Goal: Task Accomplishment & Management: Use online tool/utility

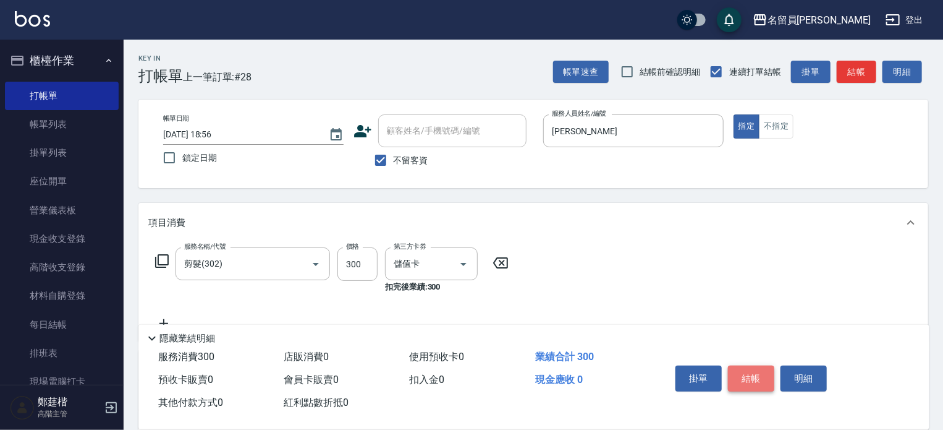
click at [771, 376] on button "結帳" at bounding box center [751, 378] width 46 height 26
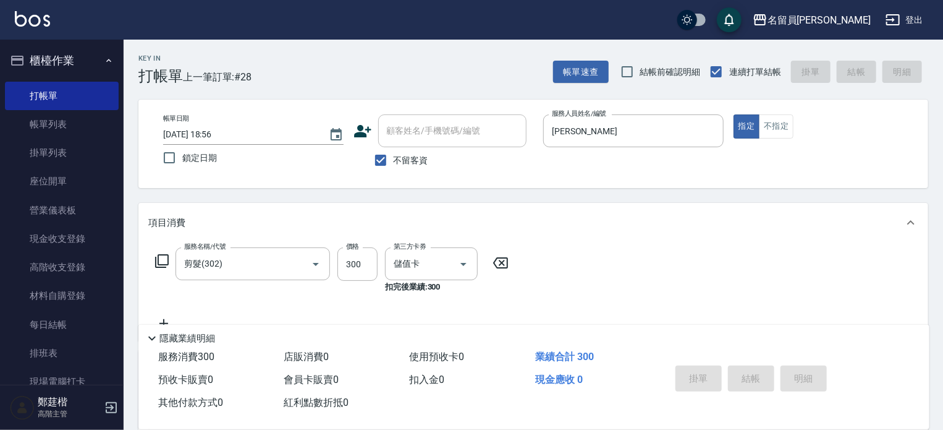
type input "[DATE] 19:41"
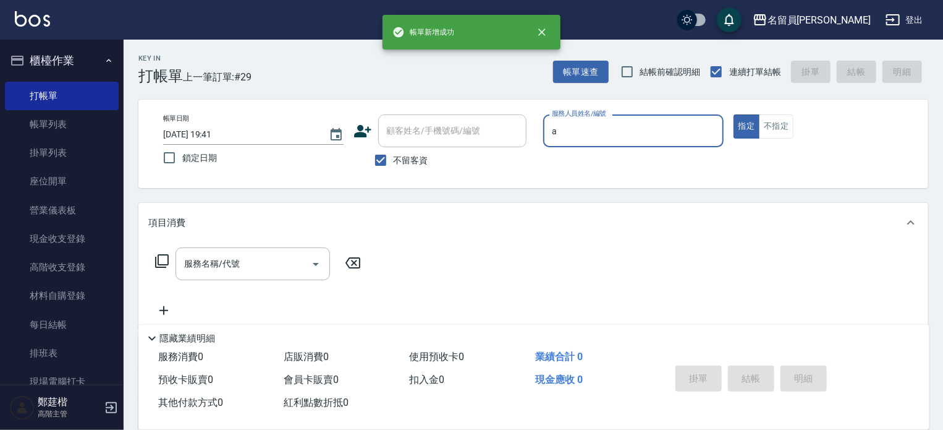
type input "[PERSON_NAME]"
type button "true"
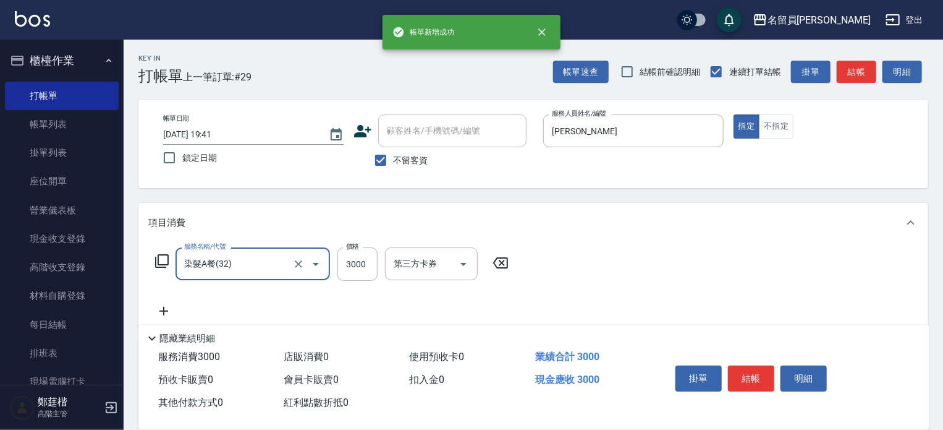
type input "染髮A餐(32)"
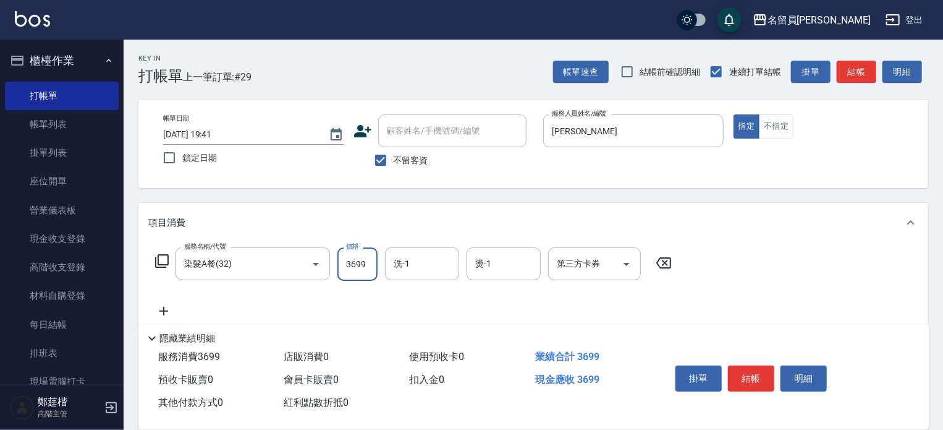
type input "3699"
type input "[PERSON_NAME]-17"
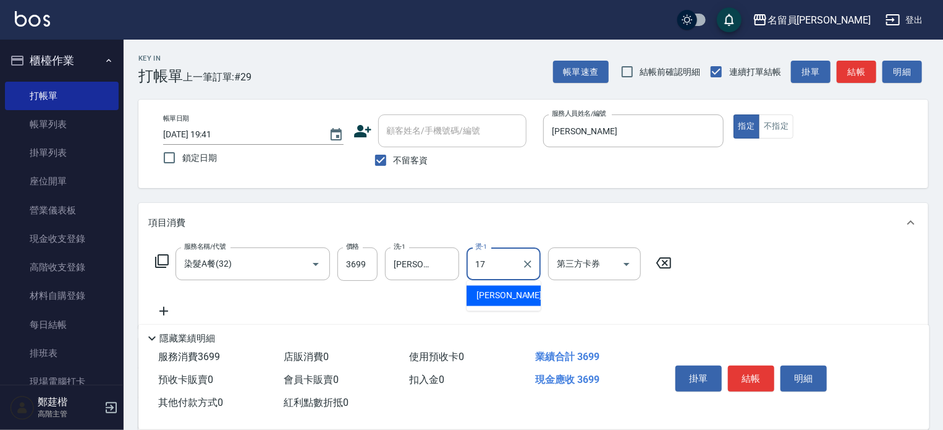
type input "[PERSON_NAME]-17"
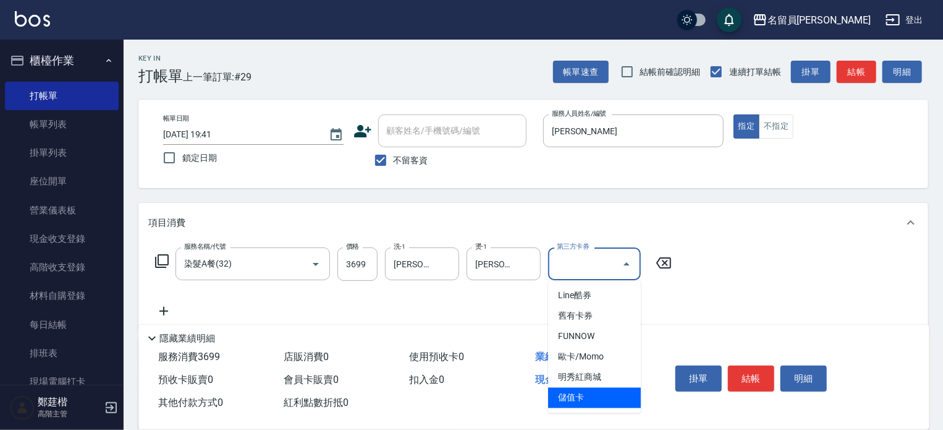
type input "儲值卡"
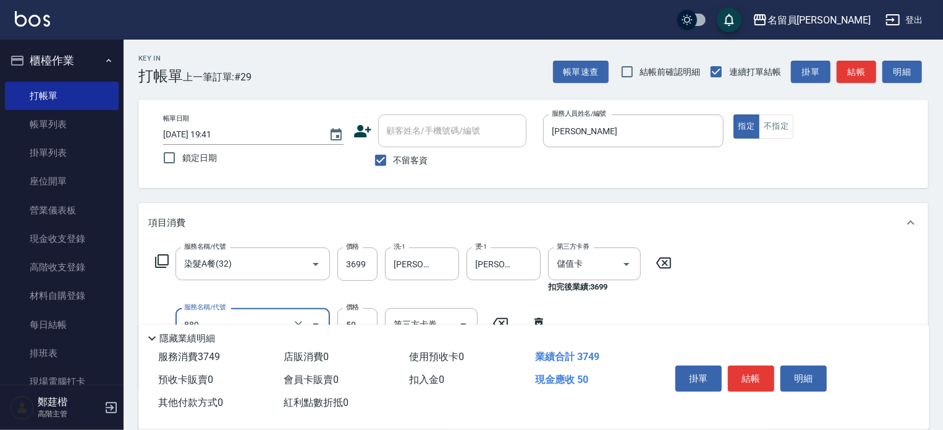
type input "精油(889)"
type input "[PERSON_NAME]-17"
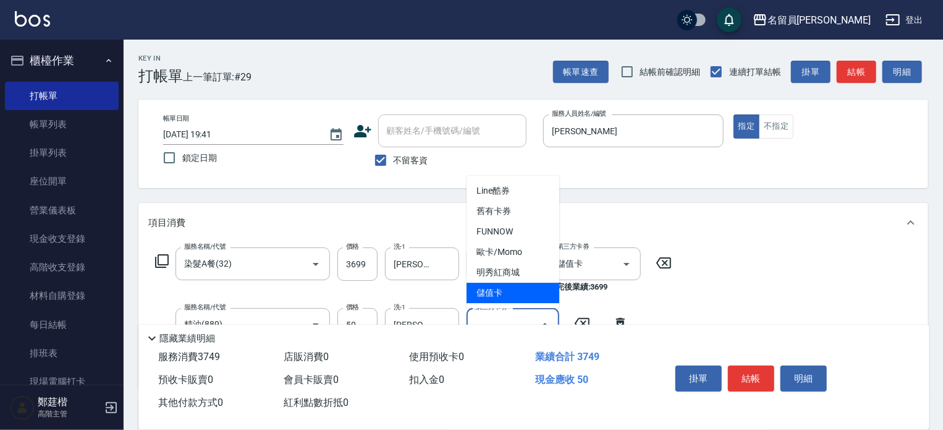
type input "儲值卡"
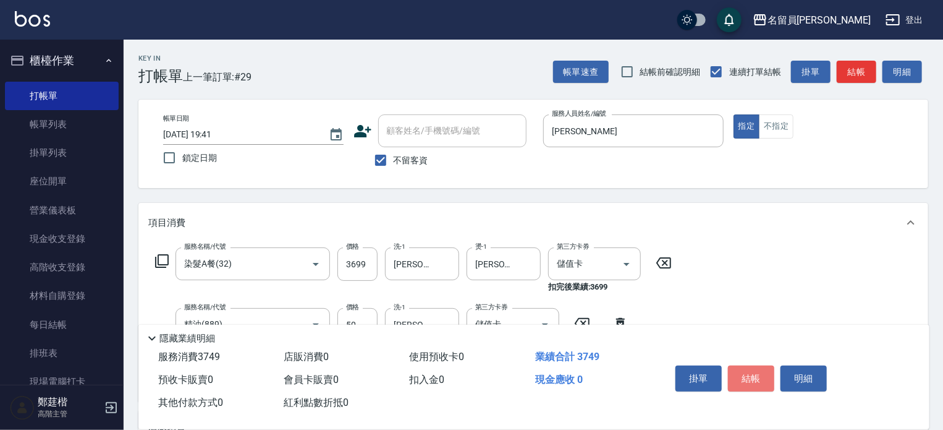
click at [769, 374] on button "結帳" at bounding box center [751, 378] width 46 height 26
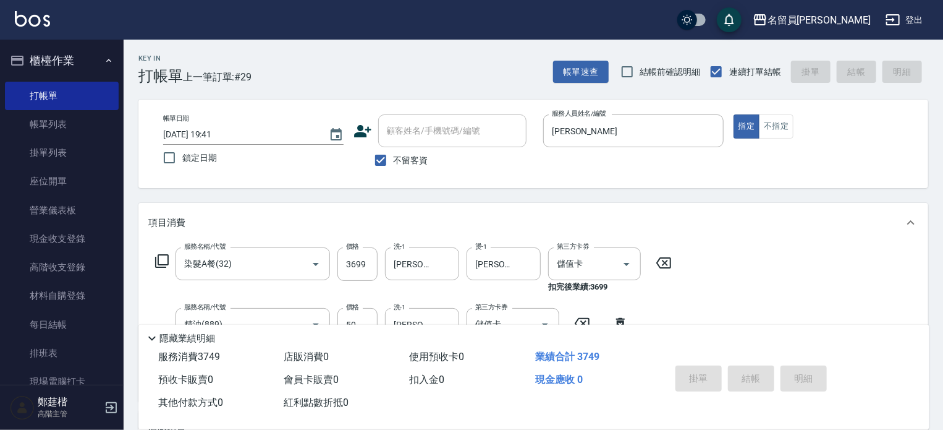
type input "[DATE] 19:42"
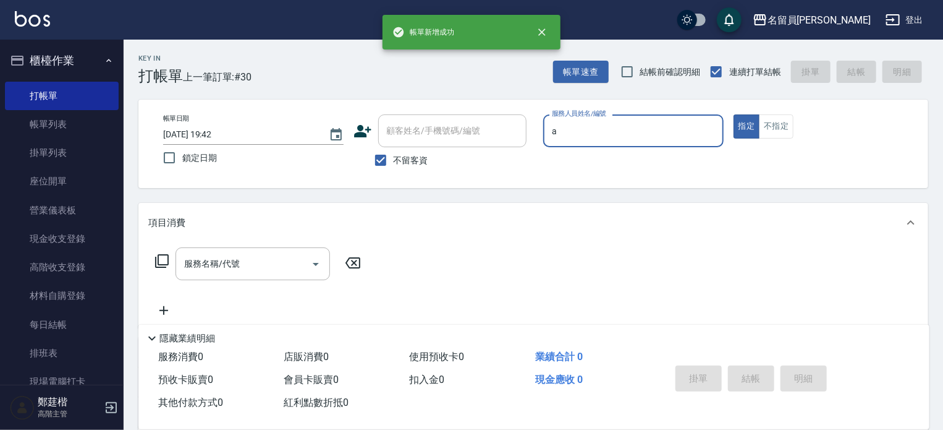
type input "[PERSON_NAME]"
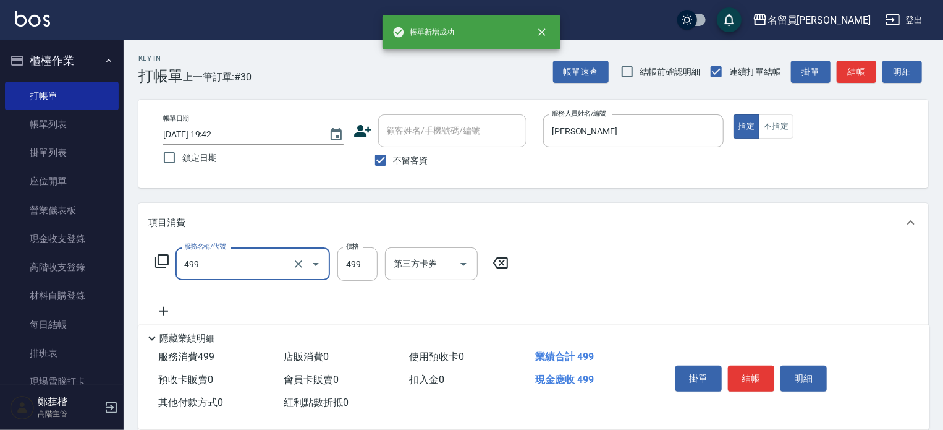
type input "去角質洗髮(499)"
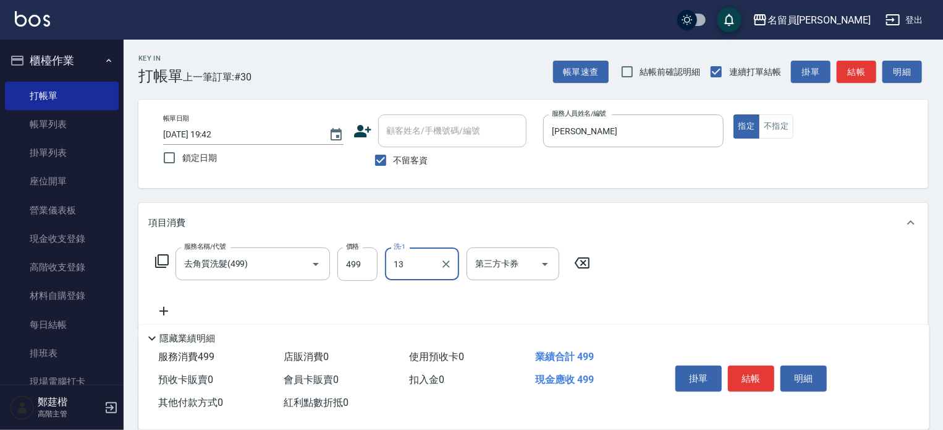
type input "[PERSON_NAME]-13"
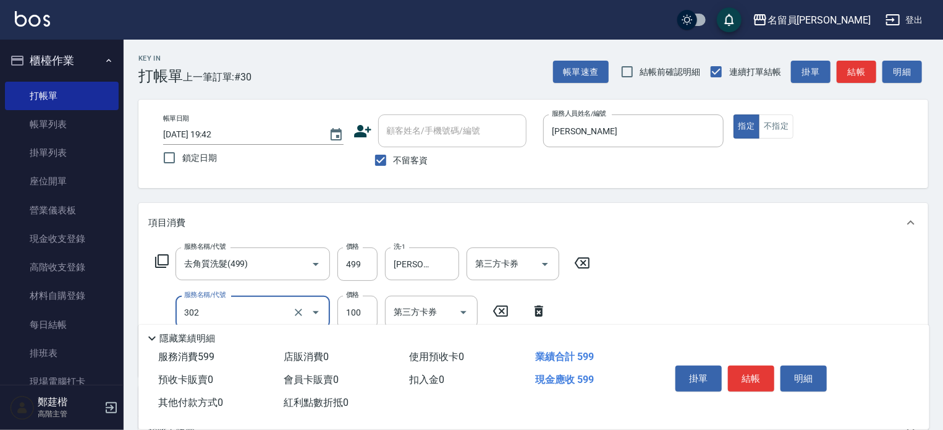
type input "剪髮(302)"
type input "300"
click at [769, 374] on button "結帳" at bounding box center [751, 378] width 46 height 26
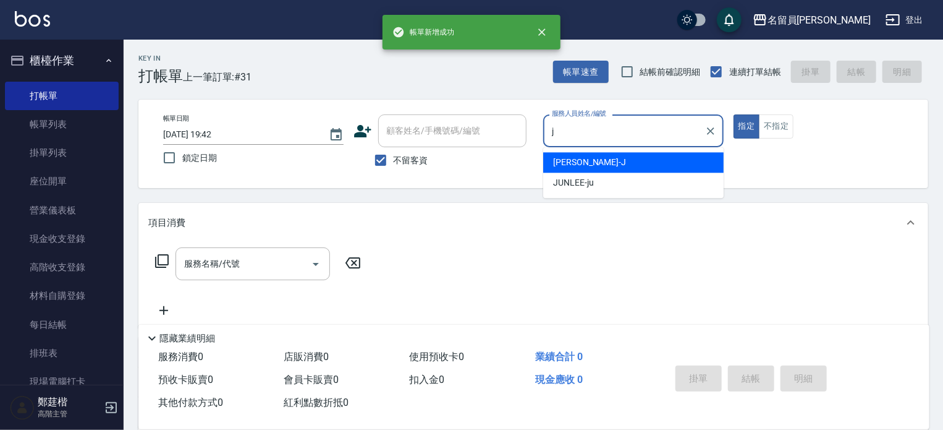
type input "[PERSON_NAME]"
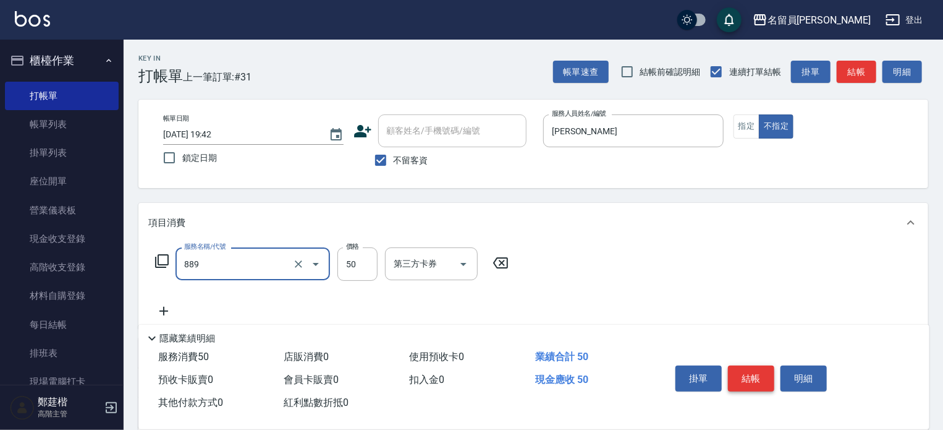
type input "精油(889)"
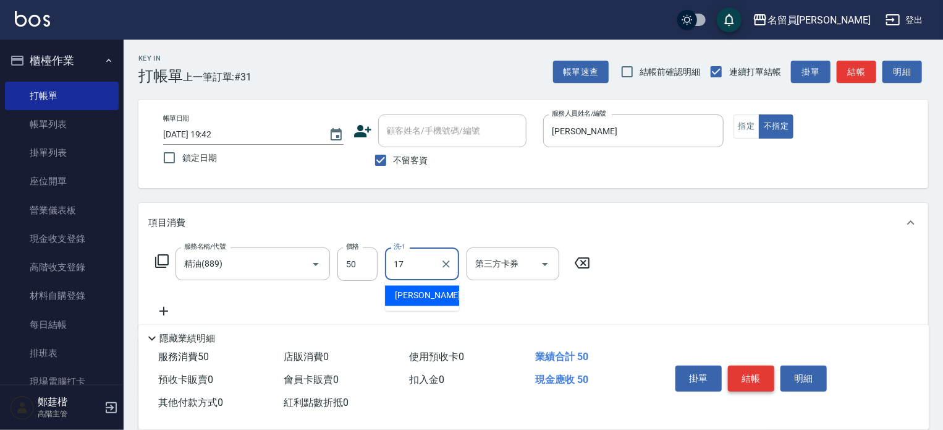
type input "[PERSON_NAME]-17"
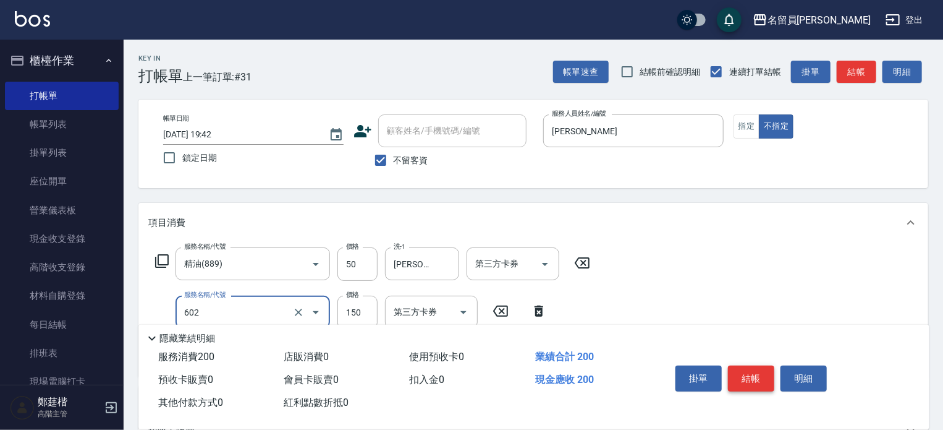
type input "一般洗髮(602)"
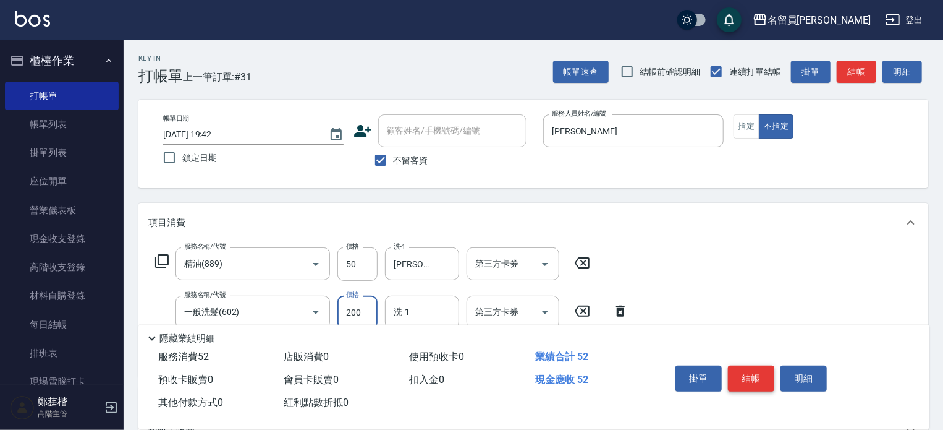
type input "200"
type input "[PERSON_NAME]-17"
type input "剪髮(302)"
type input "130"
click at [769, 374] on button "結帳" at bounding box center [751, 378] width 46 height 26
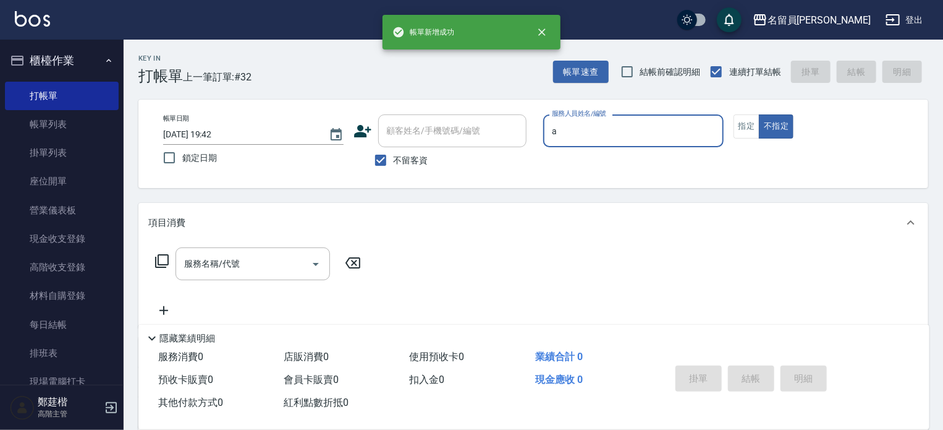
type input "[PERSON_NAME]"
type button "false"
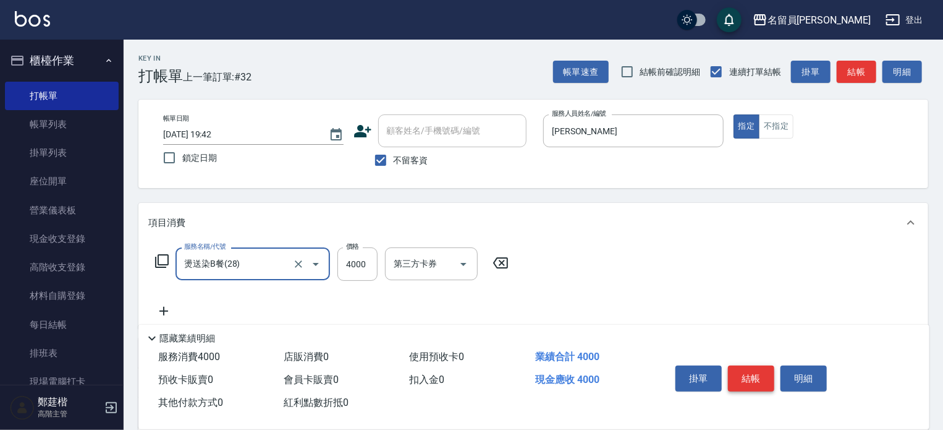
type input "燙送染B餐(28)"
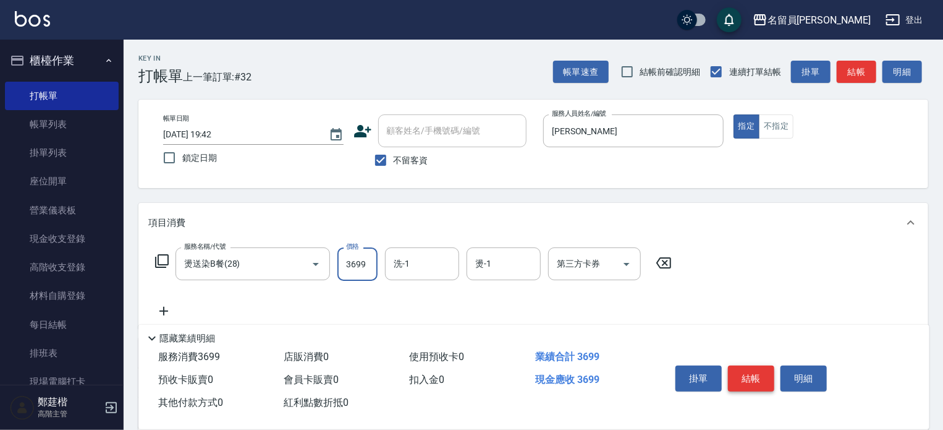
type input "3699"
type input "[PERSON_NAME]-13"
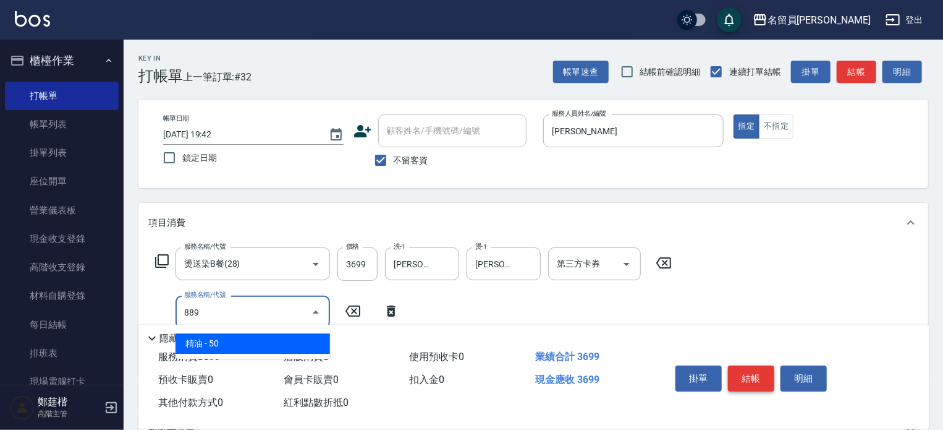
type input "精油(889)"
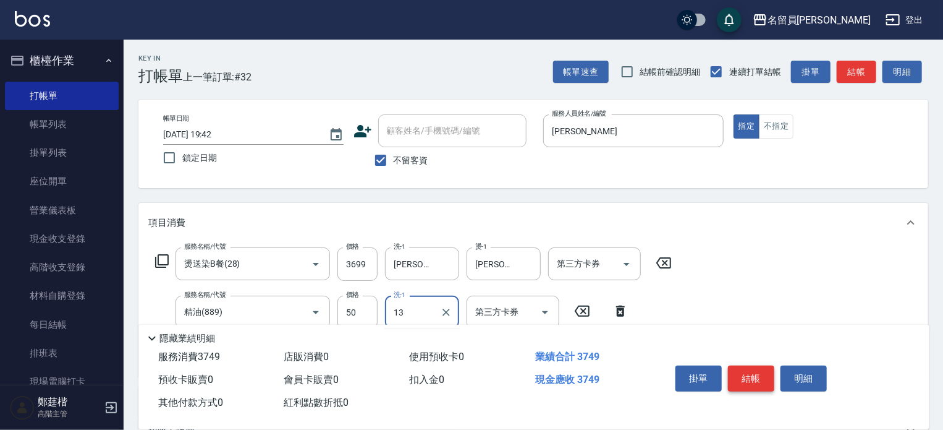
type input "[PERSON_NAME]-13"
click at [769, 374] on button "結帳" at bounding box center [751, 378] width 46 height 26
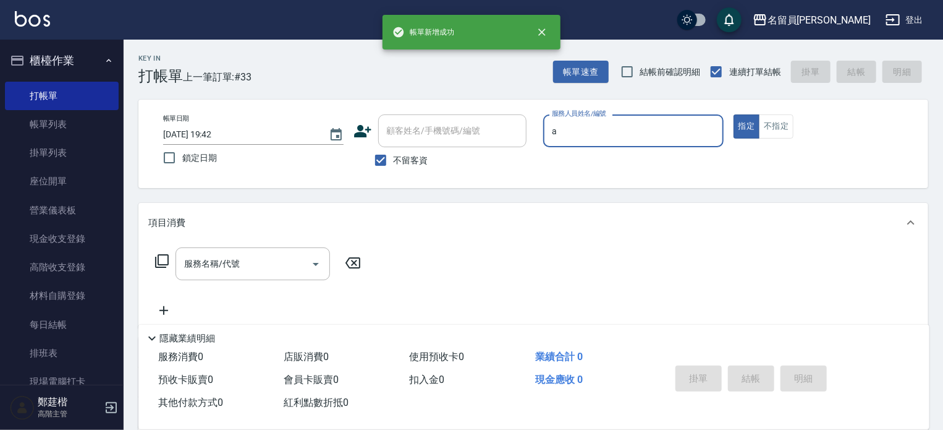
type input "[PERSON_NAME]"
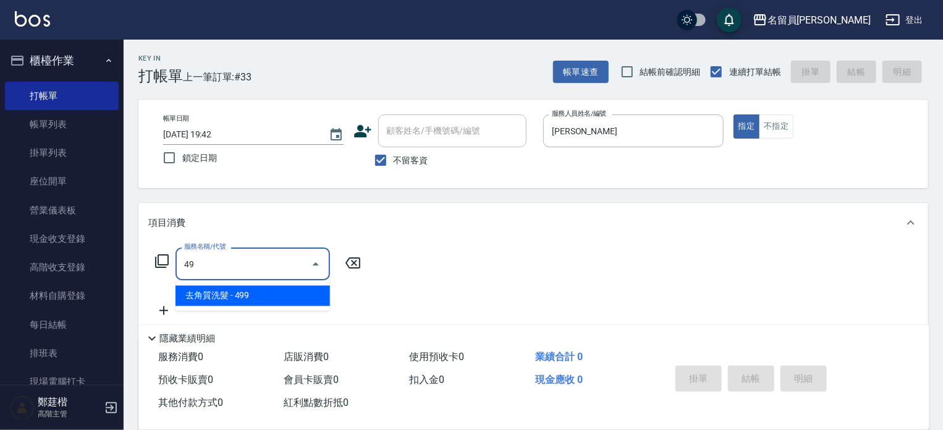
type input "4"
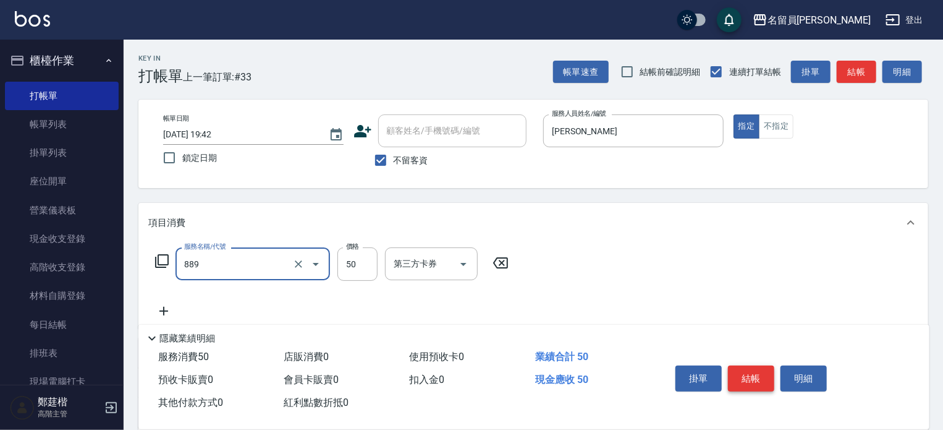
type input "精油(889)"
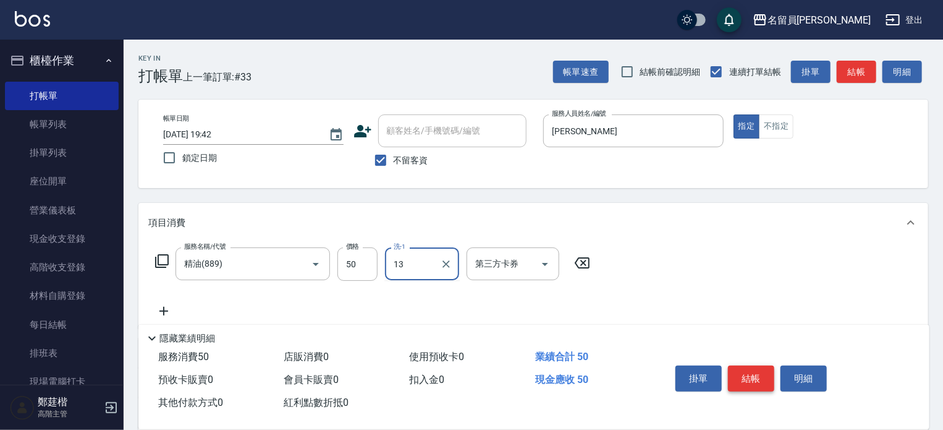
type input "[PERSON_NAME]-13"
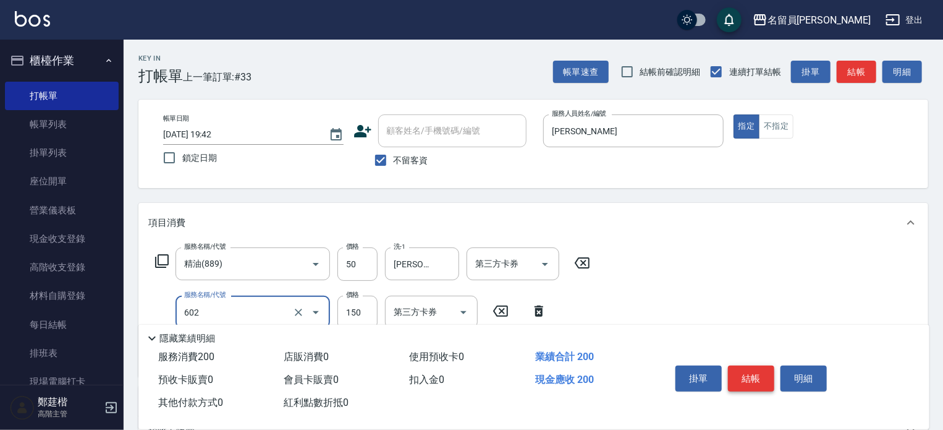
type input "一般洗髮(602)"
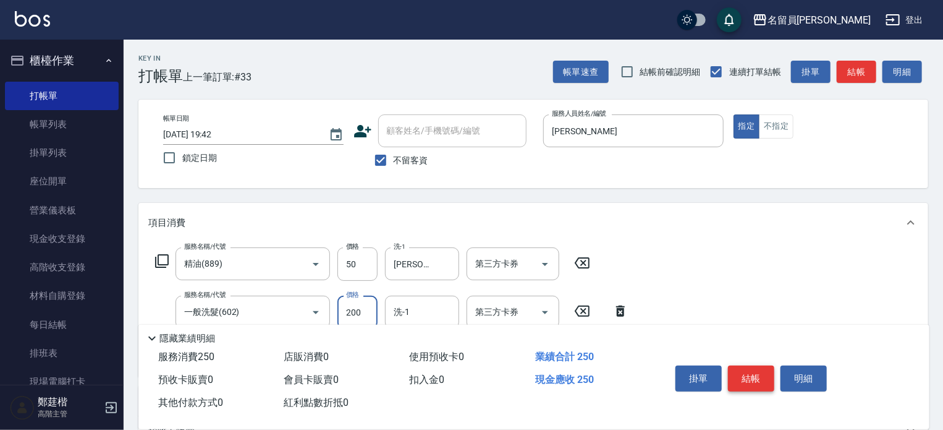
type input "200"
type input "[PERSON_NAME]-13"
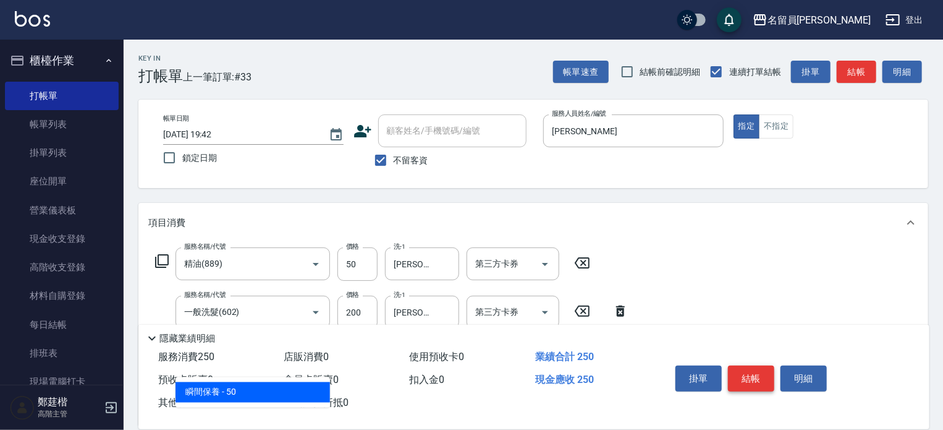
type input "瞬間保養(415)"
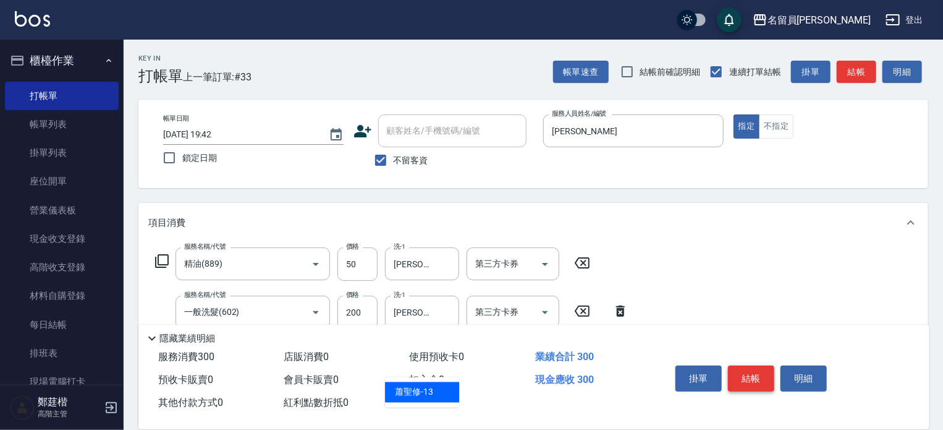
type input "[PERSON_NAME]-13"
type input "剪髮(302)"
type input "130"
click at [769, 374] on button "結帳" at bounding box center [751, 378] width 46 height 26
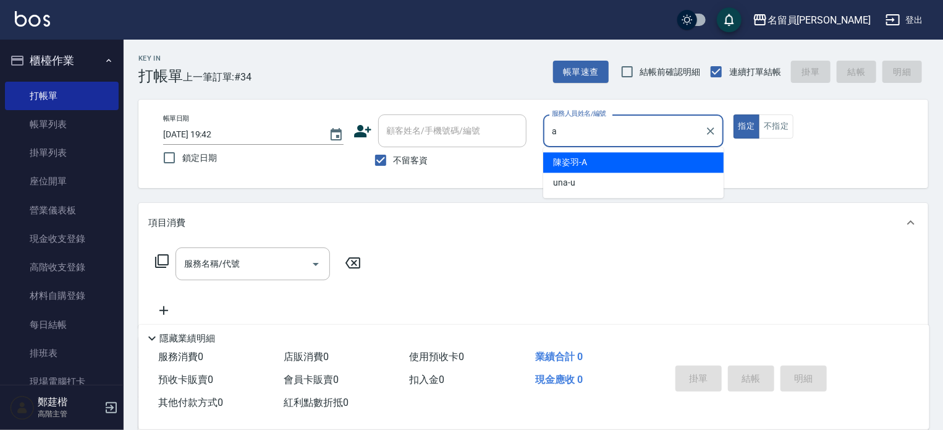
type input "[PERSON_NAME]"
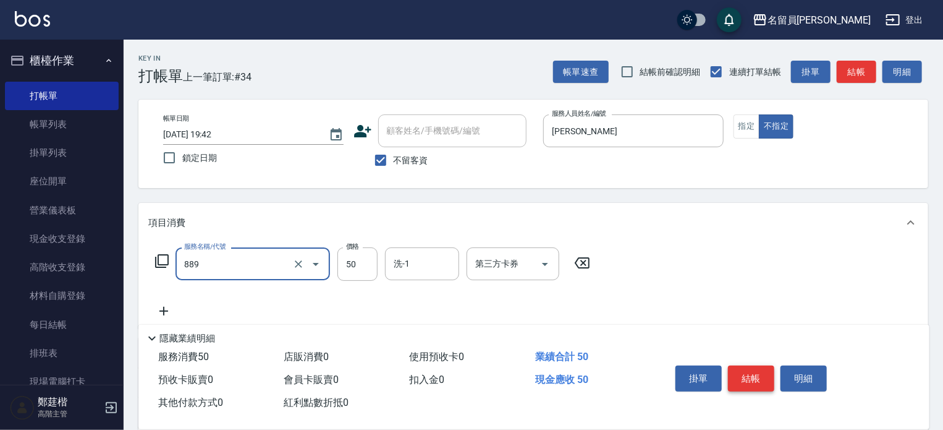
type input "精油(889)"
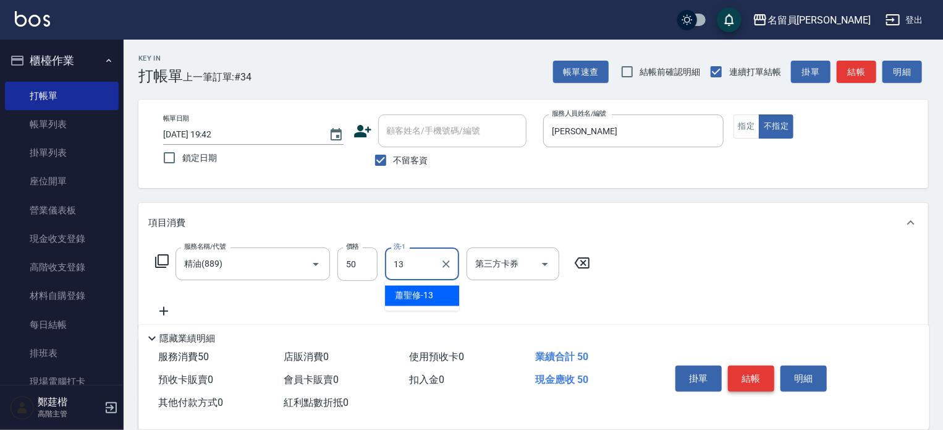
type input "[PERSON_NAME]-13"
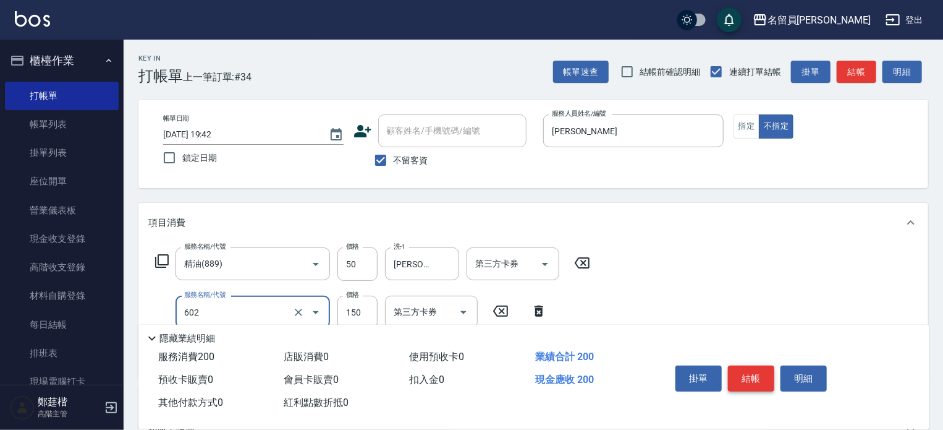
type input "一般洗髮(602)"
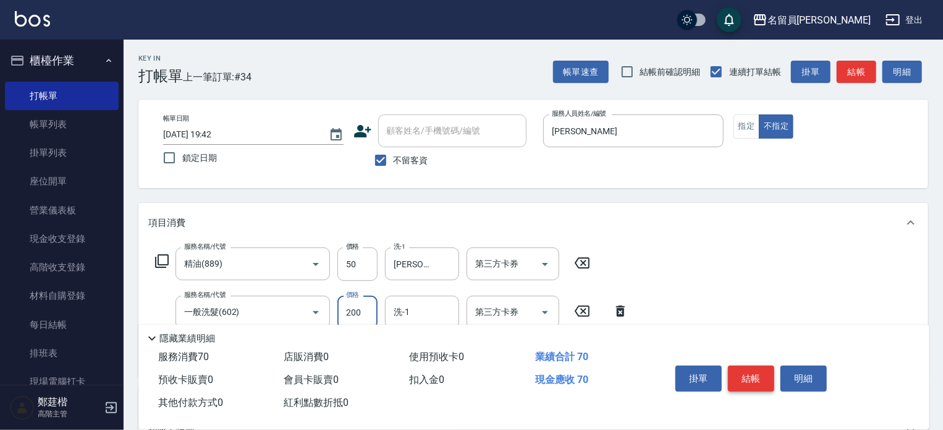
type input "200"
type input "[PERSON_NAME]-13"
type input "3"
type input "酵素護髮(1000)"
type input "[PERSON_NAME]-13"
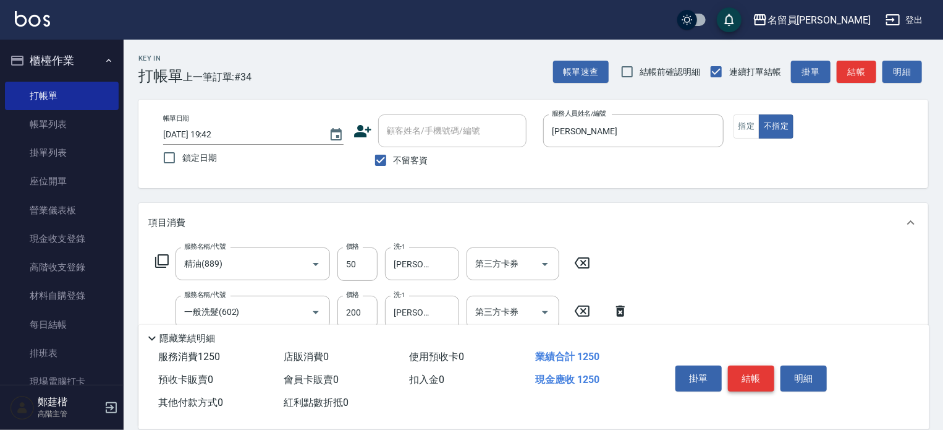
click at [769, 374] on button "結帳" at bounding box center [751, 378] width 46 height 26
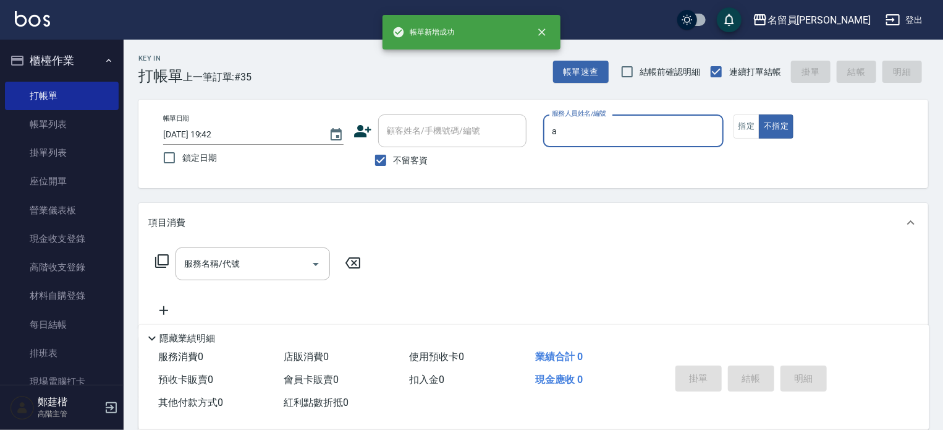
type input "[PERSON_NAME]"
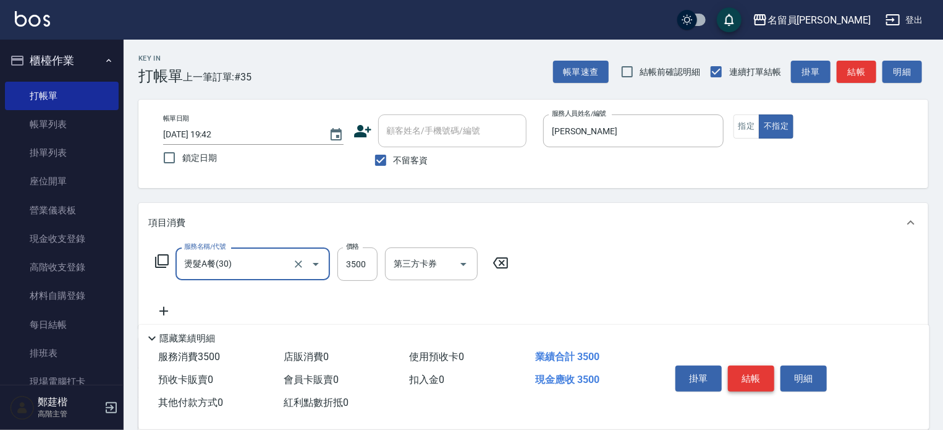
type input "燙髮A餐(30)"
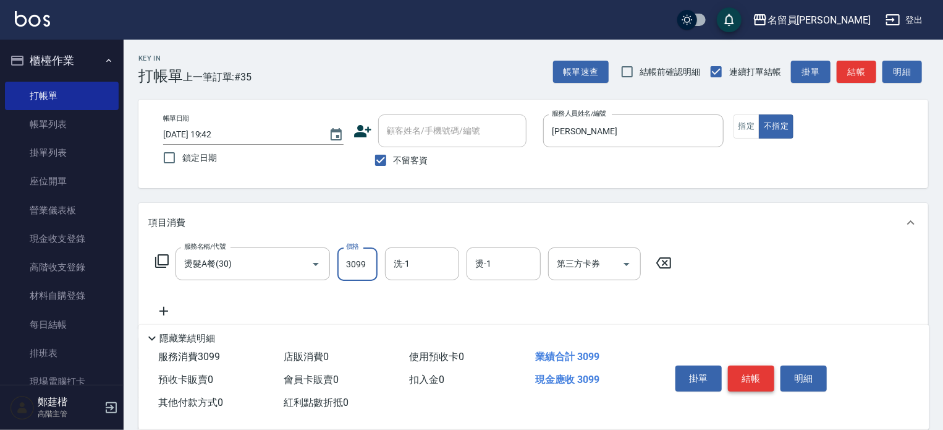
type input "3099"
type input "[PERSON_NAME]-13"
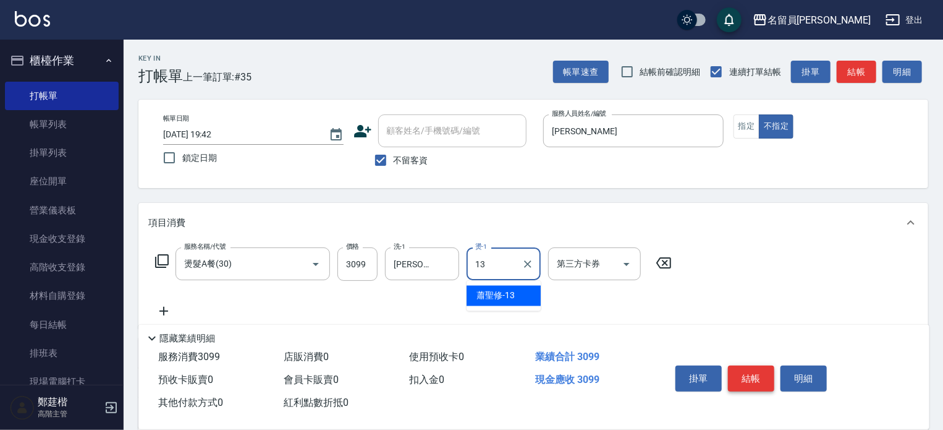
type input "[PERSON_NAME]-13"
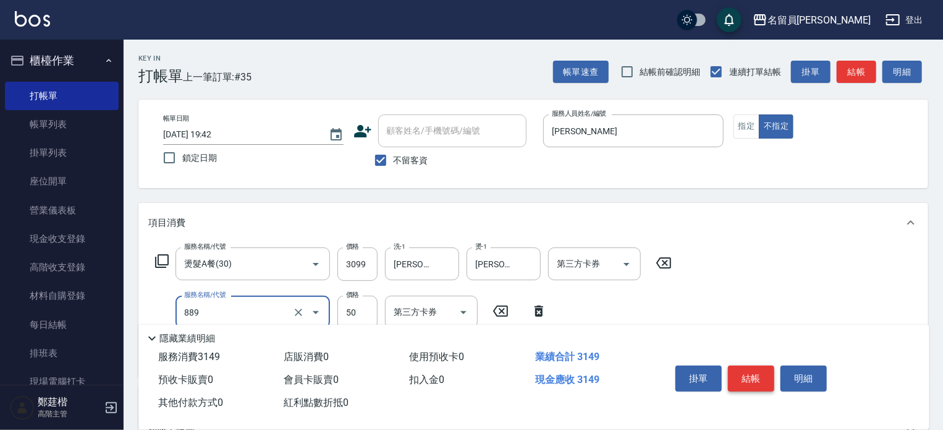
type input "精油(889)"
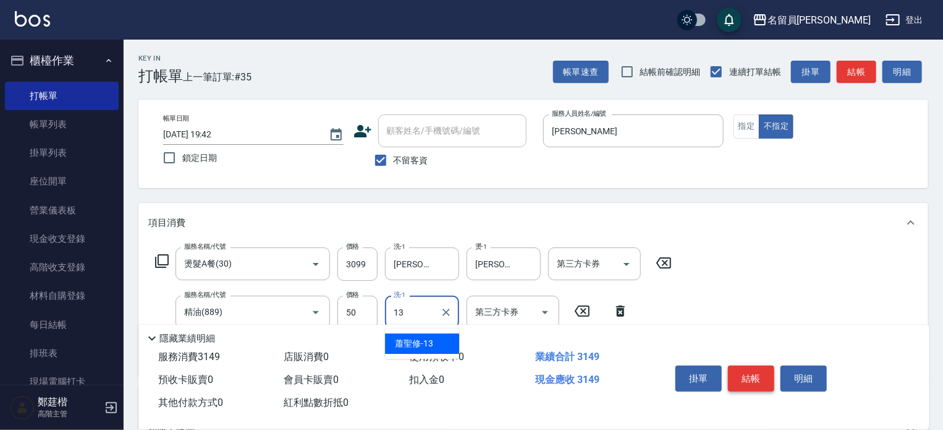
type input "[PERSON_NAME]-13"
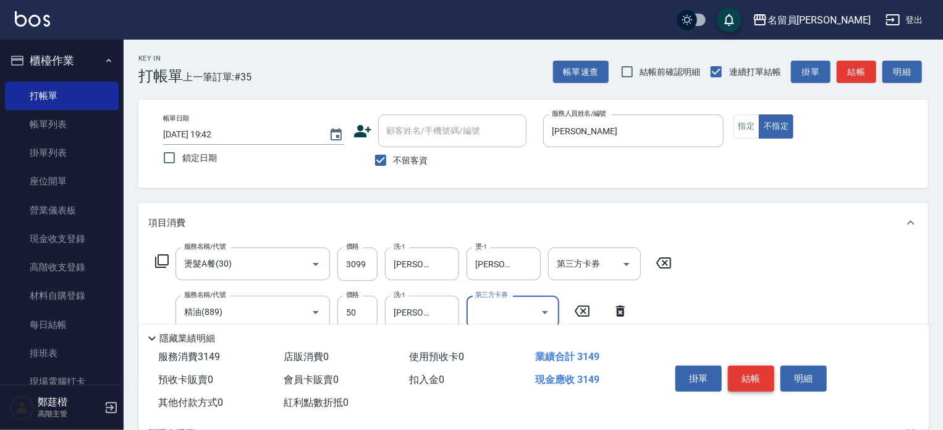
click at [769, 374] on button "結帳" at bounding box center [751, 378] width 46 height 26
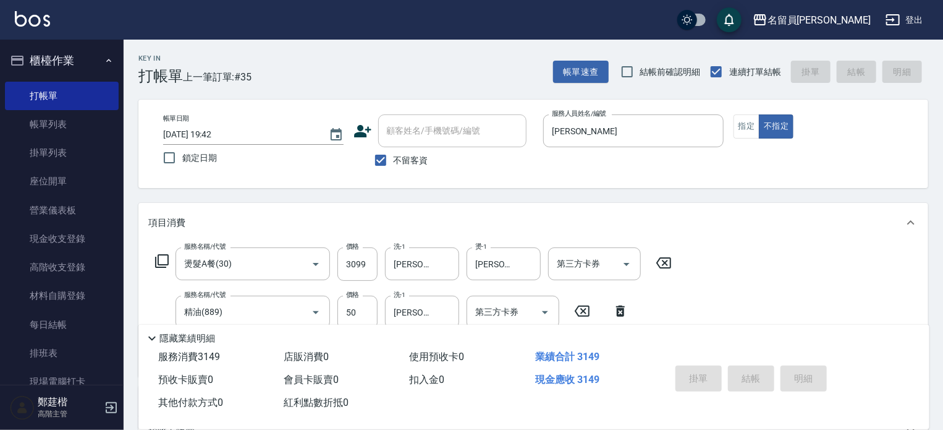
type input "[DATE] 19:43"
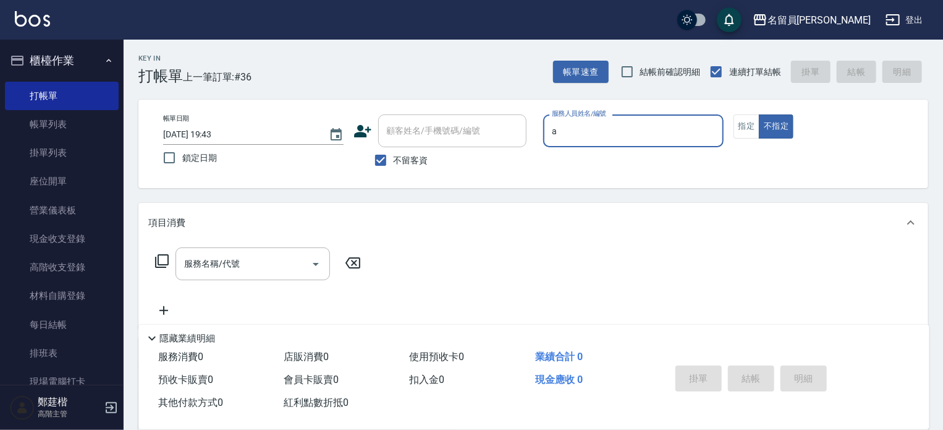
type input "[PERSON_NAME]"
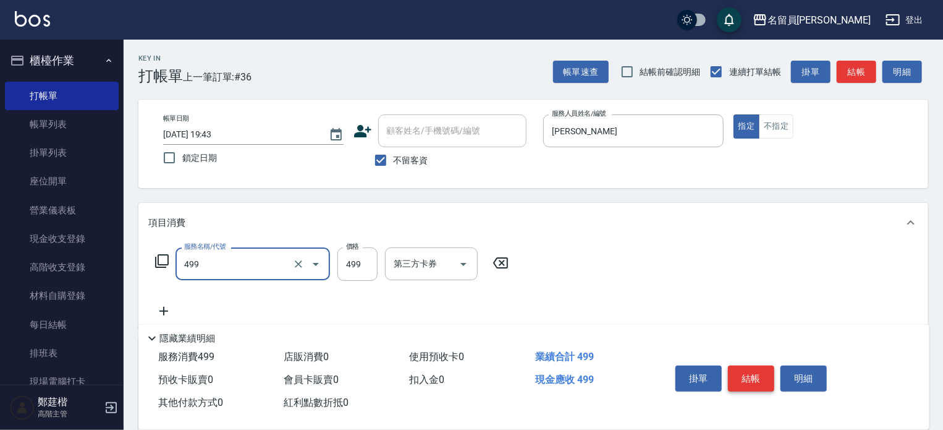
type input "去角質洗髮(499)"
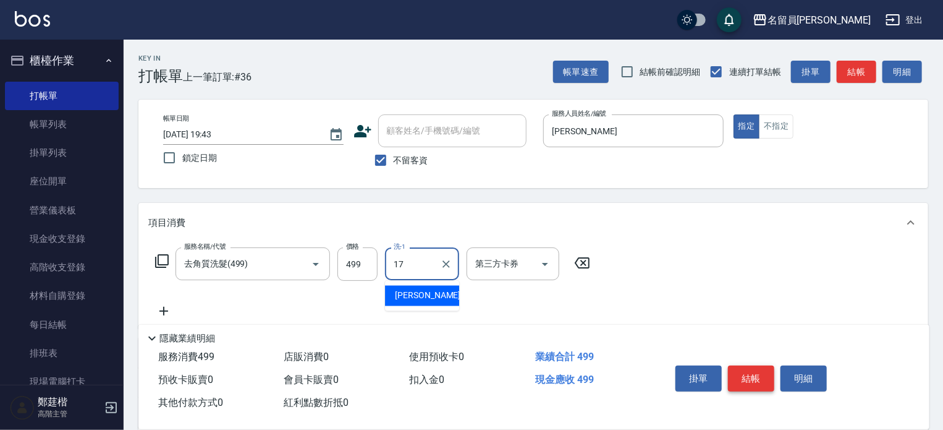
type input "[PERSON_NAME]-17"
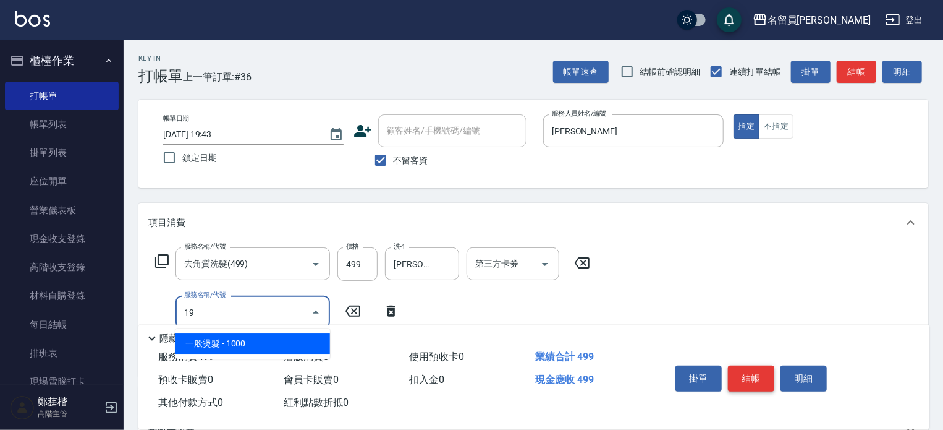
type input "1"
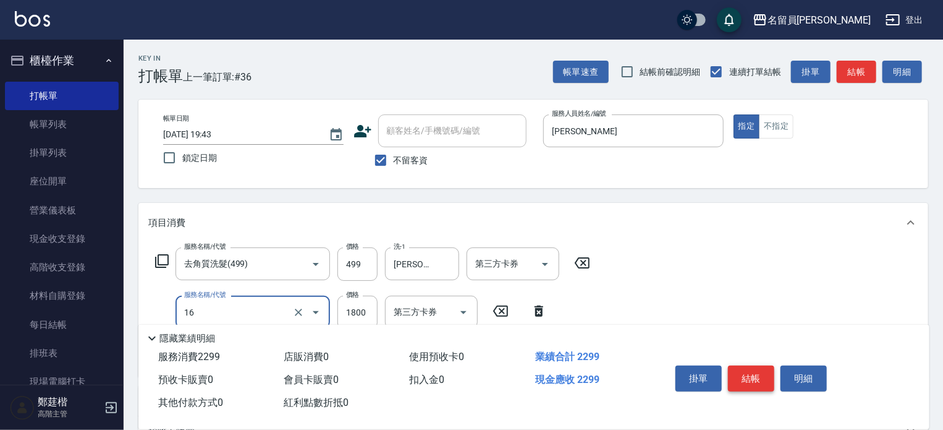
type input "鏡面護髮(16)"
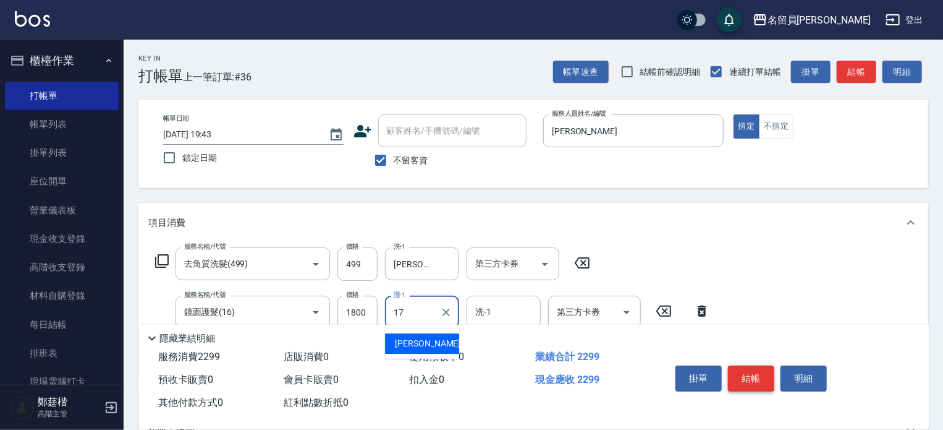
type input "[PERSON_NAME]-17"
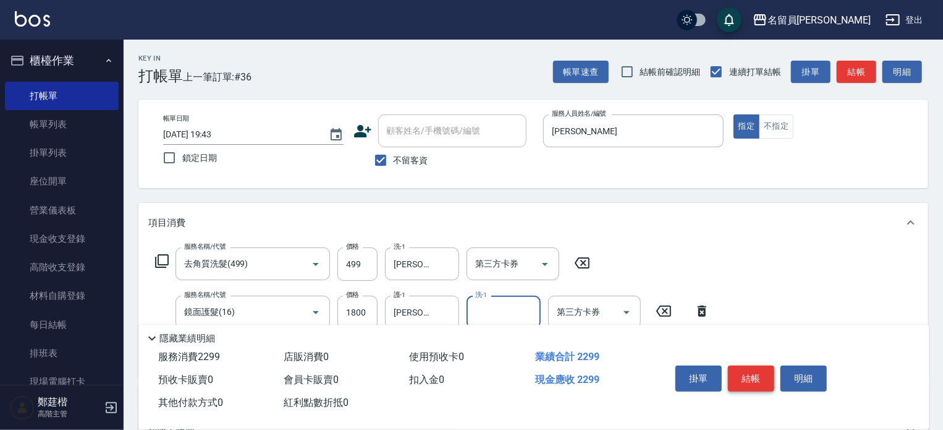
click at [769, 374] on button "結帳" at bounding box center [751, 378] width 46 height 26
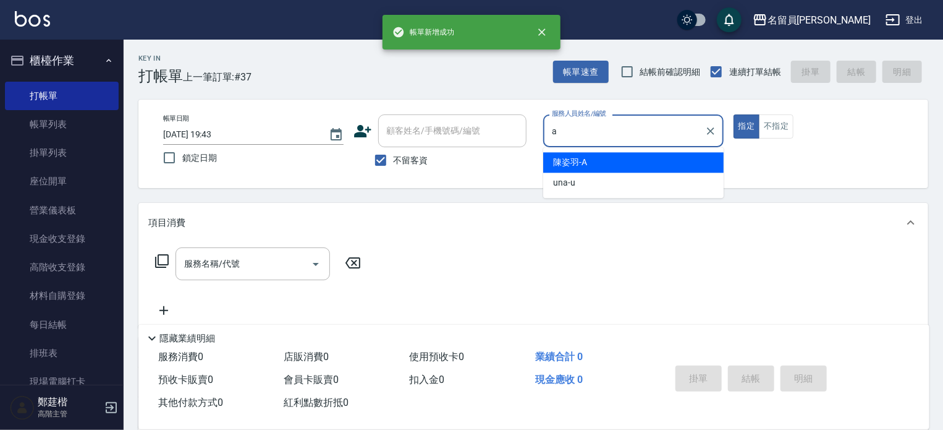
type input "[PERSON_NAME]"
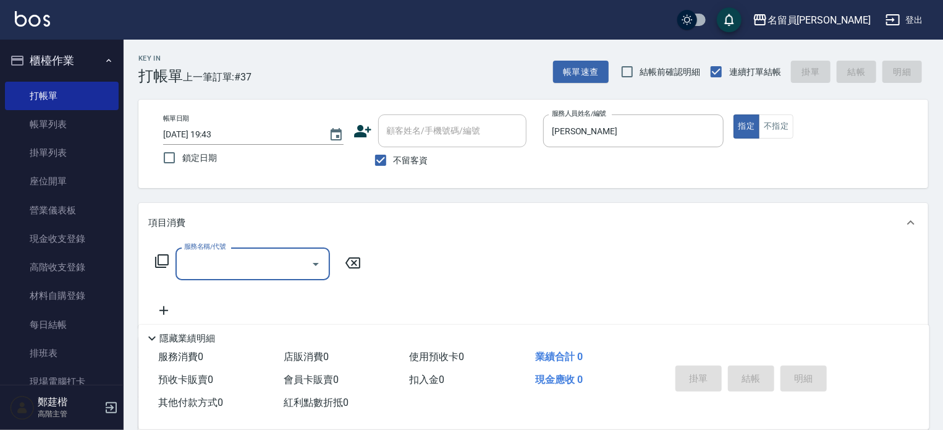
type input "1"
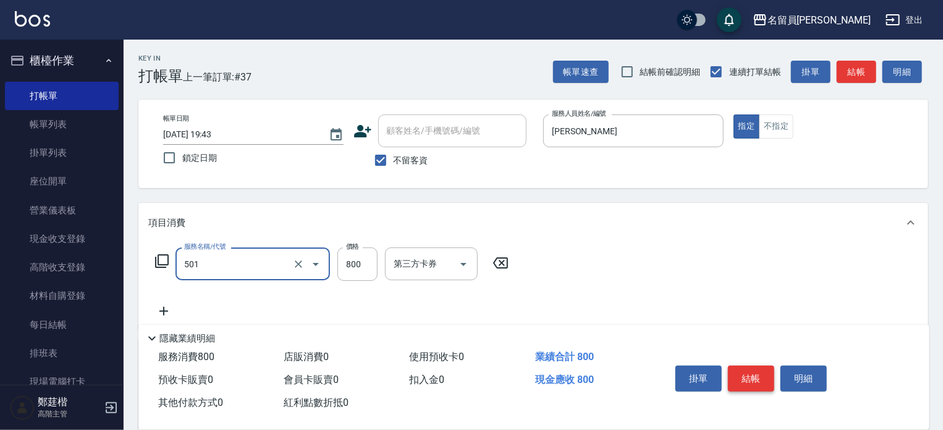
type input "染髮(501)"
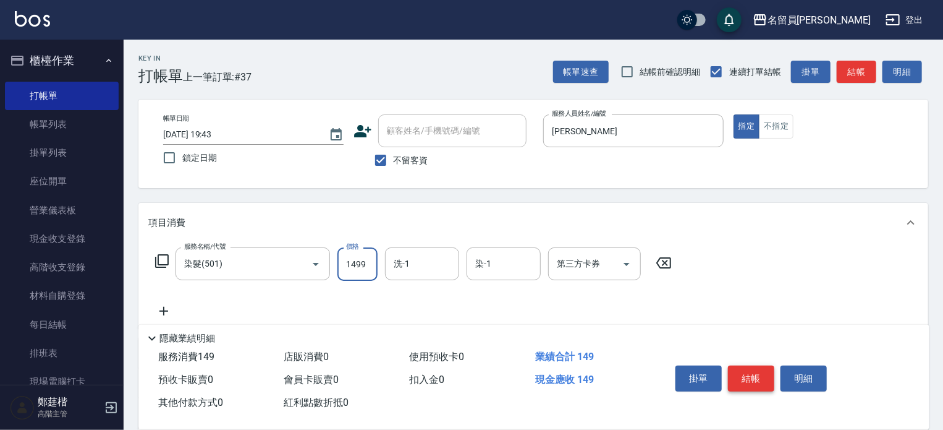
type input "1499"
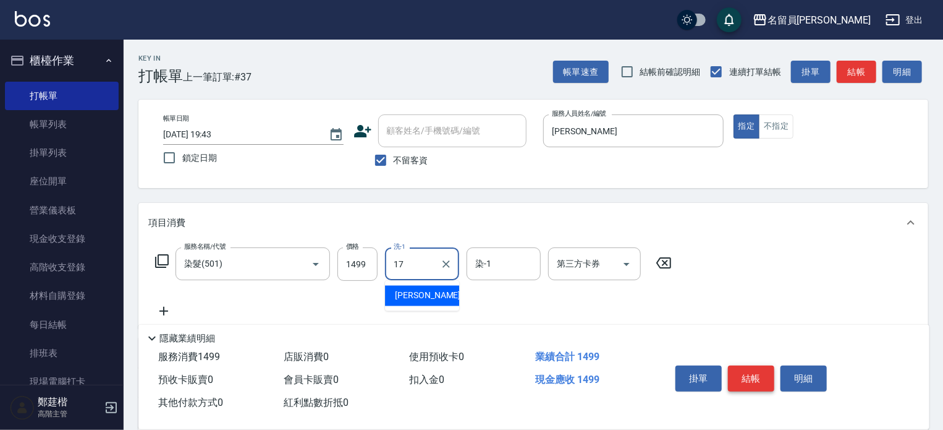
type input "[PERSON_NAME]-17"
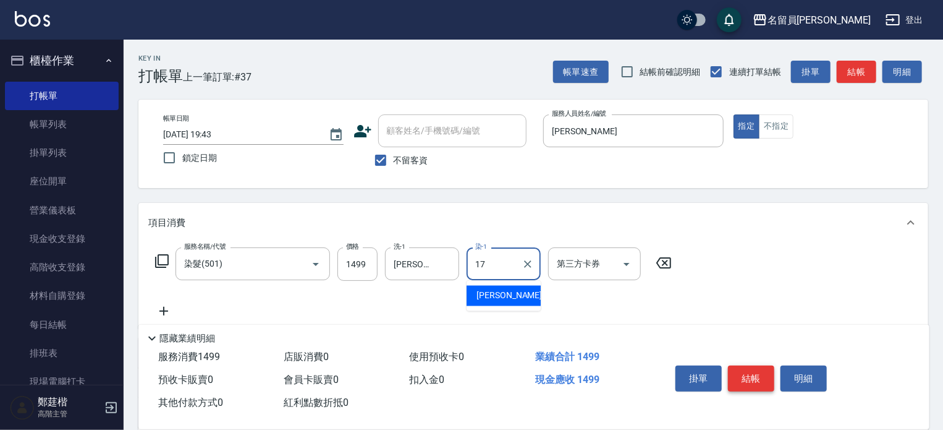
type input "[PERSON_NAME]-17"
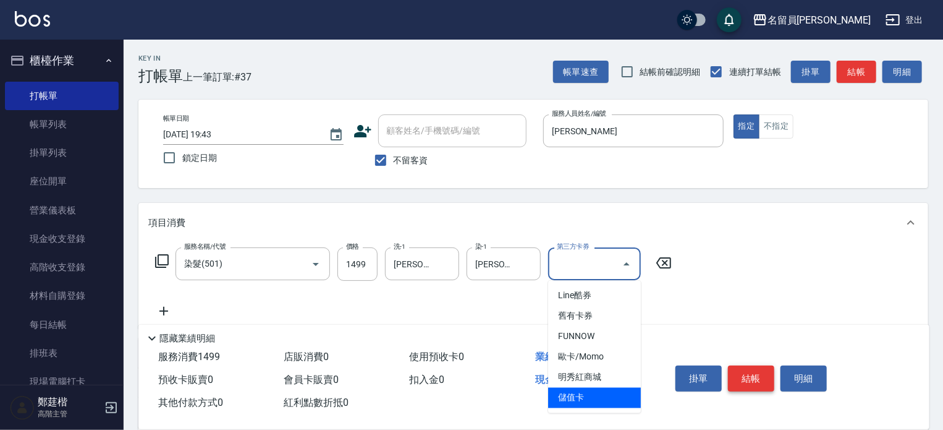
type input "儲值卡"
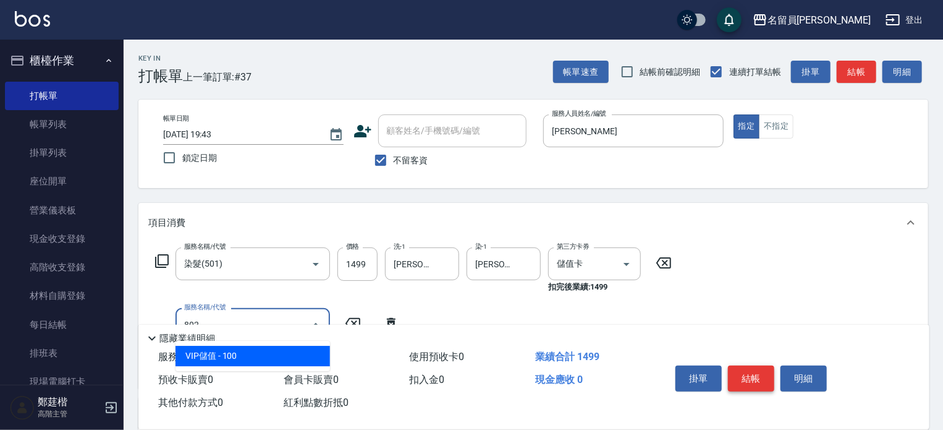
type input "VIP儲值(802)"
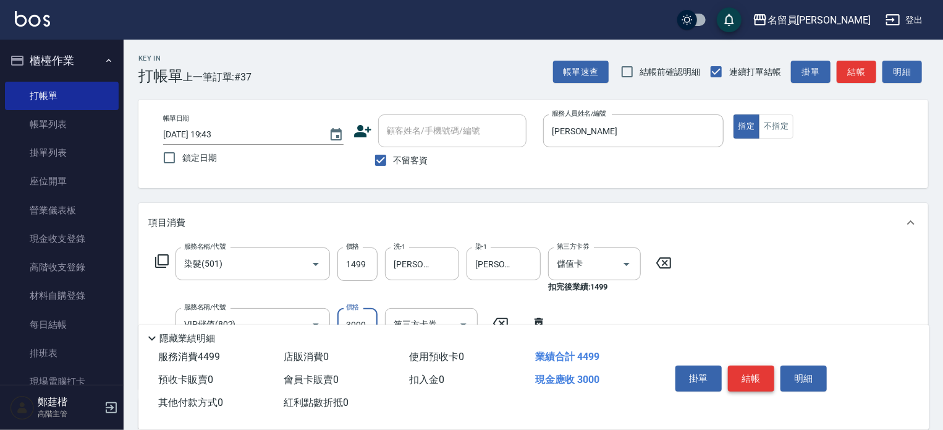
type input "3000"
click at [769, 374] on button "結帳" at bounding box center [751, 378] width 46 height 26
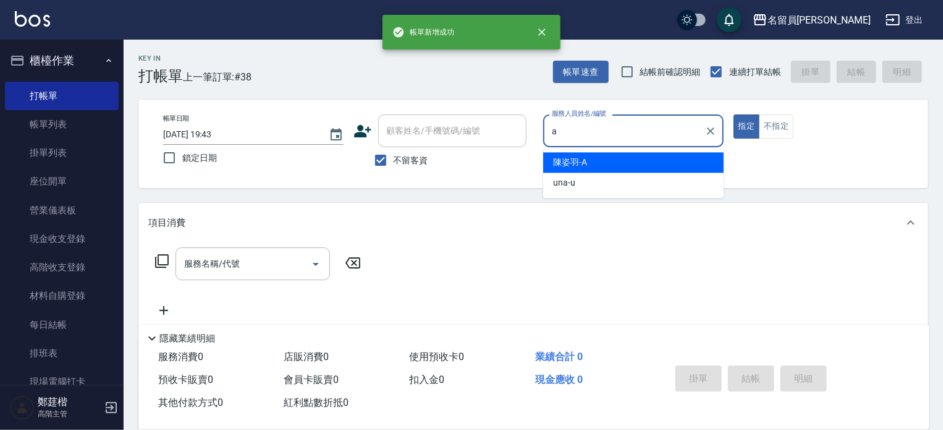
type input "[PERSON_NAME]"
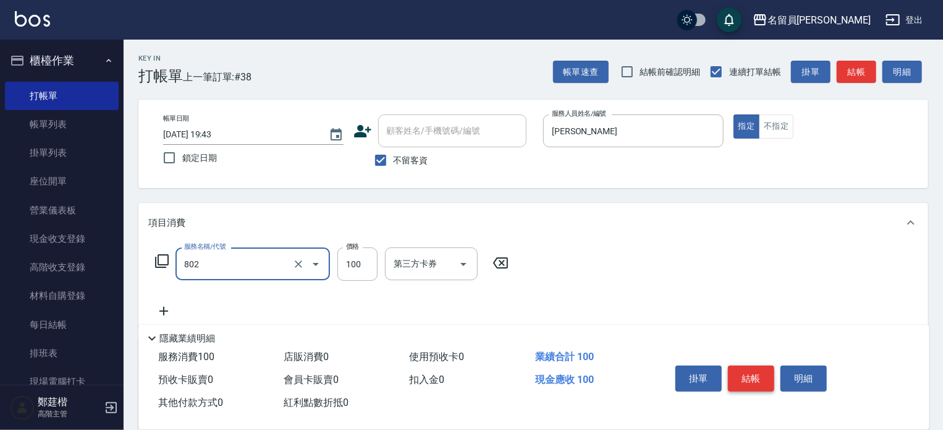
type input "VIP儲值(802)"
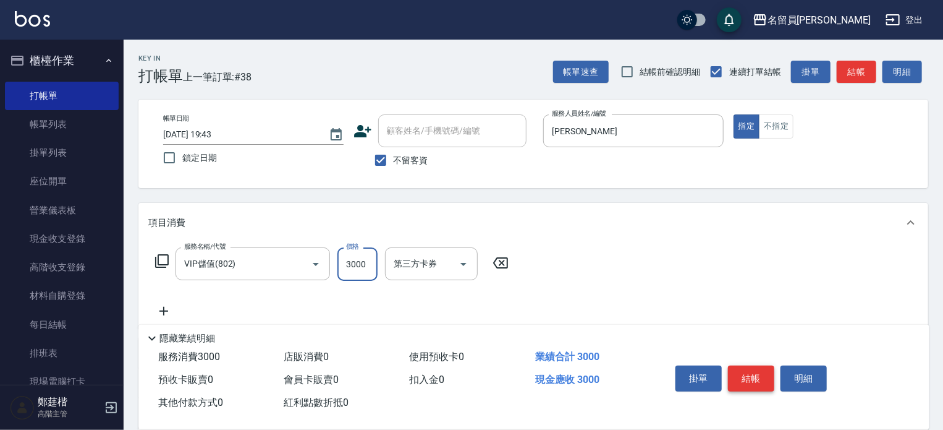
type input "3000"
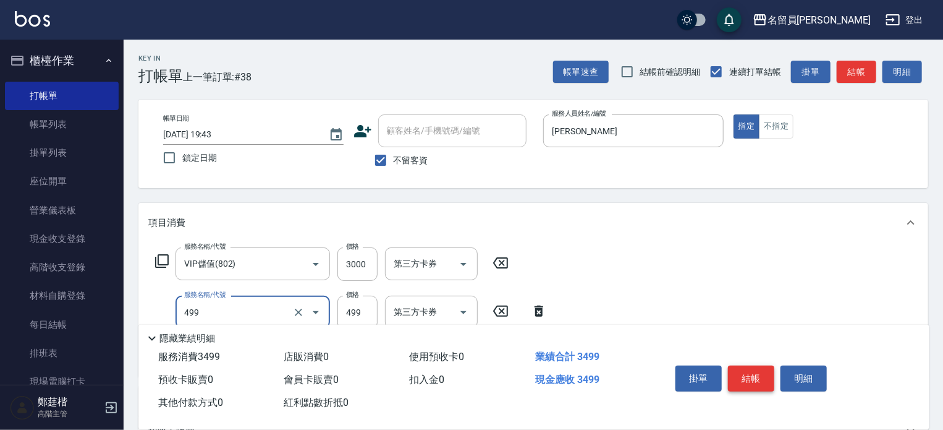
type input "去角質洗髮(499)"
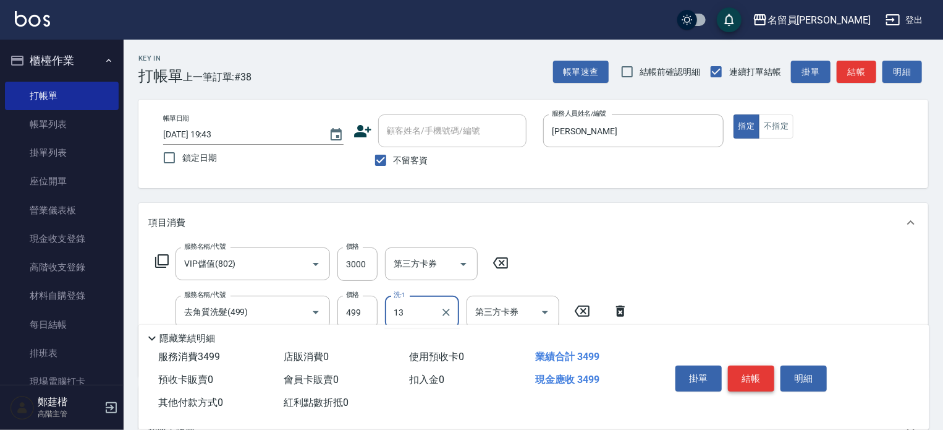
type input "[PERSON_NAME]-13"
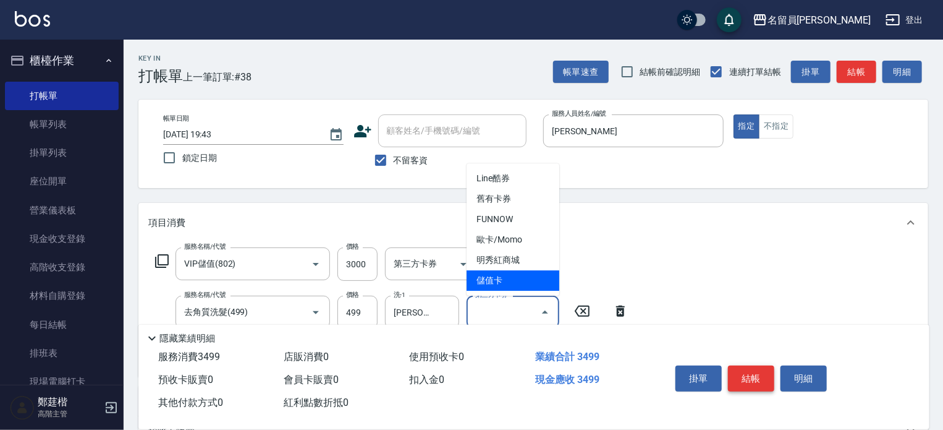
type input "儲值卡"
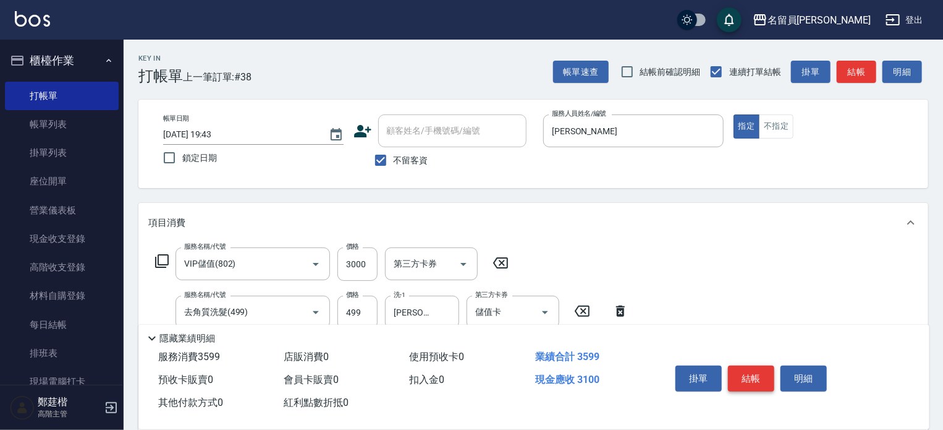
type input "剪髮(302)"
type input "300"
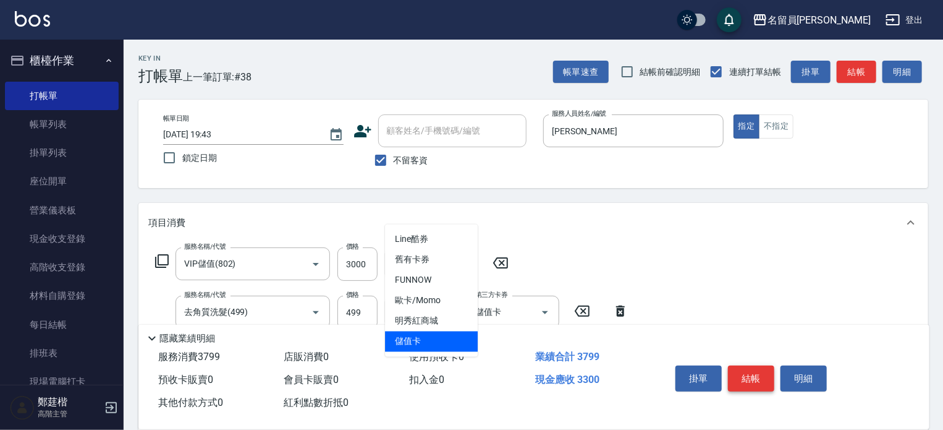
type input "儲值卡"
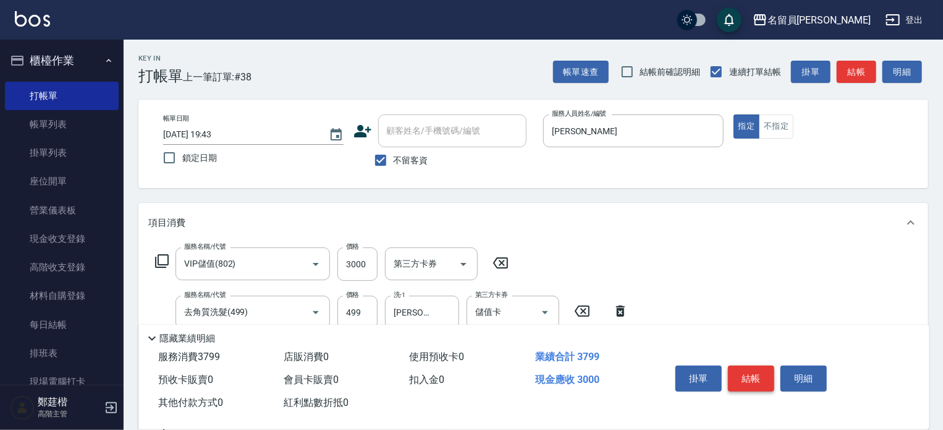
click at [769, 374] on button "結帳" at bounding box center [751, 378] width 46 height 26
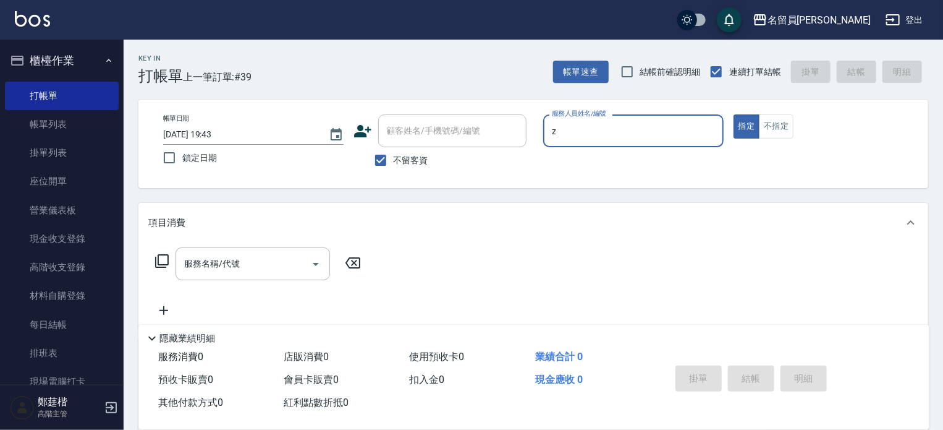
type input "維尼-Z"
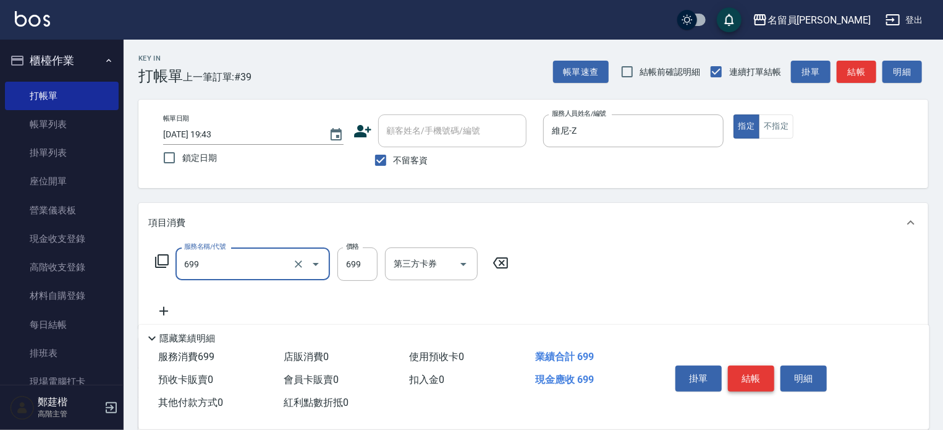
type input "精油洗髮(699)"
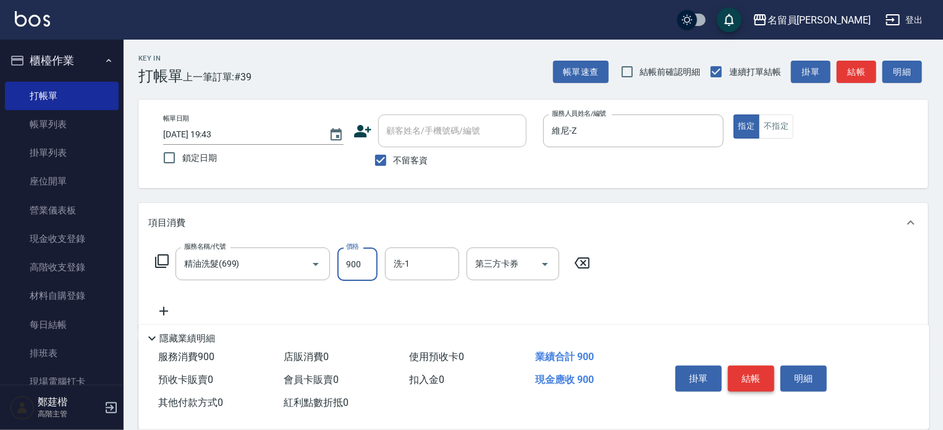
type input "900"
type input "[PERSON_NAME]-45"
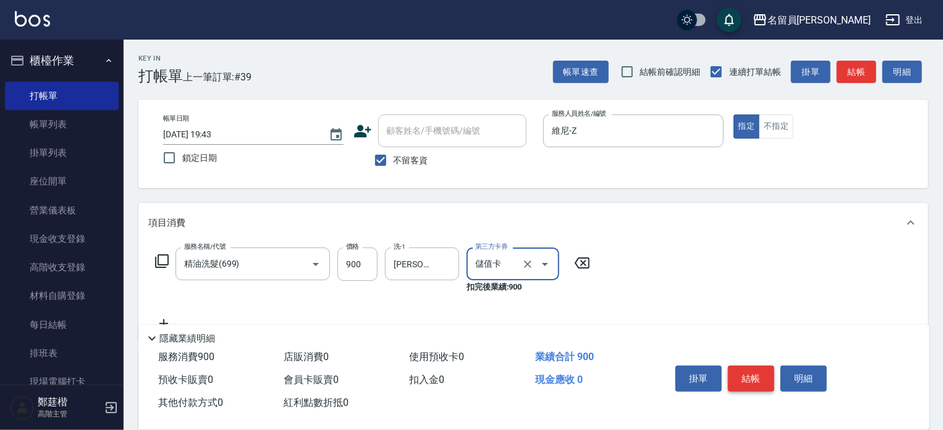
type input "儲值卡"
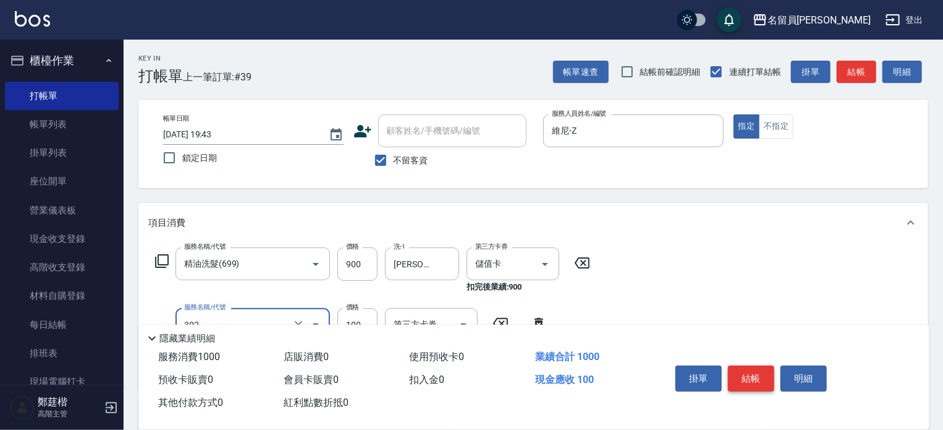
type input "剪髮(302)"
type input "300"
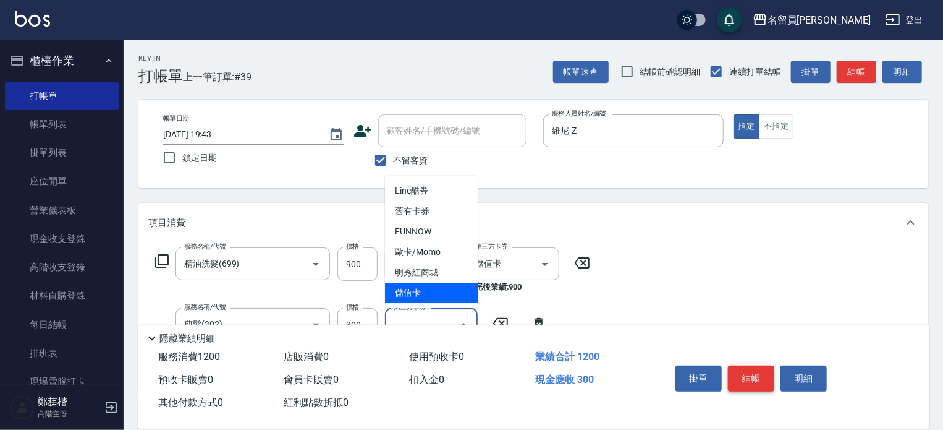
type input "儲值卡"
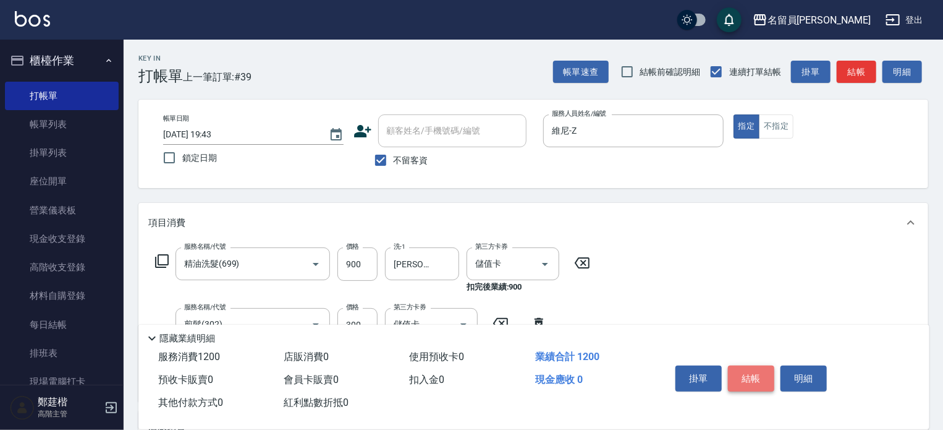
click at [769, 374] on button "結帳" at bounding box center [751, 378] width 46 height 26
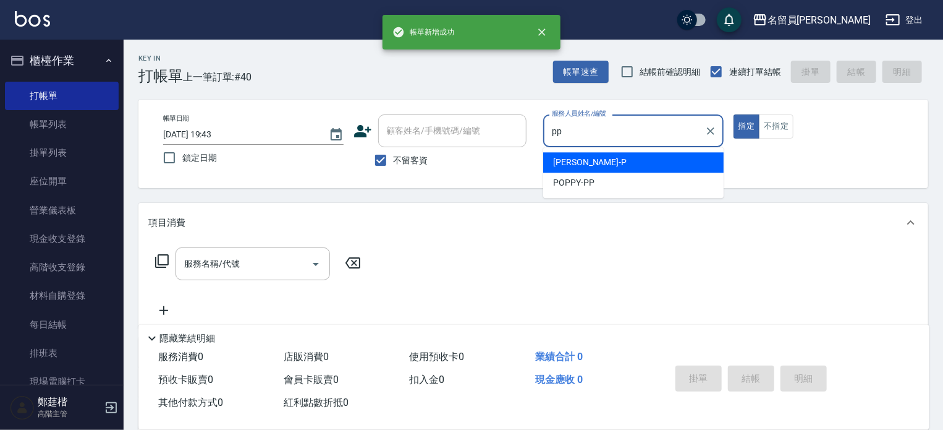
type input "POPPY-PP"
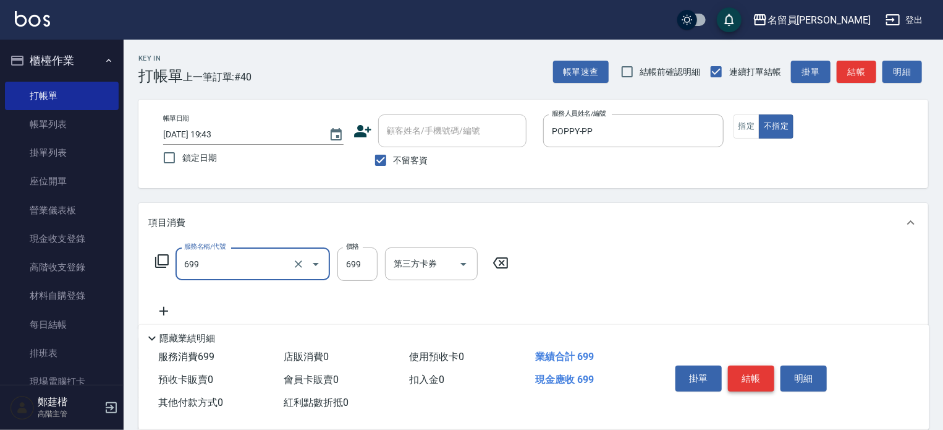
type input "精油洗髮(699)"
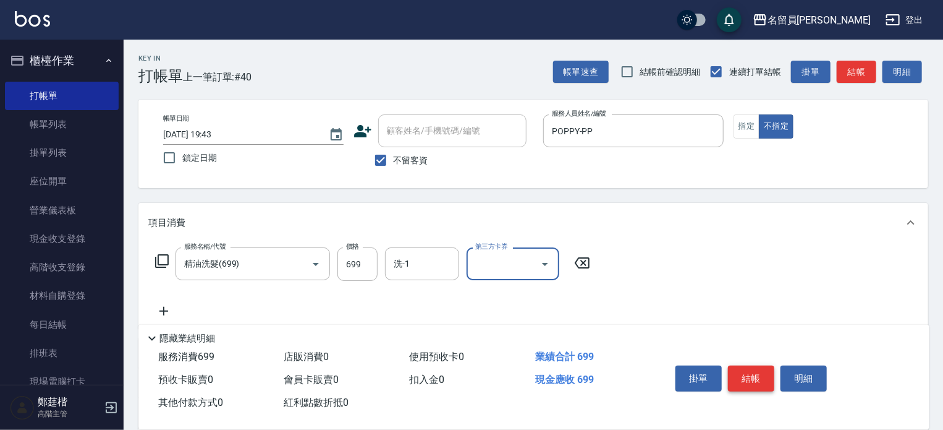
click at [769, 374] on button "結帳" at bounding box center [751, 378] width 46 height 26
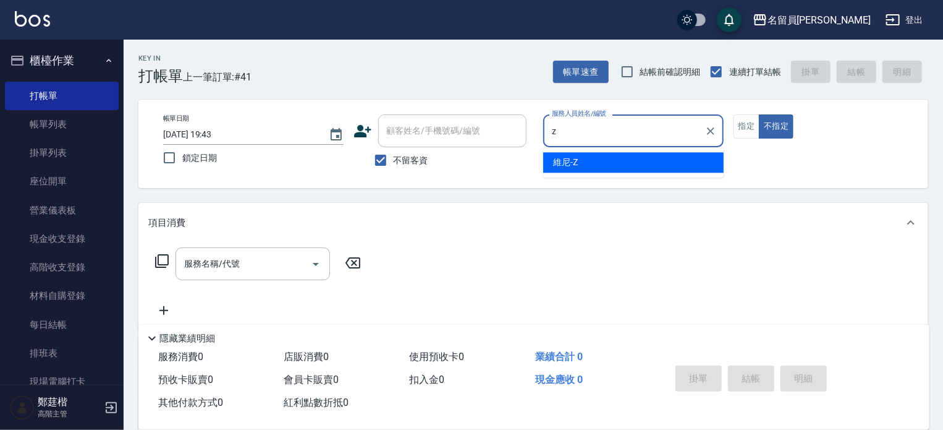
type input "維尼-Z"
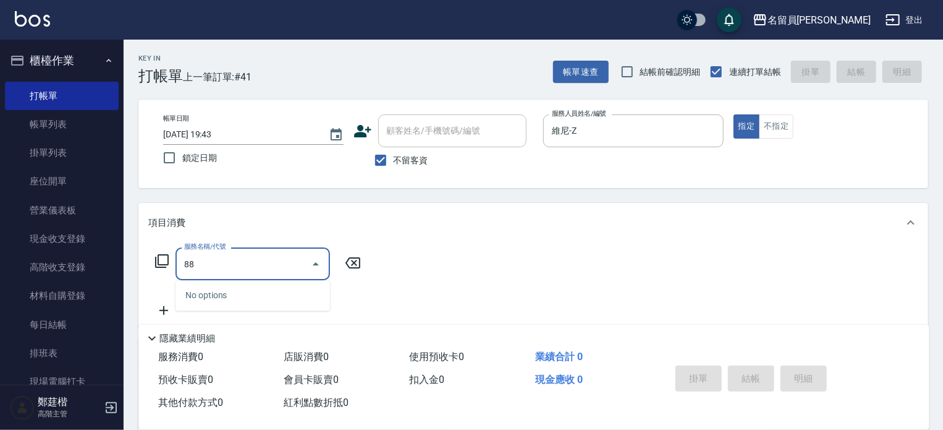
type input "8"
type input "海鹽SPA(0399)"
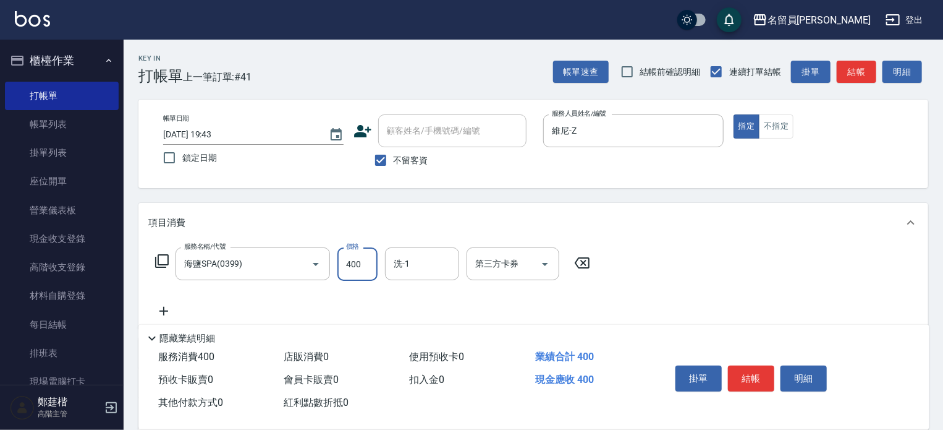
type input "400"
type input "[PERSON_NAME]-45"
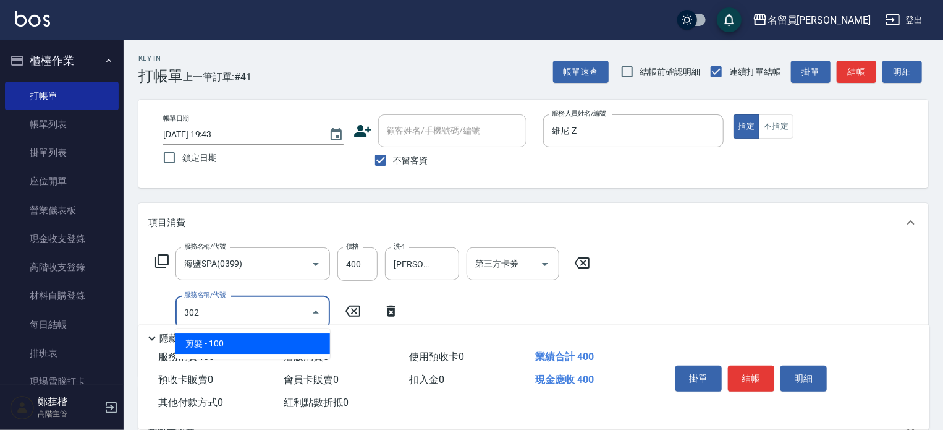
type input "剪髮(302)"
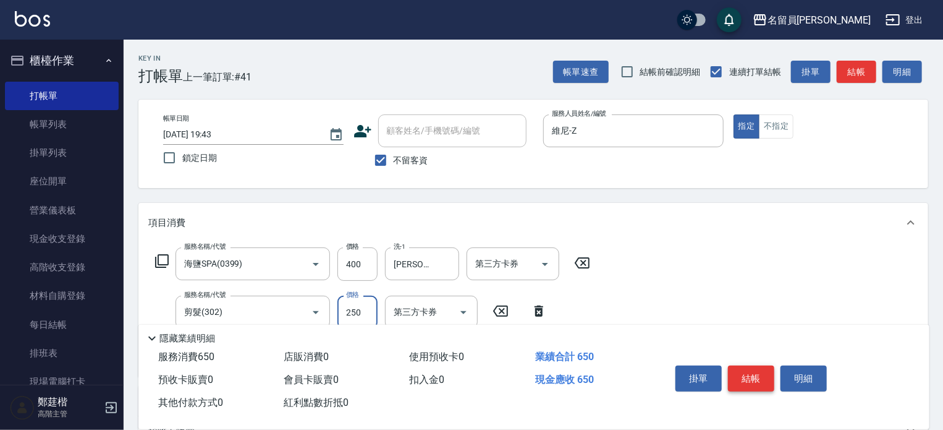
type input "250"
click at [744, 368] on button "結帳" at bounding box center [751, 378] width 46 height 26
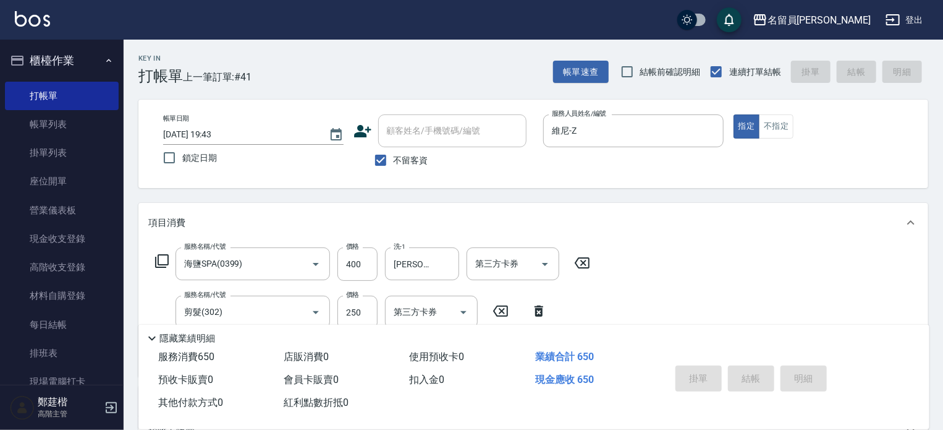
type input "[DATE] 19:59"
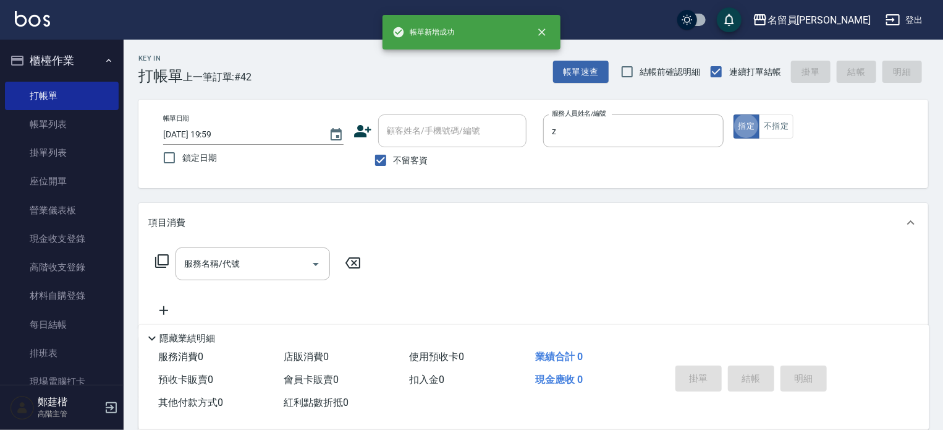
type input "維尼-Z"
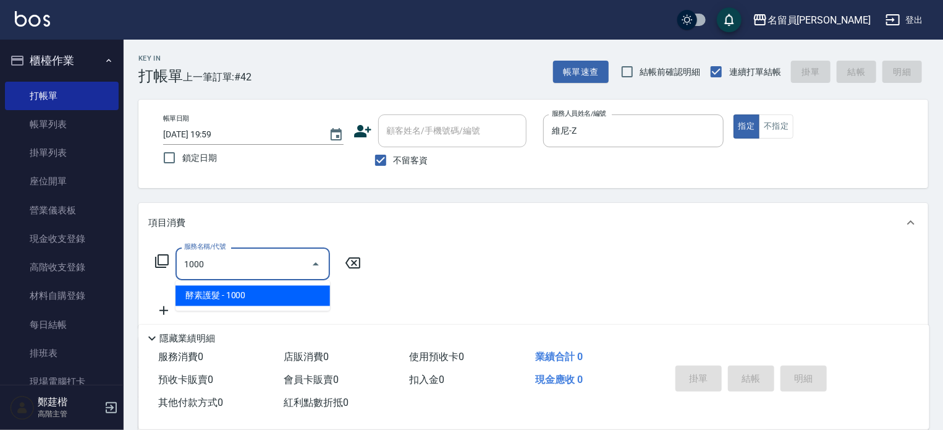
type input "酵素護髮(1000)"
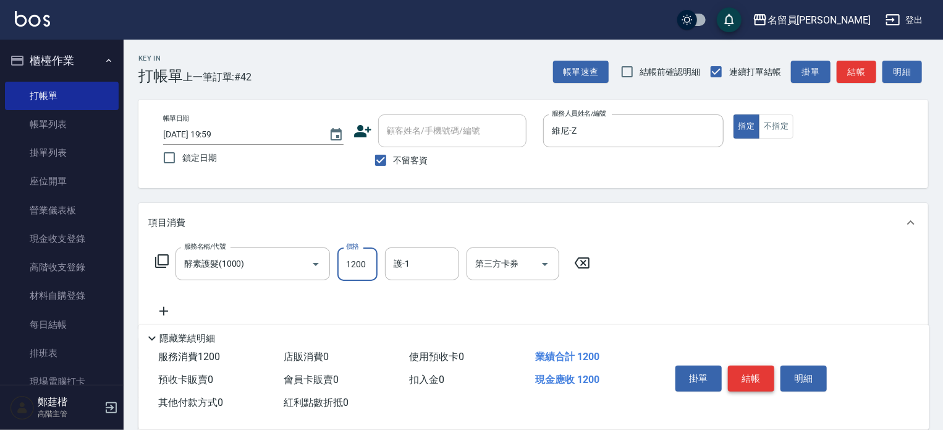
type input "1200"
type input "[PERSON_NAME]-45"
type input "6"
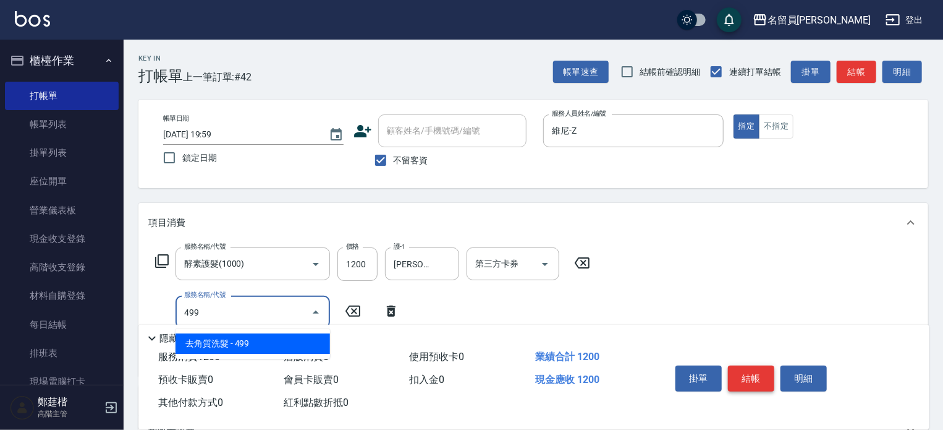
type input "去角質洗髮(499)"
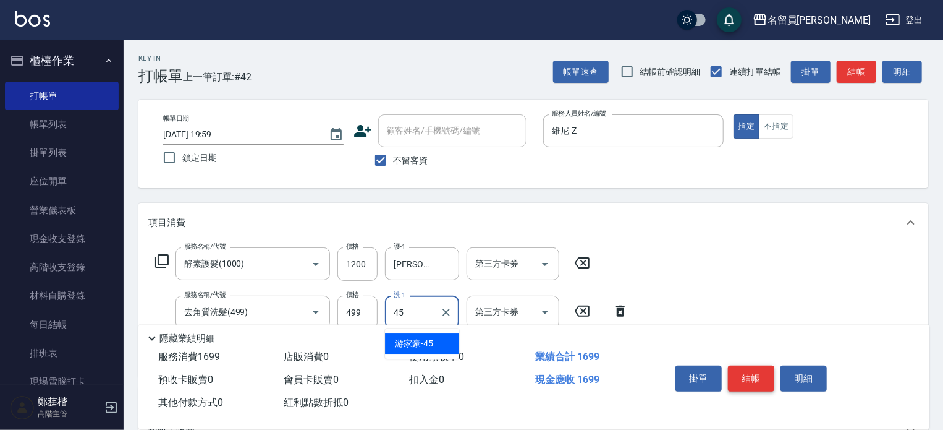
type input "[PERSON_NAME]-45"
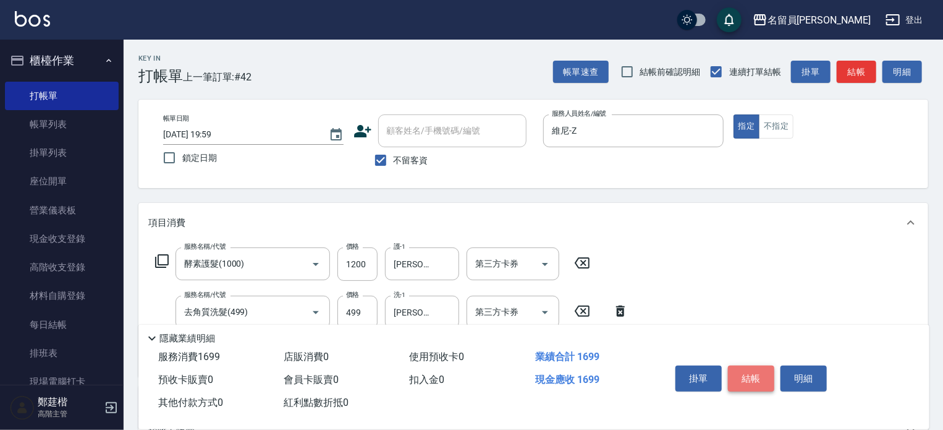
click at [744, 368] on button "結帳" at bounding box center [751, 378] width 46 height 26
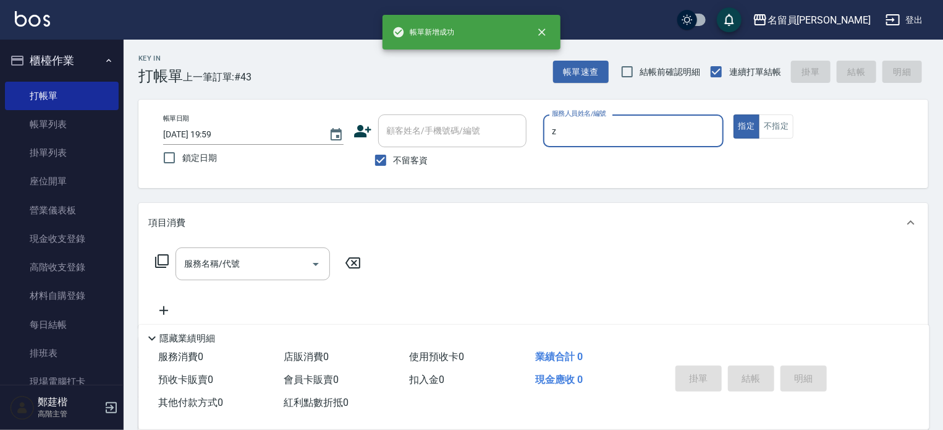
type input "維尼-Z"
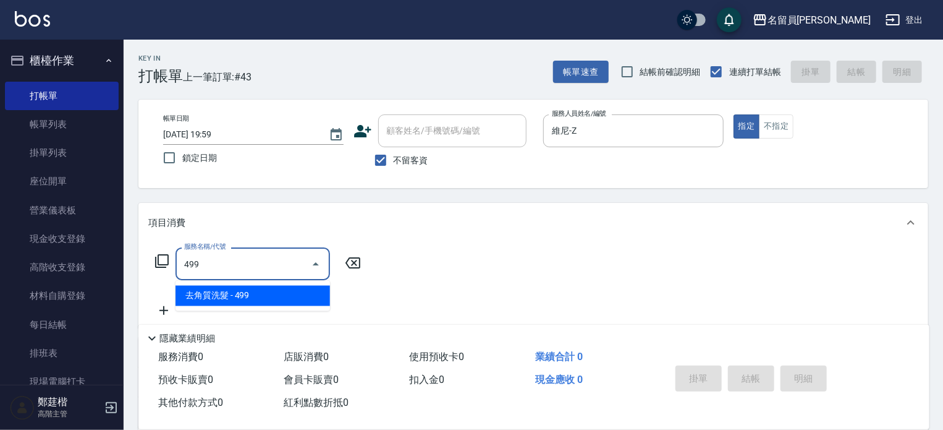
type input "去角質洗髮(499)"
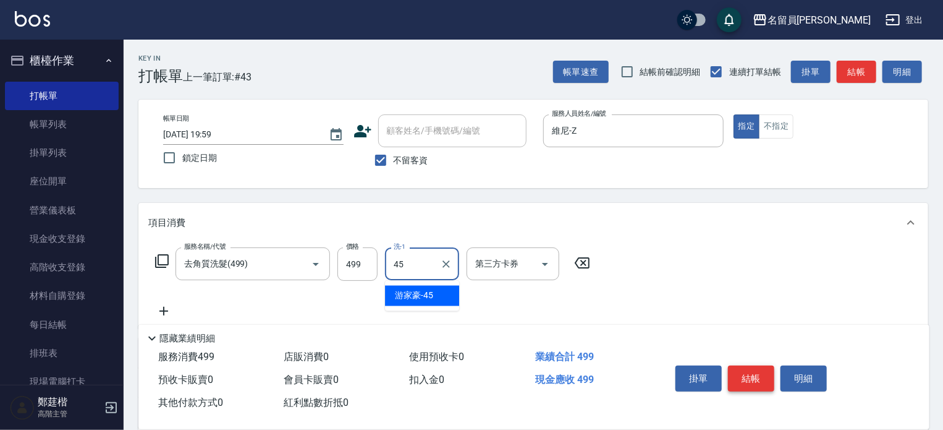
type input "[PERSON_NAME]-45"
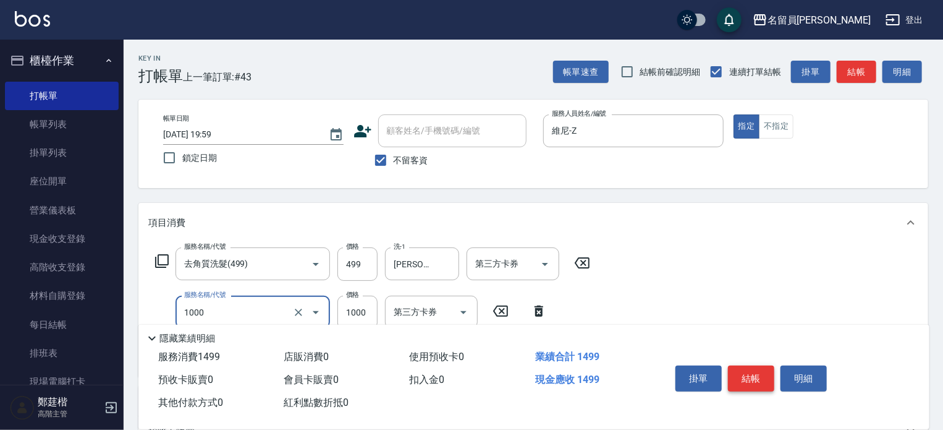
type input "酵素護髮(1000)"
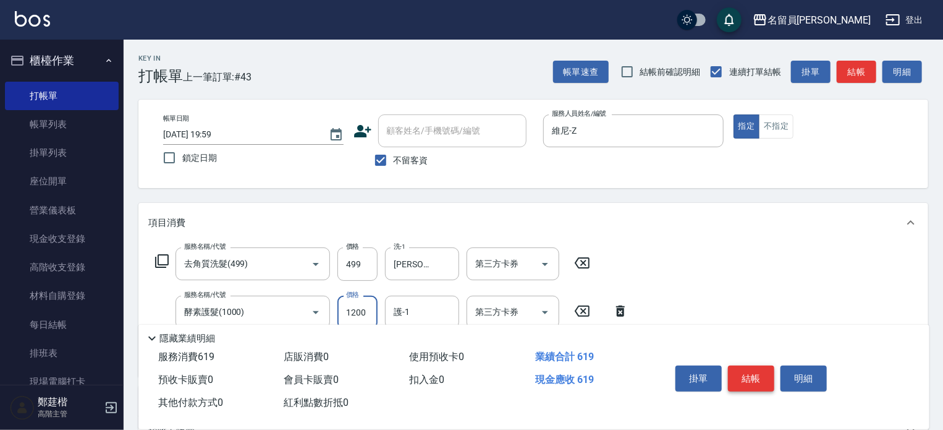
type input "1200"
type input "[PERSON_NAME]-45"
click at [744, 368] on button "結帳" at bounding box center [751, 378] width 46 height 26
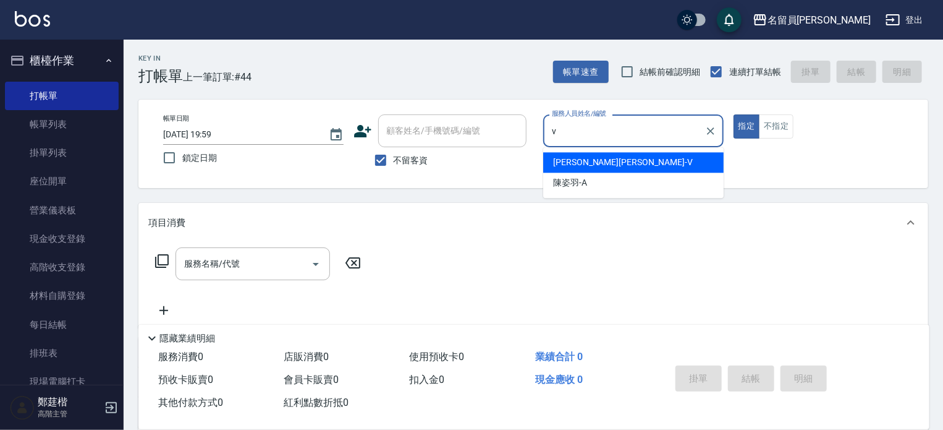
type input "[PERSON_NAME][PERSON_NAME]-V"
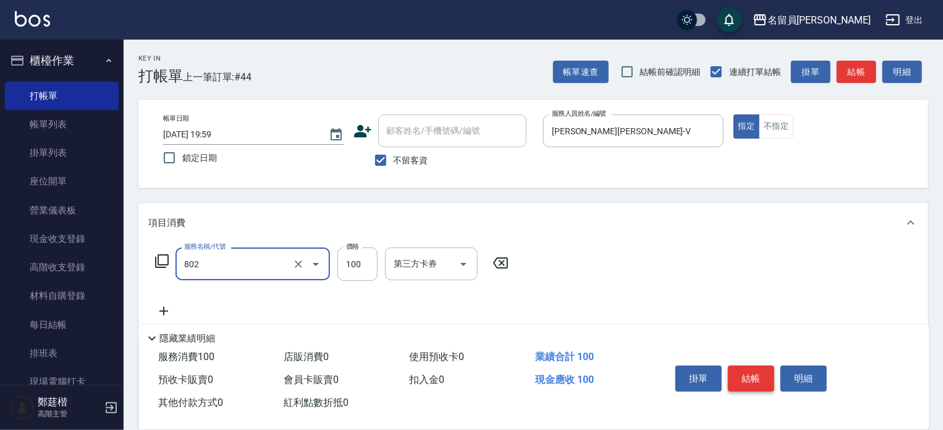
type input "VIP儲值(802)"
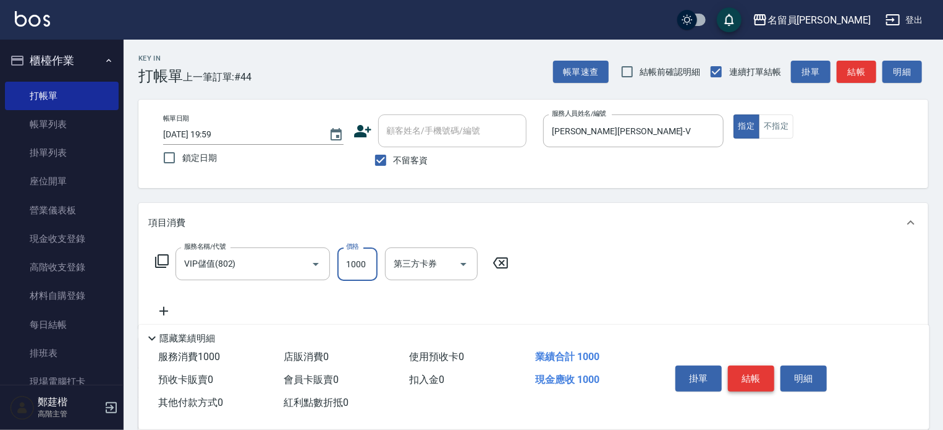
type input "1000"
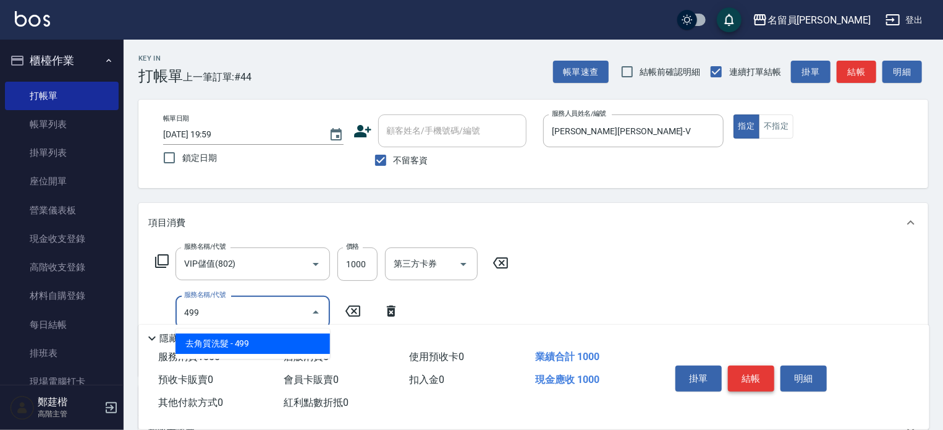
type input "去角質洗髮(499)"
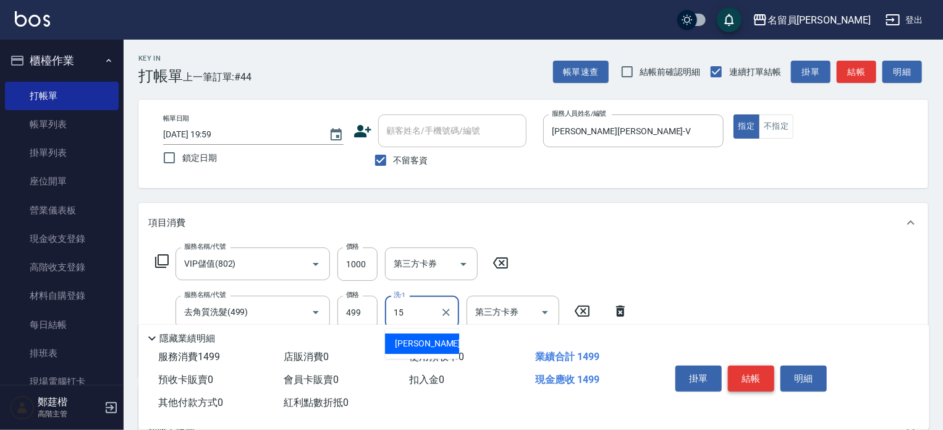
type input "[PERSON_NAME]-15"
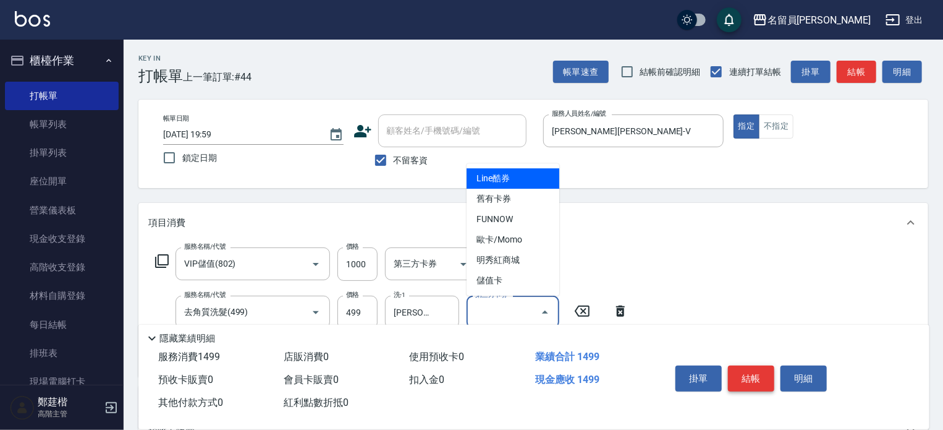
type input "儲值卡"
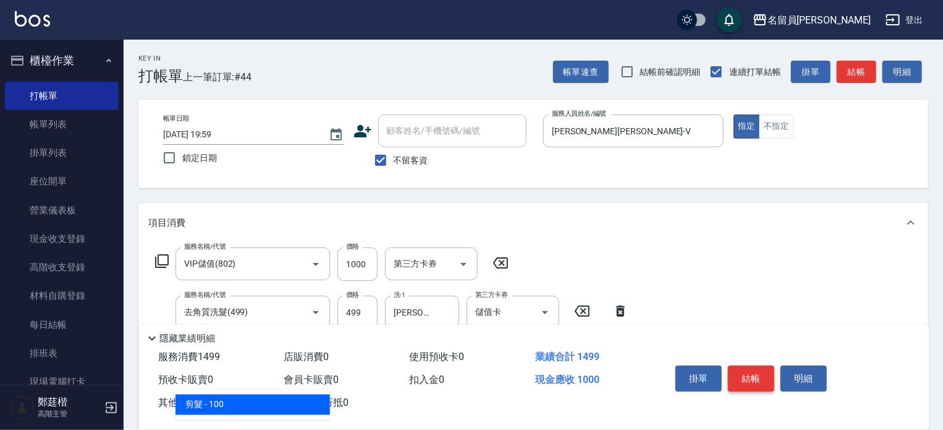
type input "剪髮(302)"
type input "300"
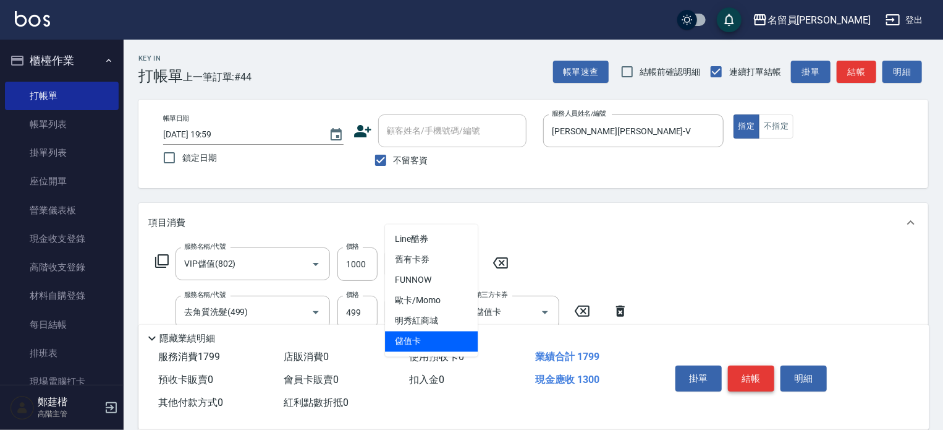
type input "儲值卡"
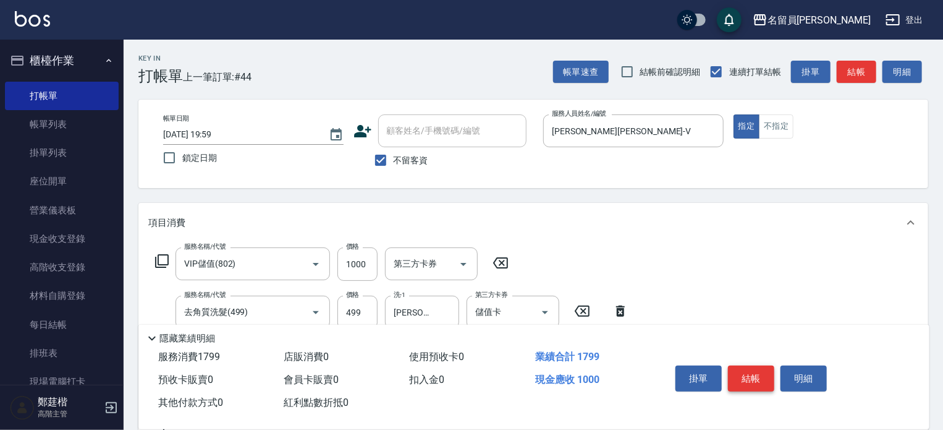
click at [744, 368] on button "結帳" at bounding box center [751, 378] width 46 height 26
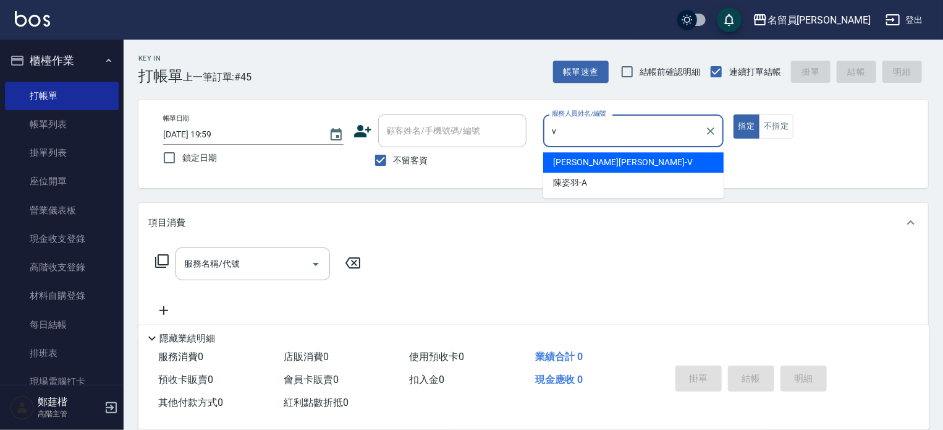
type input "[PERSON_NAME][PERSON_NAME]-V"
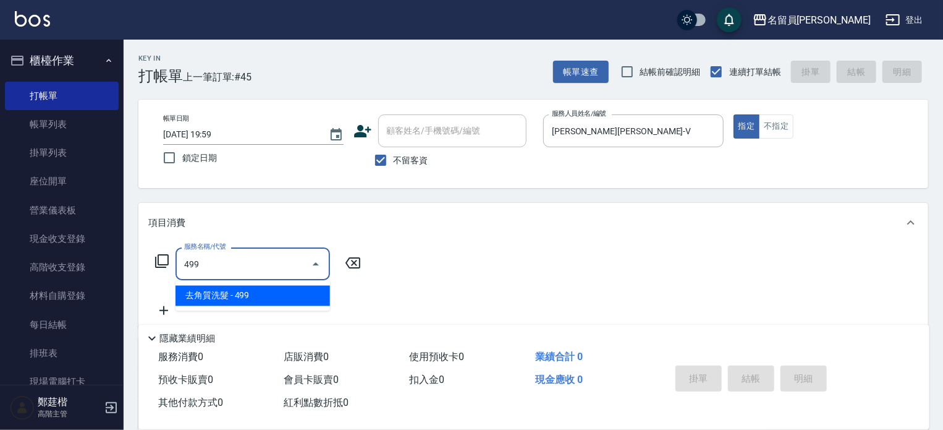
type input "去角質洗髮(499)"
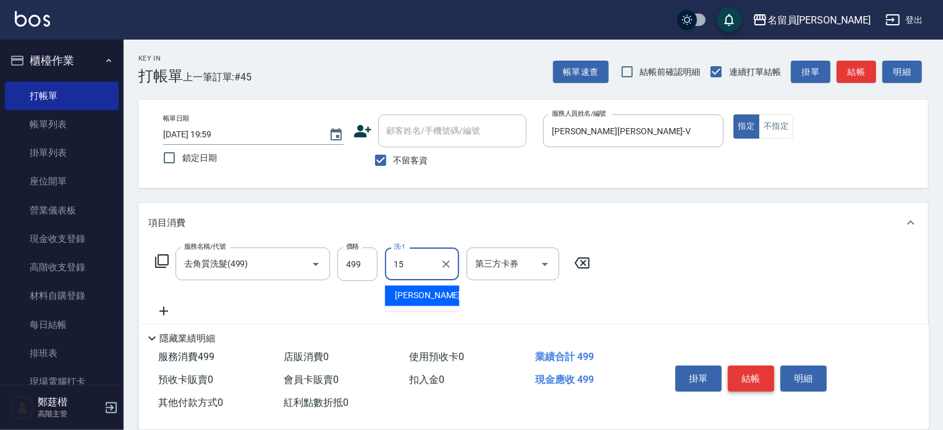
type input "[PERSON_NAME]-15"
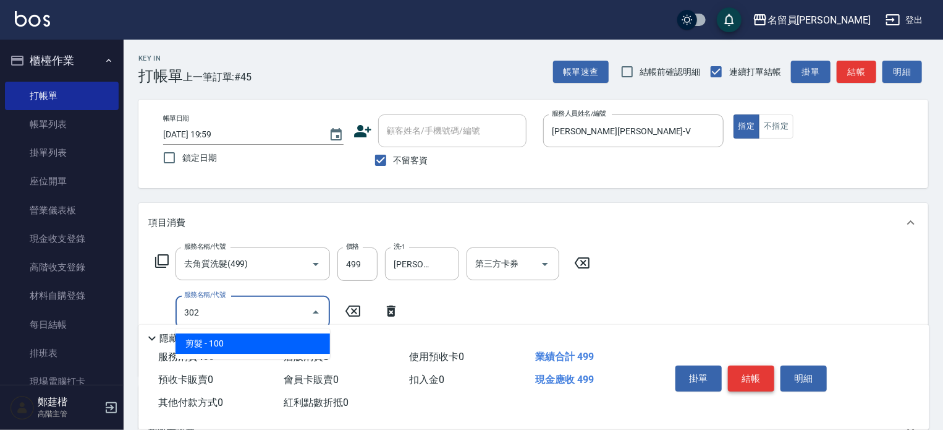
type input "剪髮(302)"
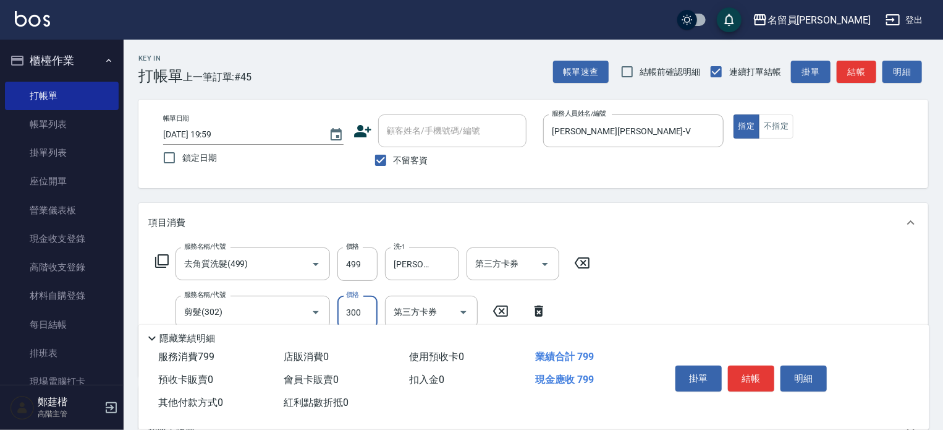
type input "300"
click at [504, 259] on div "第三方卡券 第三方卡券" at bounding box center [513, 263] width 93 height 33
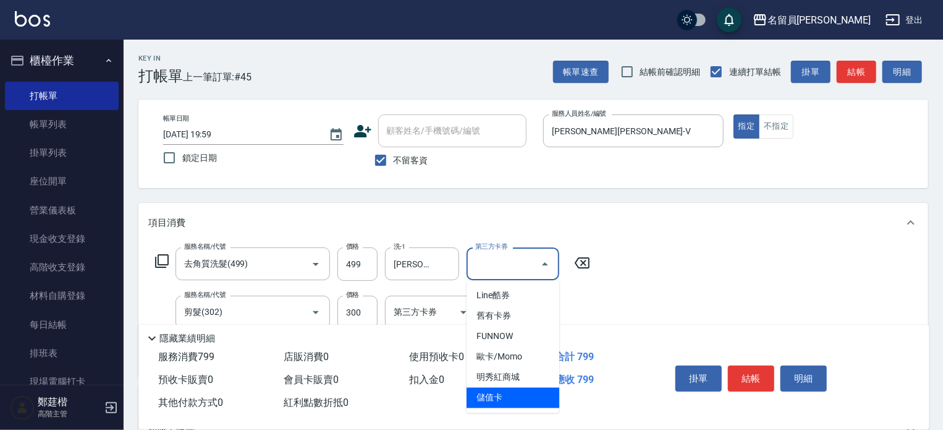
click at [503, 399] on span "儲值卡" at bounding box center [513, 398] width 93 height 20
type input "儲值卡"
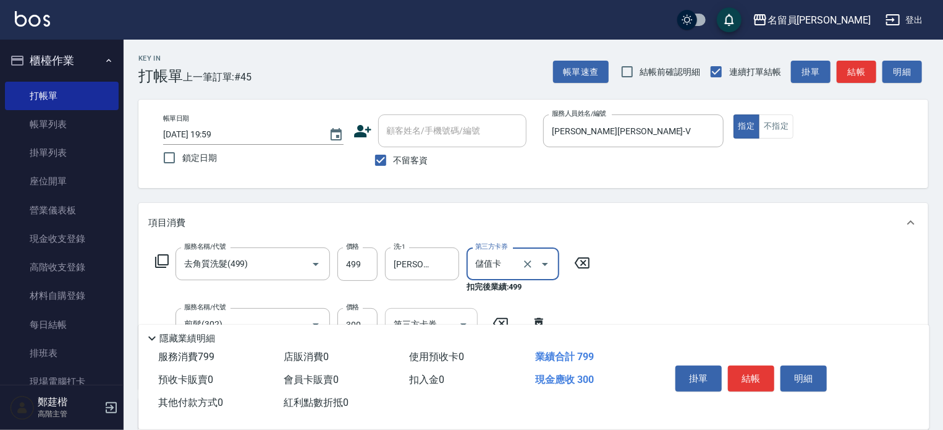
click at [438, 313] on input "第三方卡券" at bounding box center [422, 324] width 63 height 22
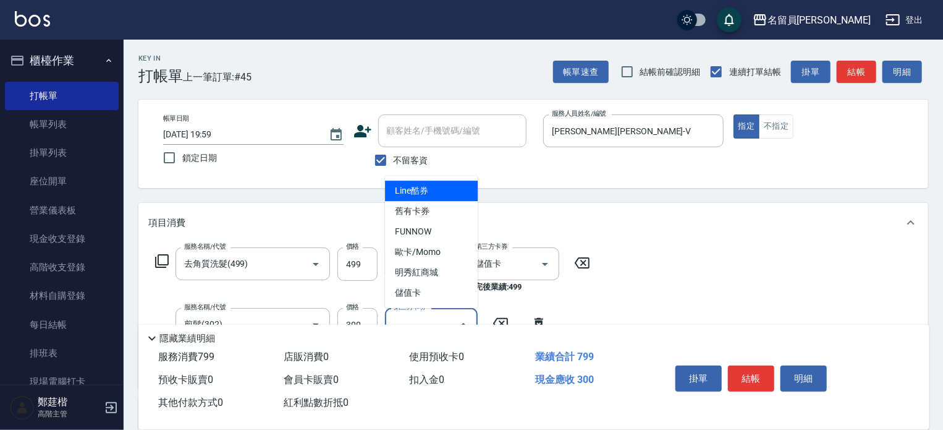
drag, startPoint x: 430, startPoint y: 294, endPoint x: 466, endPoint y: 304, distance: 37.0
click at [430, 294] on span "儲值卡" at bounding box center [431, 293] width 93 height 20
type input "儲值卡"
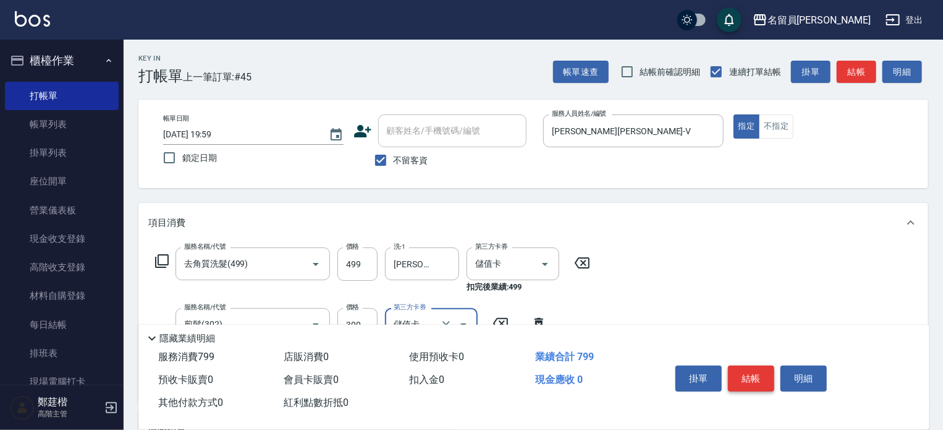
click at [736, 370] on button "結帳" at bounding box center [751, 378] width 46 height 26
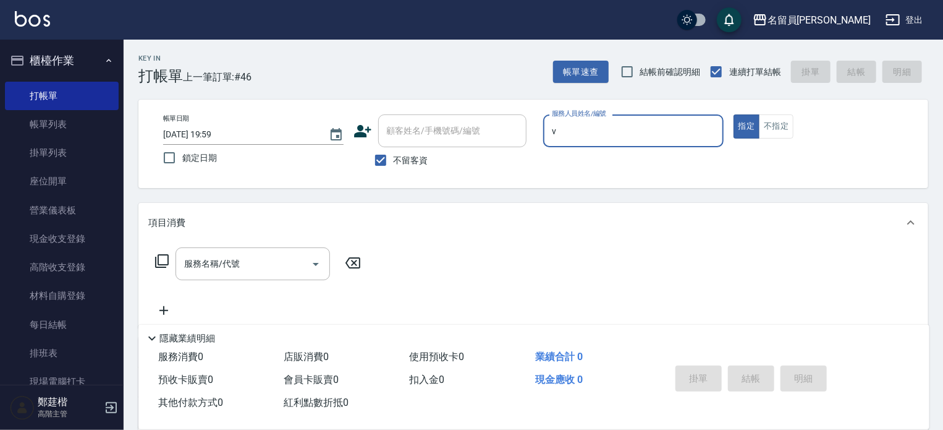
type input "[PERSON_NAME][PERSON_NAME]-V"
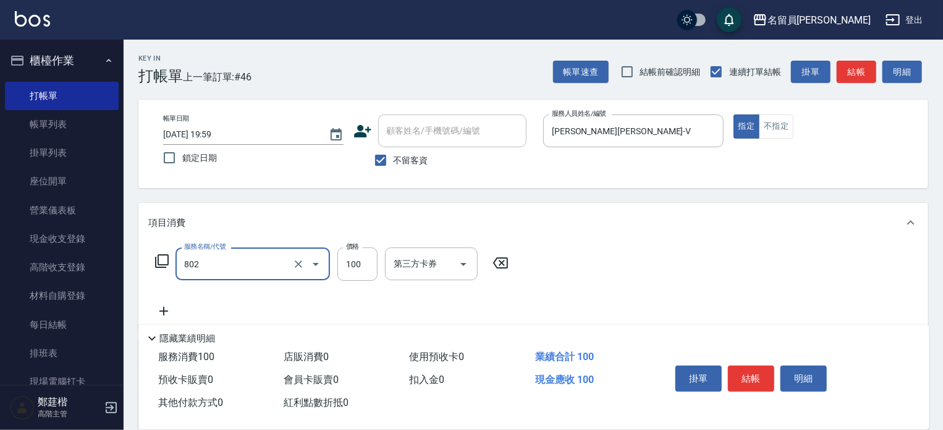
type input "VIP儲值(802)"
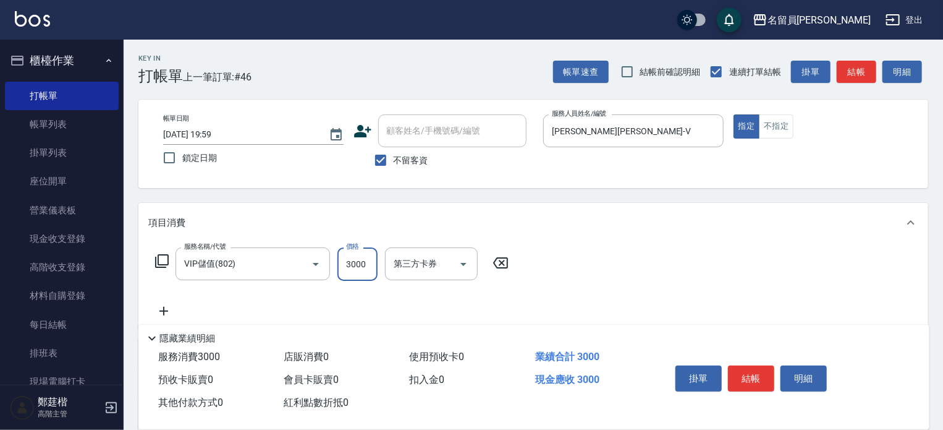
type input "3000"
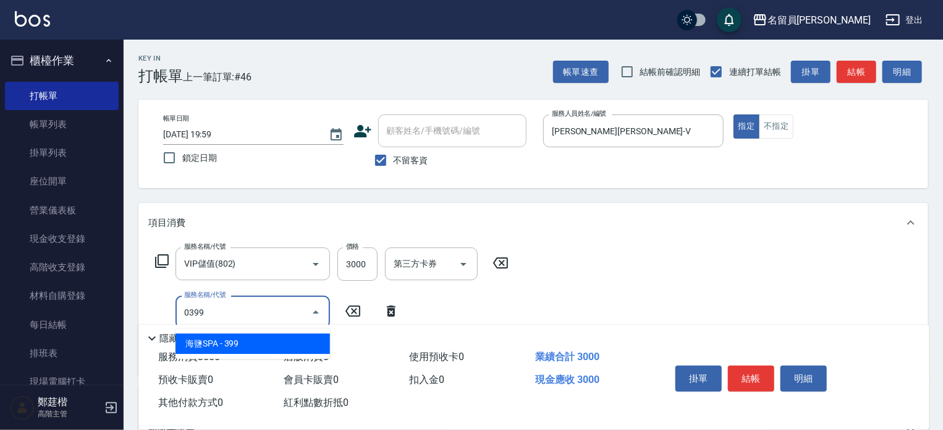
type input "海鹽SPA(0399)"
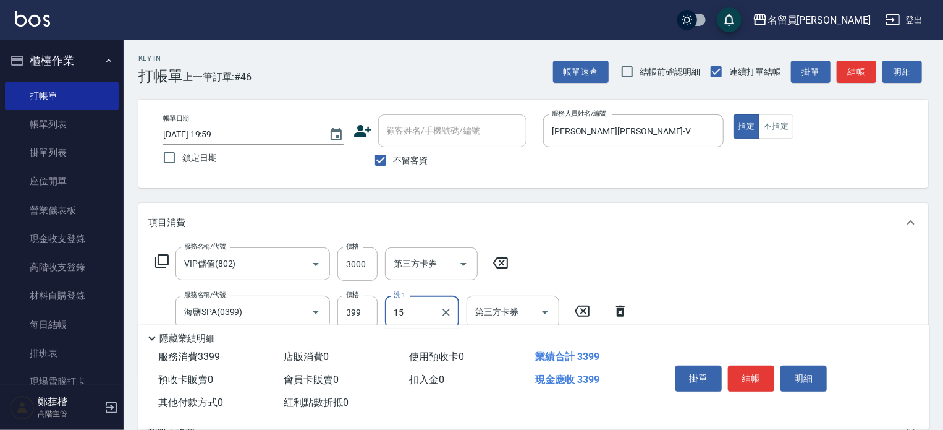
type input "[PERSON_NAME]-15"
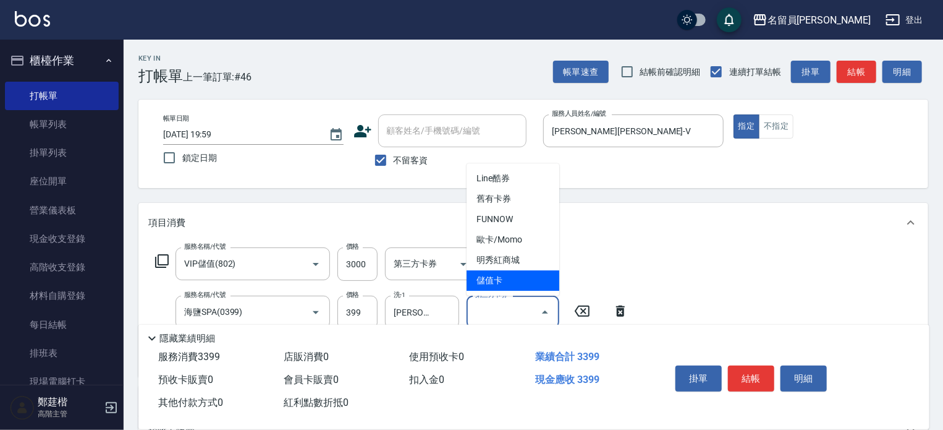
type input "儲值卡"
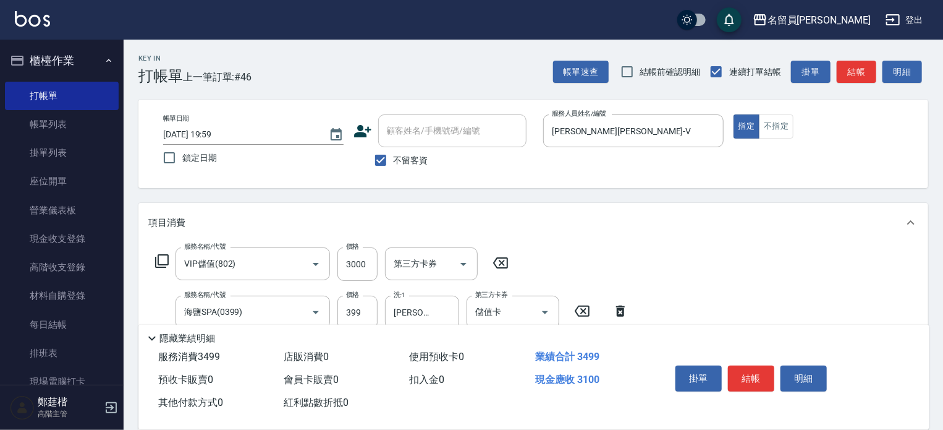
type input "剪髮(302)"
type input "300"
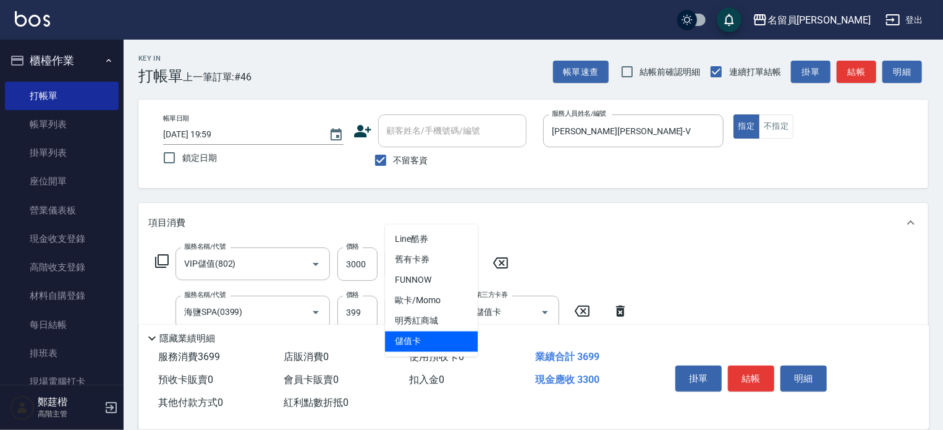
type input "儲值卡"
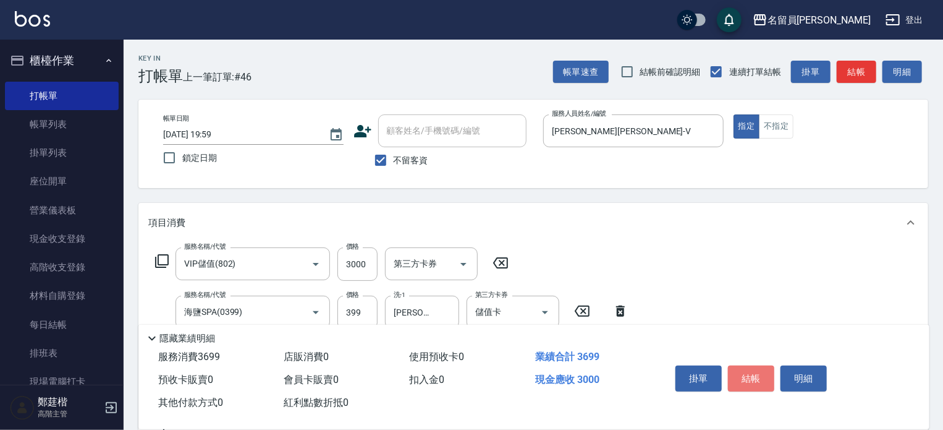
click at [735, 370] on button "結帳" at bounding box center [751, 378] width 46 height 26
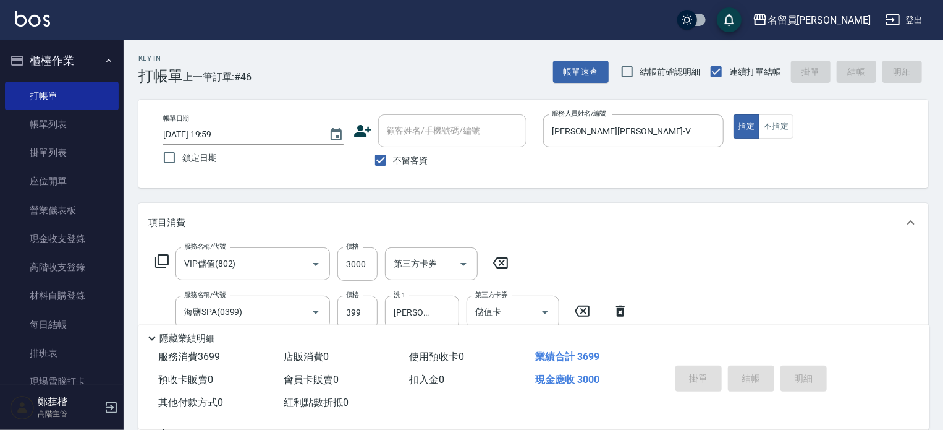
type input "[DATE] 20:00"
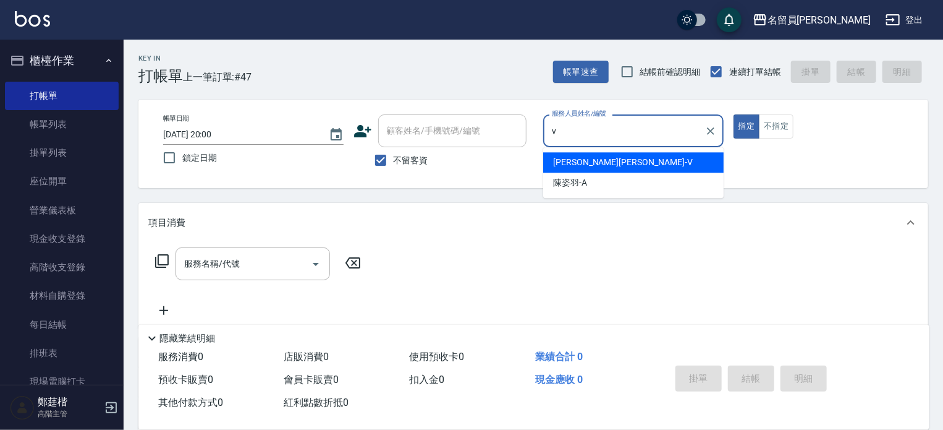
type input "[PERSON_NAME][PERSON_NAME]-V"
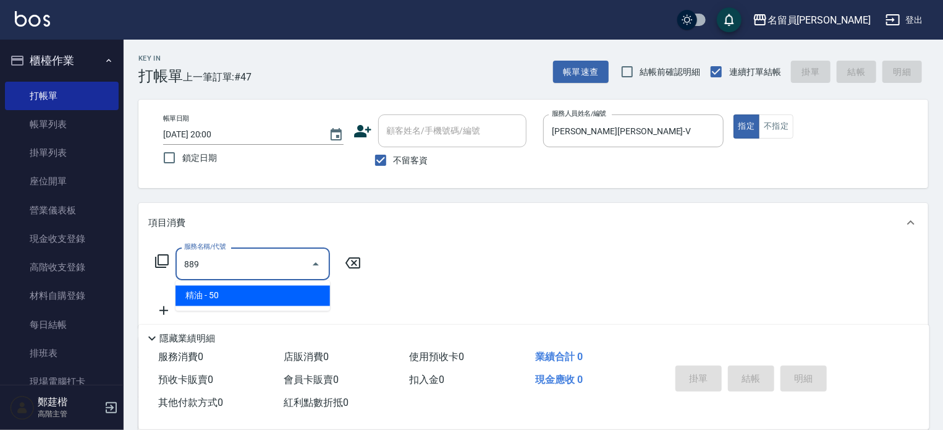
type input "精油(889)"
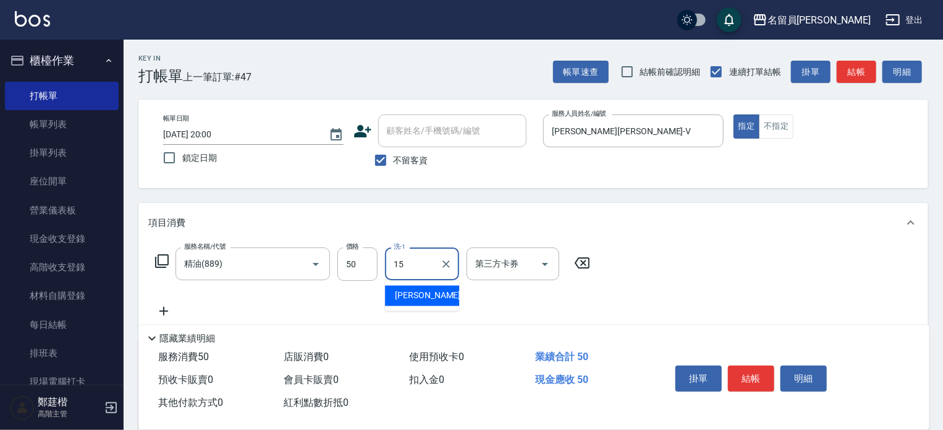
type input "[PERSON_NAME]-15"
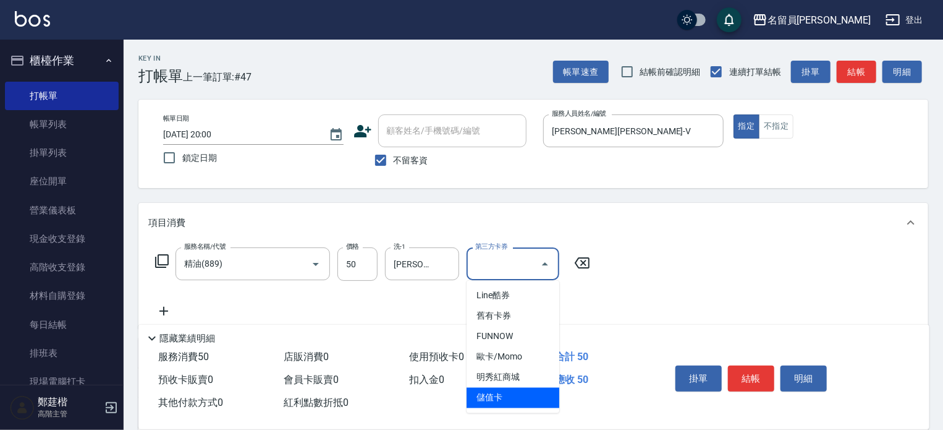
type input "儲值卡"
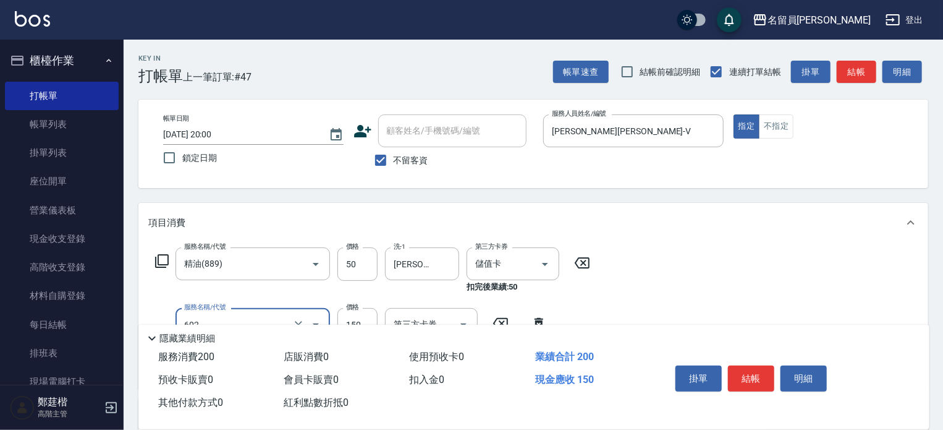
type input "一般洗髮(602)"
type input "200"
type input "[PERSON_NAME]-15"
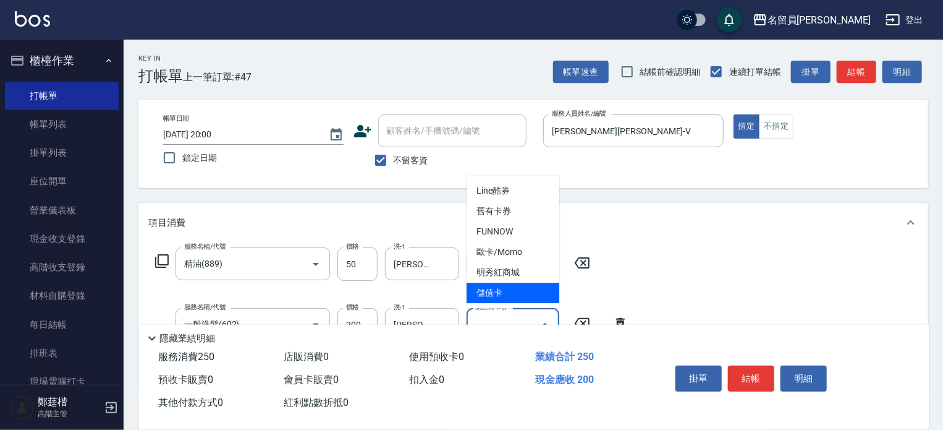
type input "儲值卡"
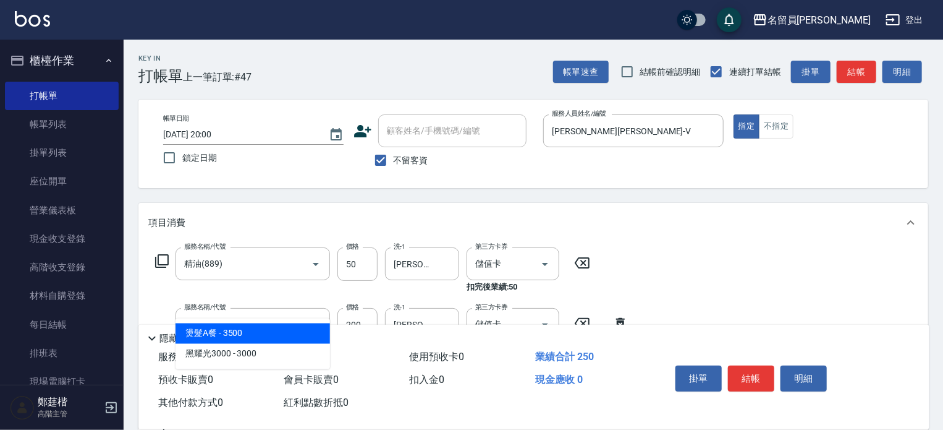
type input "3"
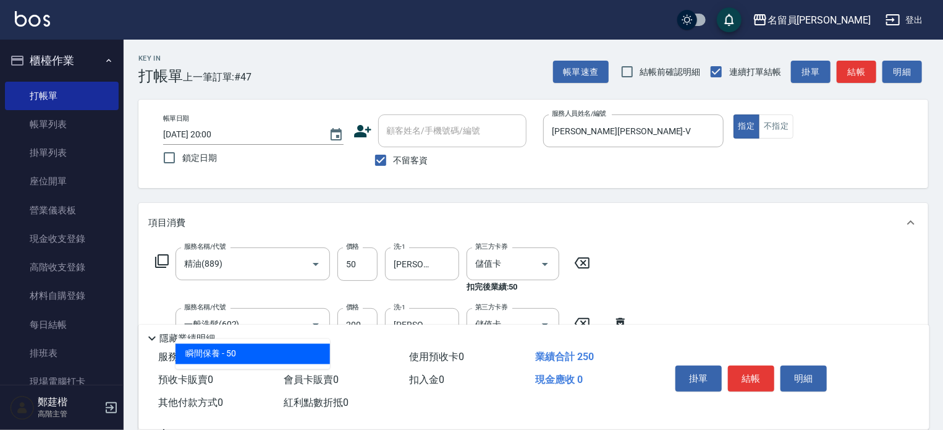
type input "瞬間保養(415)"
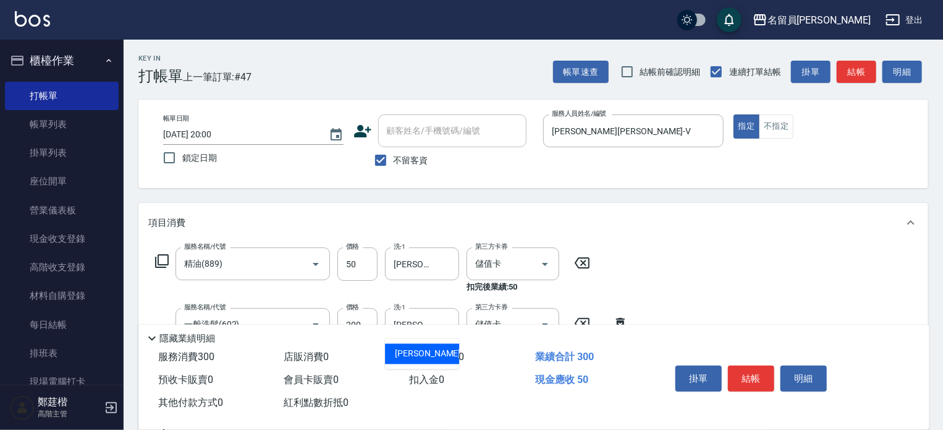
type input "[PERSON_NAME]-15"
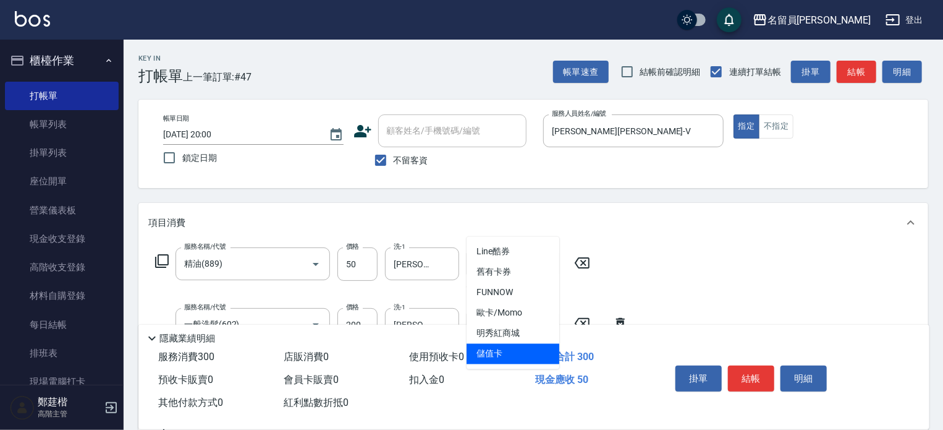
type input "儲值卡"
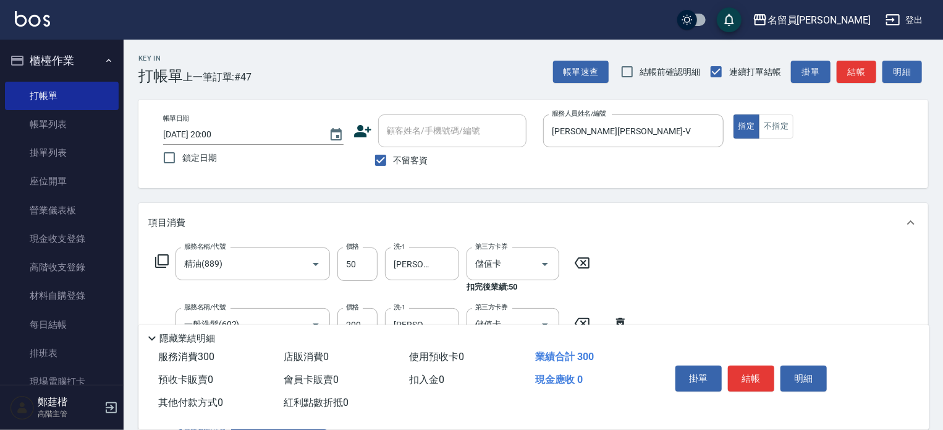
scroll to position [231, 0]
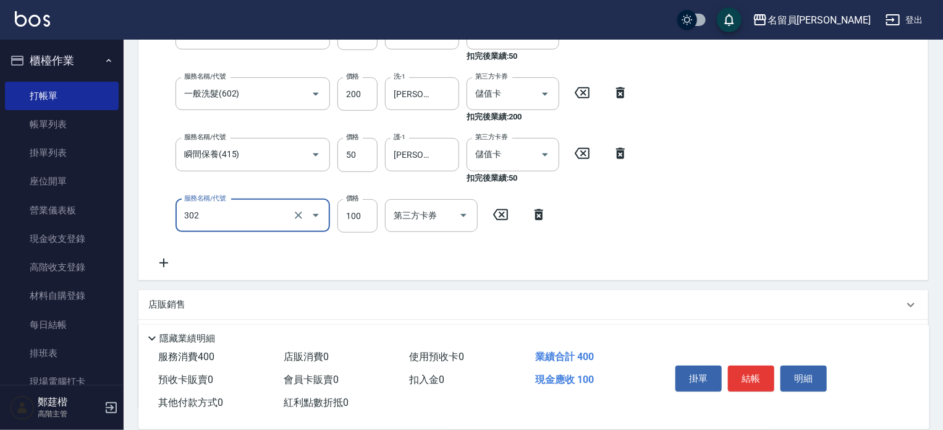
type input "剪髮(302)"
type input "300"
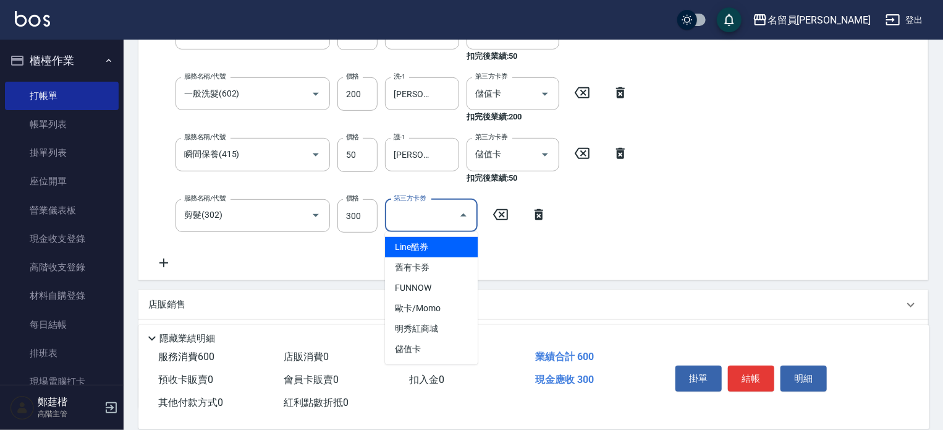
type input "儲值卡"
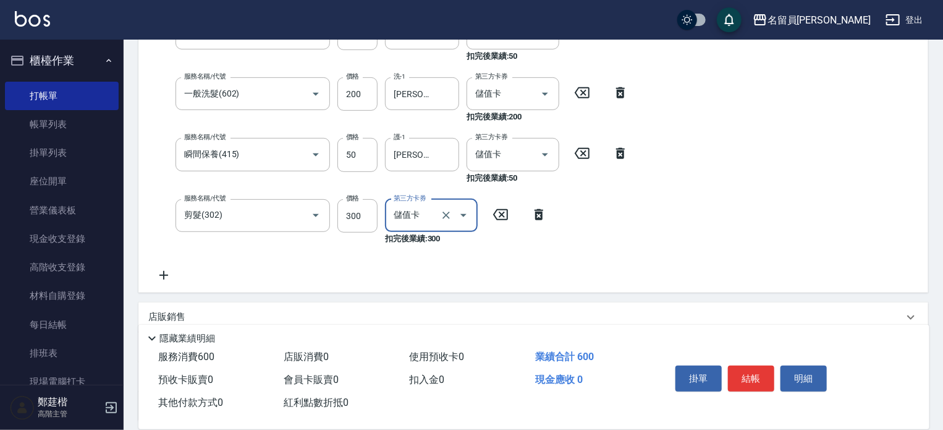
click at [735, 370] on button "結帳" at bounding box center [751, 378] width 46 height 26
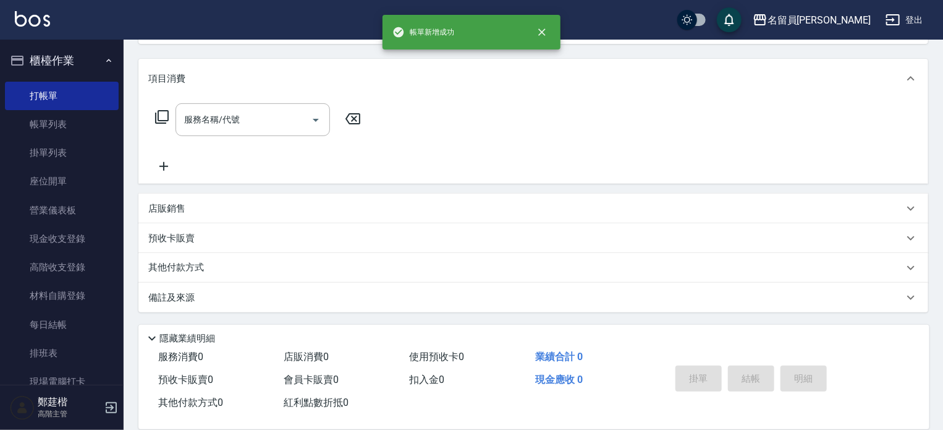
scroll to position [0, 0]
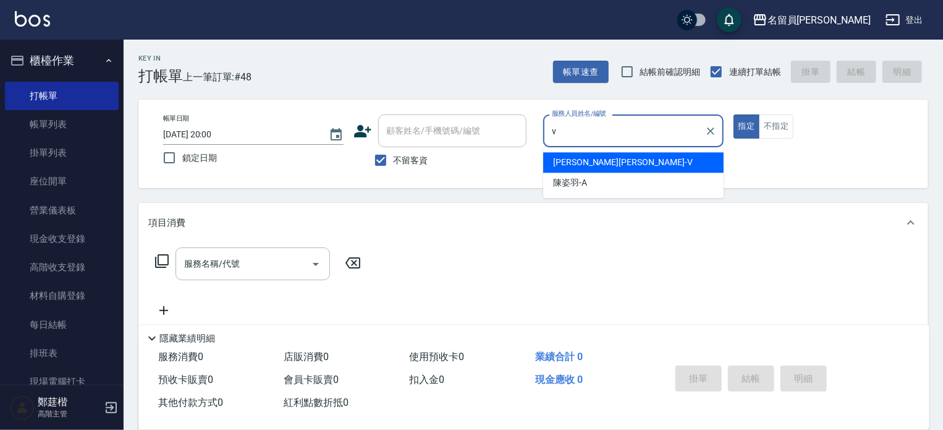
type input "[PERSON_NAME][PERSON_NAME]-V"
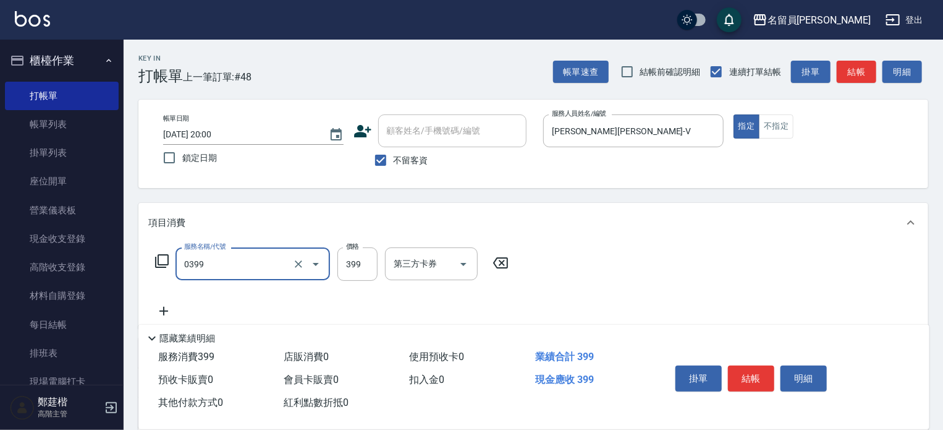
type input "海鹽SPA(0399)"
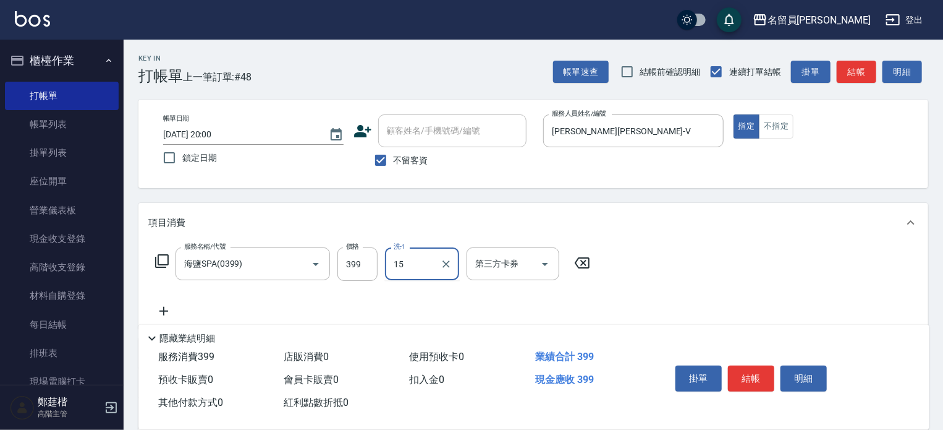
type input "[PERSON_NAME]-15"
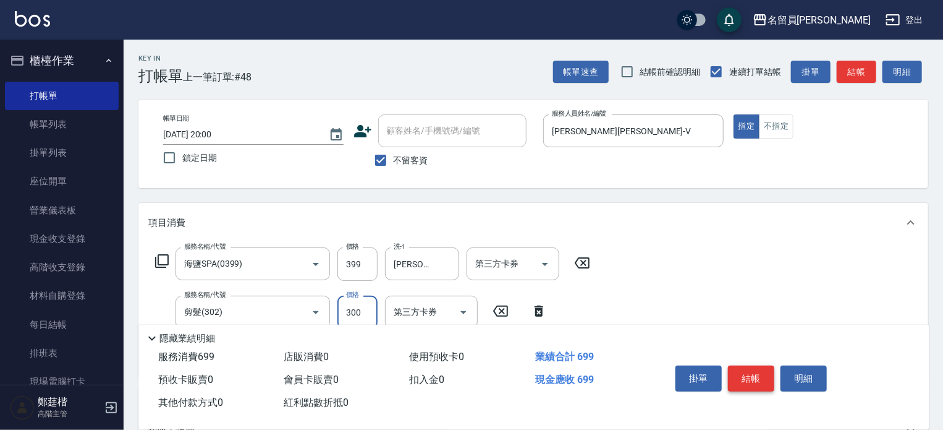
click at [735, 370] on button "結帳" at bounding box center [751, 378] width 46 height 26
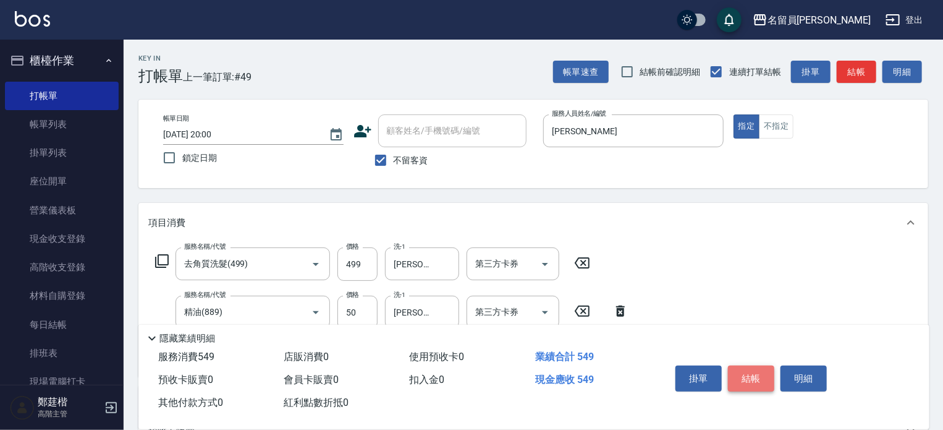
click at [747, 371] on button "結帳" at bounding box center [751, 378] width 46 height 26
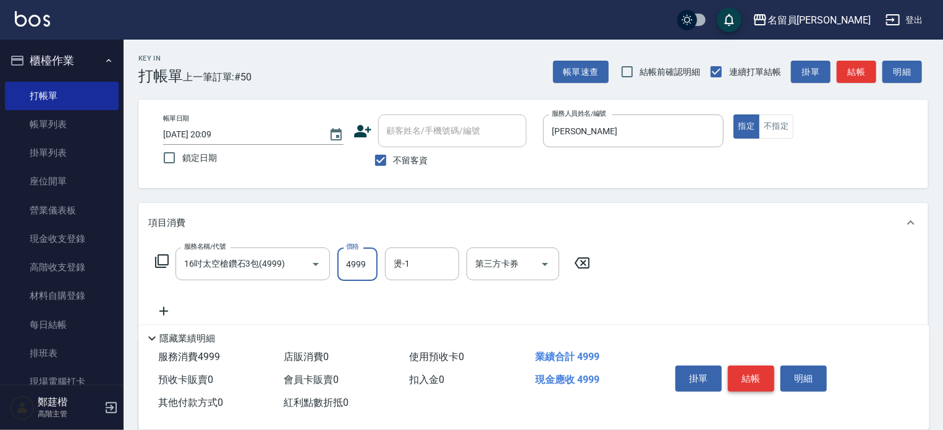
click at [749, 368] on button "結帳" at bounding box center [751, 378] width 46 height 26
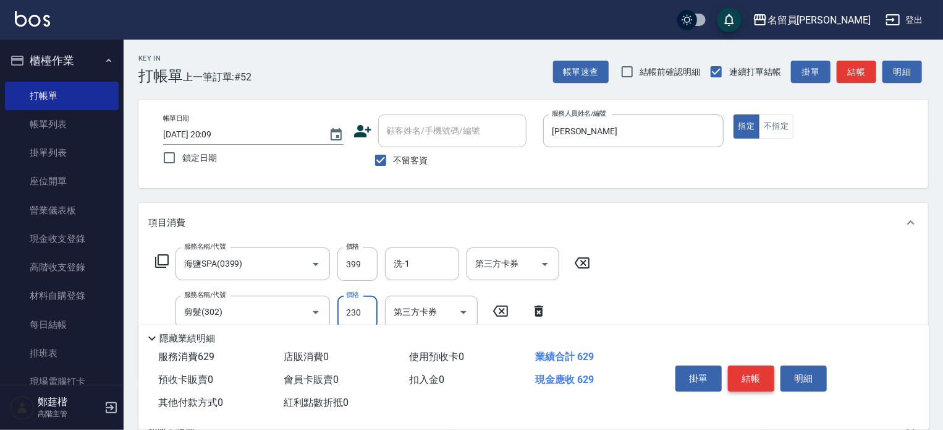
click at [749, 368] on button "結帳" at bounding box center [751, 378] width 46 height 26
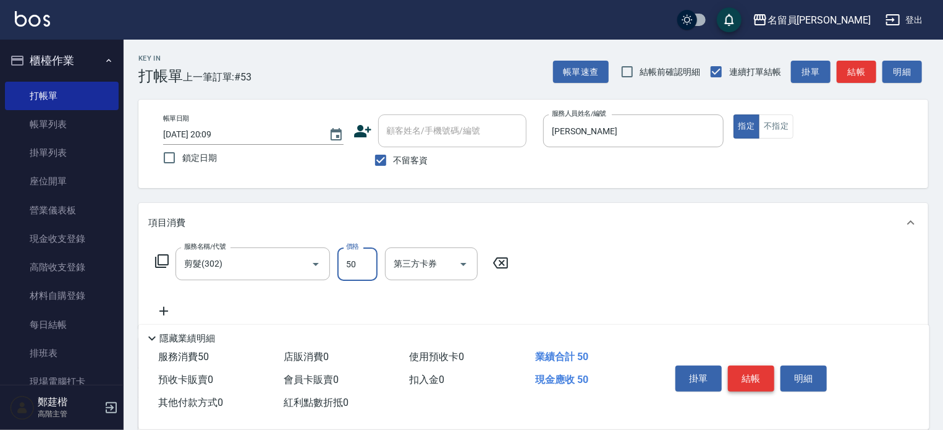
click at [749, 368] on button "結帳" at bounding box center [751, 378] width 46 height 26
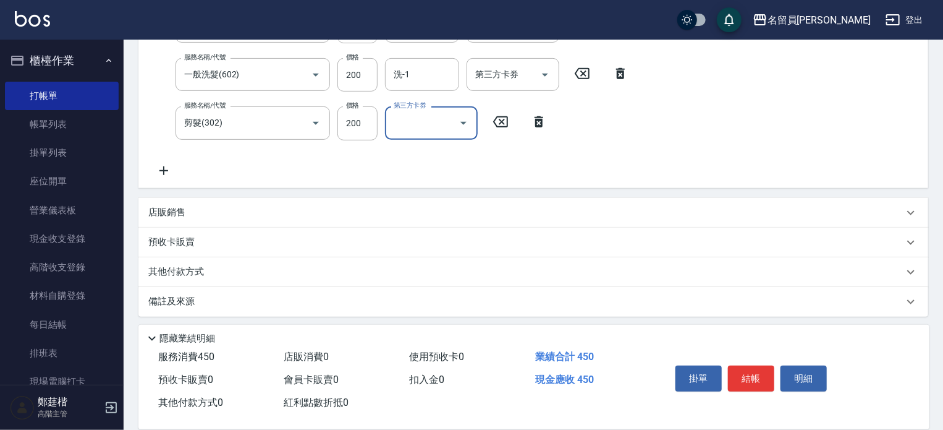
scroll to position [241, 0]
click at [618, 206] on div "店販銷售" at bounding box center [525, 208] width 755 height 13
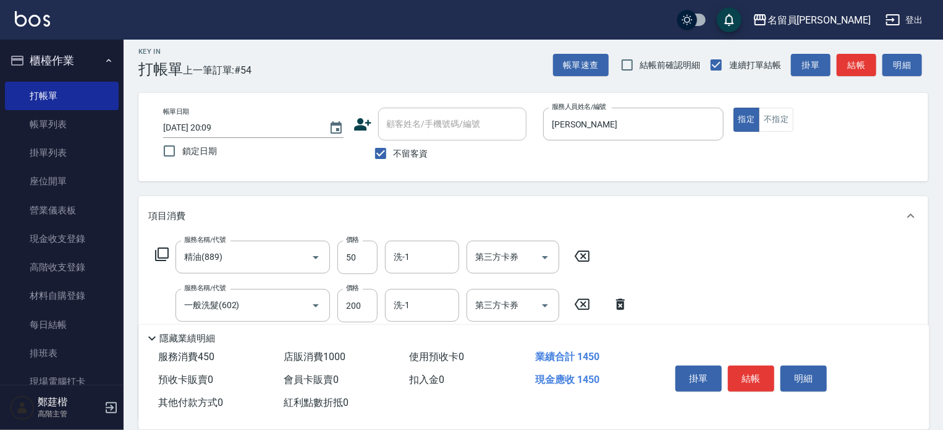
scroll to position [0, 0]
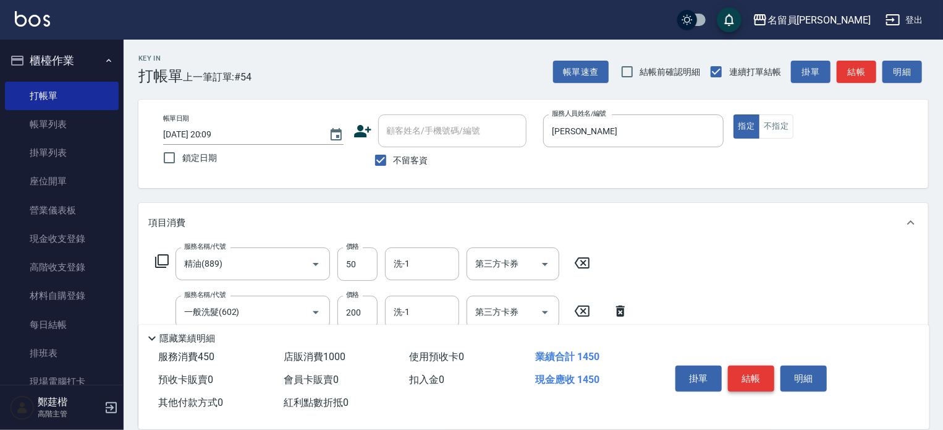
drag, startPoint x: 749, startPoint y: 360, endPoint x: 749, endPoint y: 370, distance: 9.9
click at [748, 363] on div "掛單 結帳 明細" at bounding box center [751, 379] width 161 height 39
click at [749, 370] on button "結帳" at bounding box center [751, 378] width 46 height 26
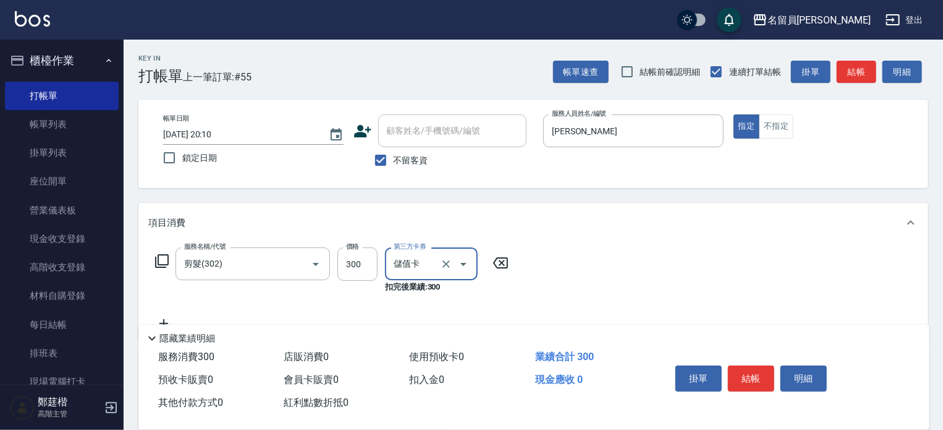
click at [764, 391] on div "掛單 結帳 明細" at bounding box center [751, 379] width 161 height 39
click at [728, 365] on button "結帳" at bounding box center [751, 378] width 46 height 26
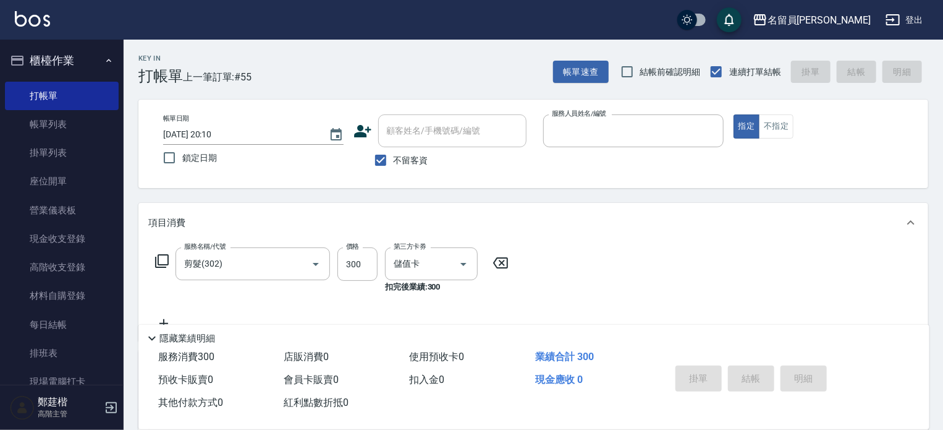
click at [734, 114] on button "指定" at bounding box center [747, 126] width 27 height 24
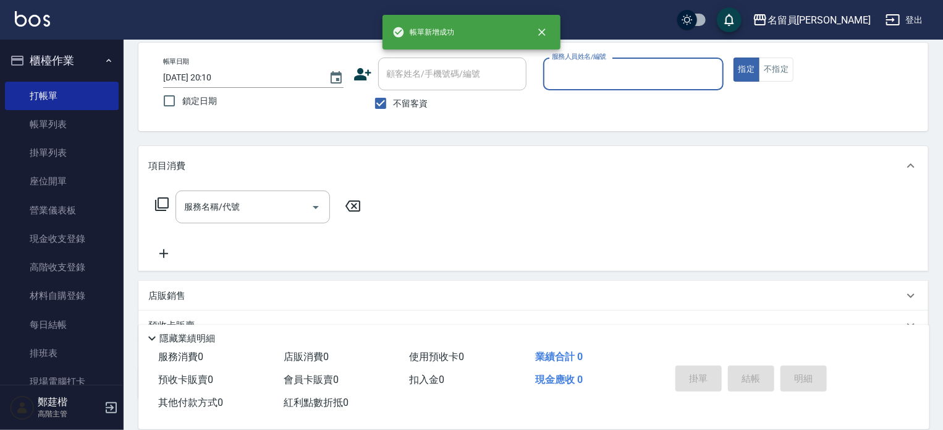
scroll to position [124, 0]
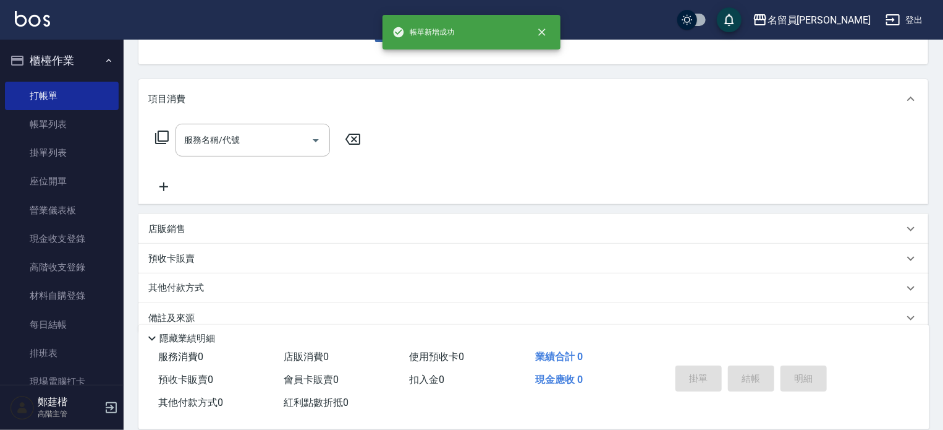
click at [462, 239] on div "店販銷售" at bounding box center [533, 229] width 790 height 30
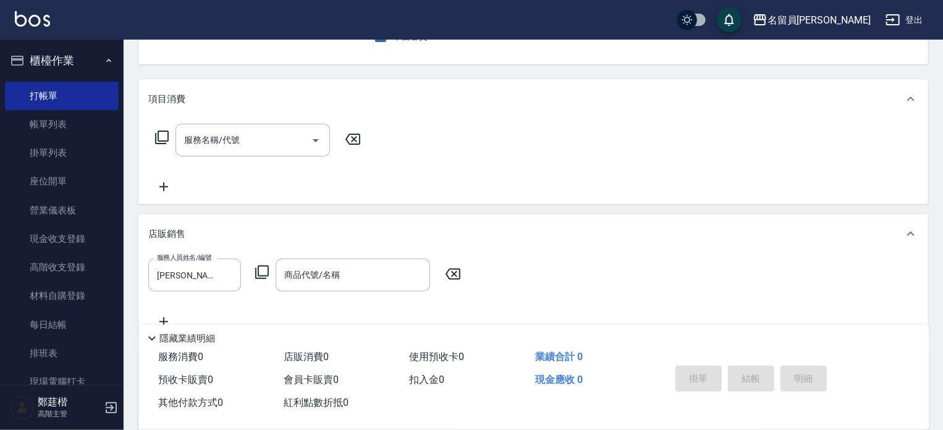
scroll to position [120, 0]
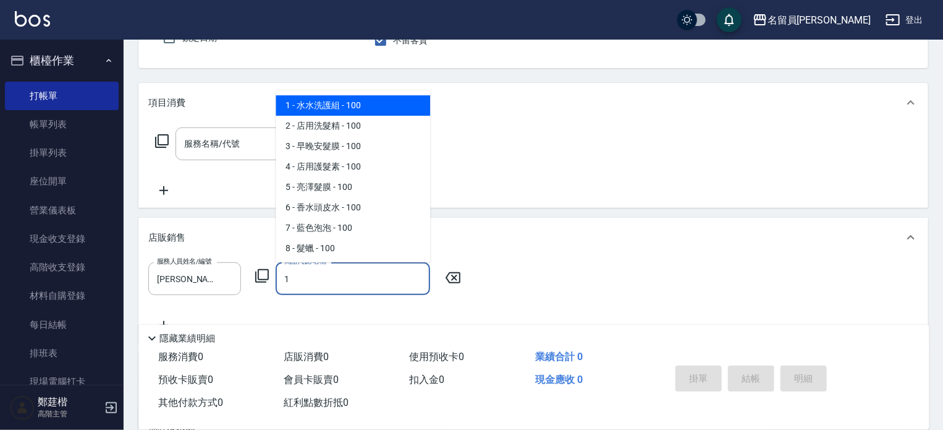
click at [399, 270] on input "1" at bounding box center [352, 279] width 143 height 22
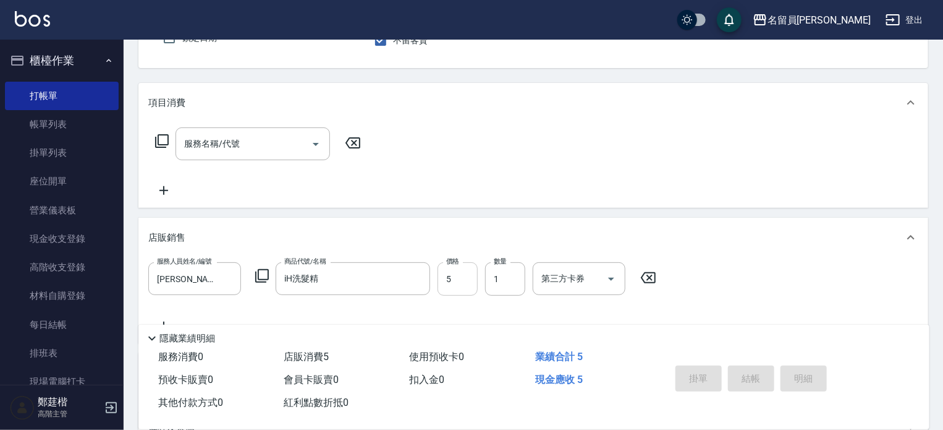
click at [450, 268] on input "5" at bounding box center [458, 278] width 40 height 33
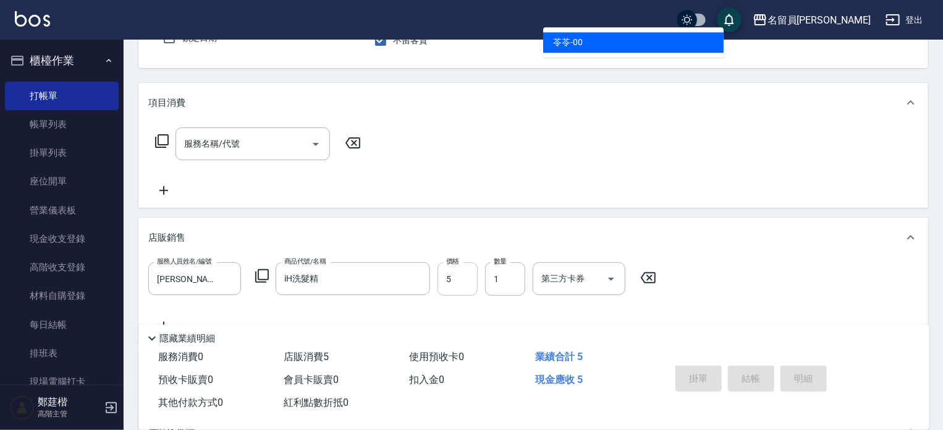
click at [450, 268] on input "5" at bounding box center [458, 278] width 40 height 33
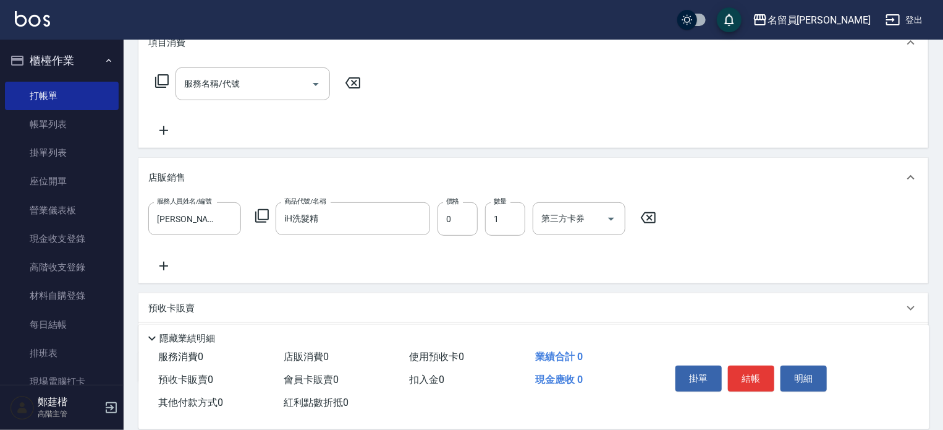
scroll to position [247, 0]
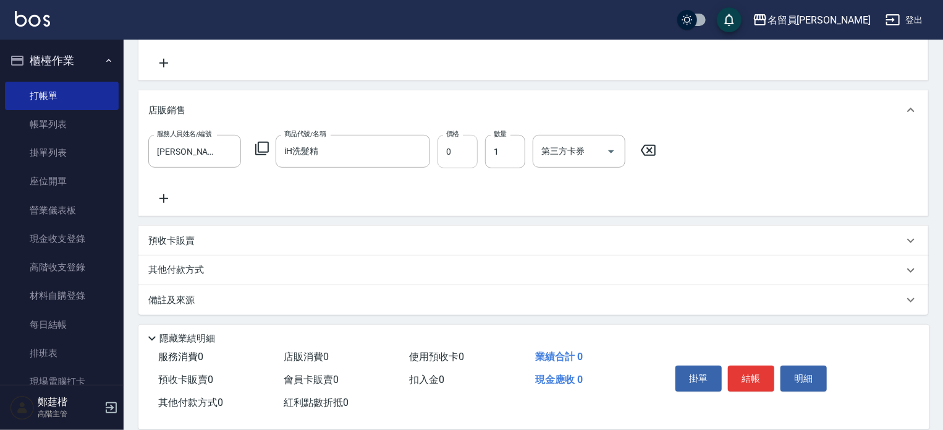
click at [467, 163] on input "0" at bounding box center [458, 151] width 40 height 33
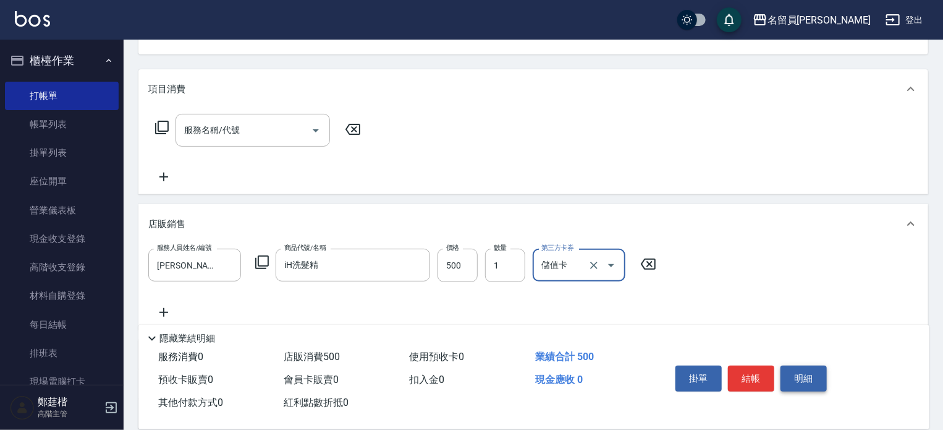
scroll to position [0, 0]
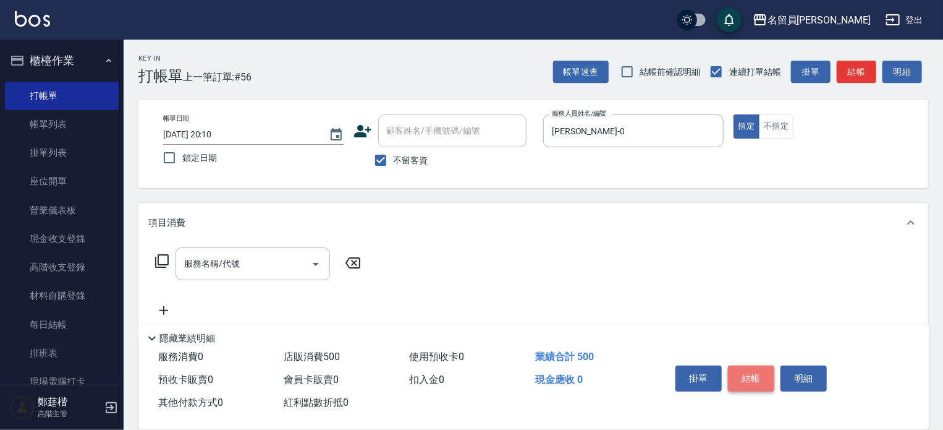
click at [741, 373] on button "結帳" at bounding box center [751, 378] width 46 height 26
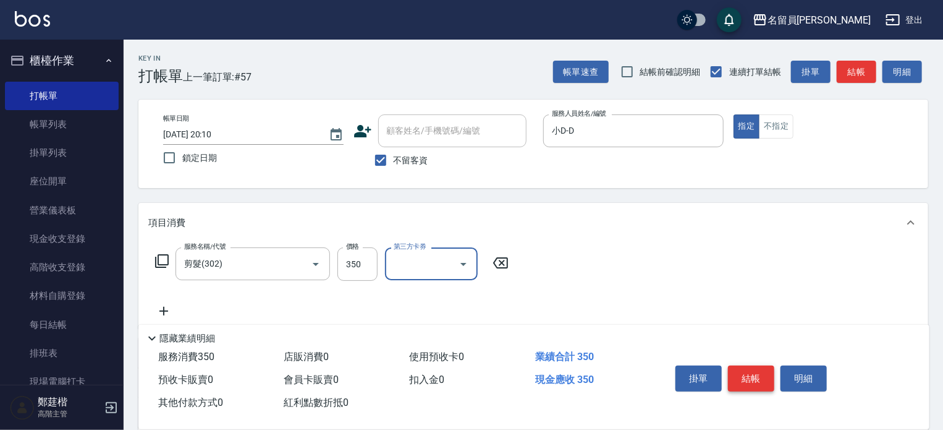
click at [741, 373] on button "結帳" at bounding box center [751, 378] width 46 height 26
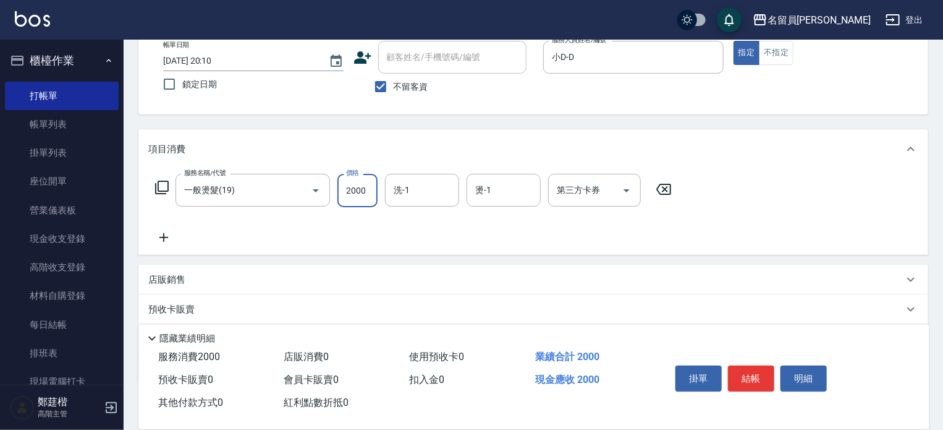
scroll to position [145, 0]
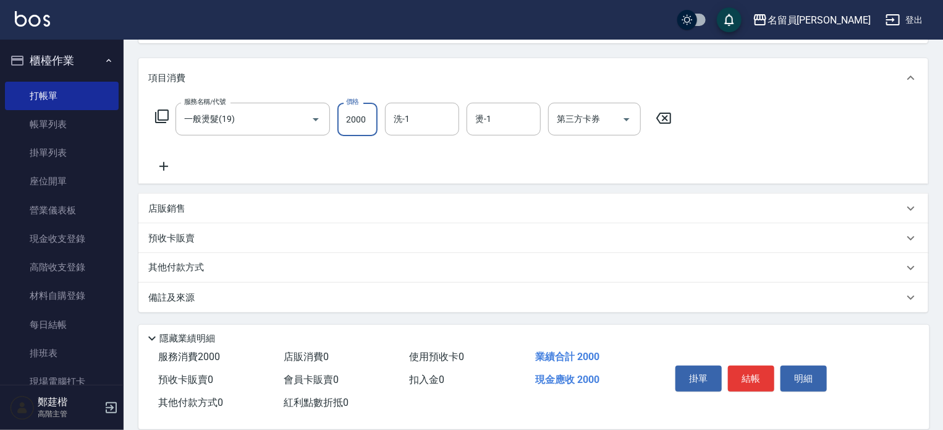
click at [483, 215] on div "店販銷售" at bounding box center [525, 208] width 755 height 13
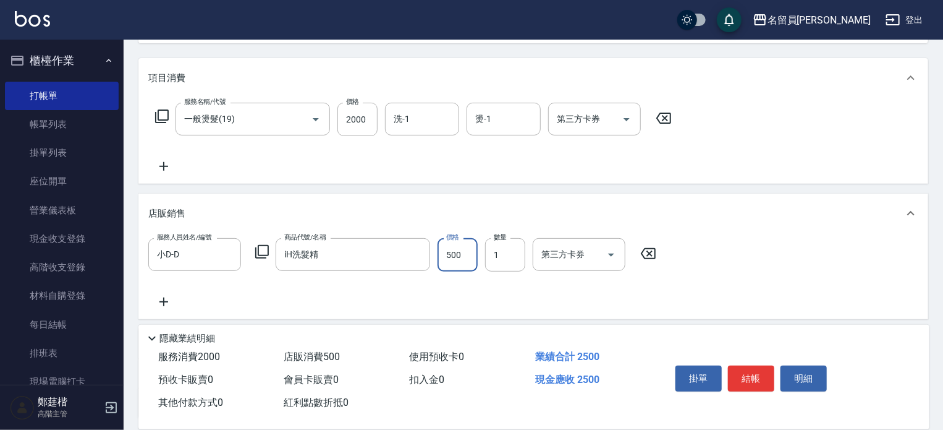
scroll to position [0, 0]
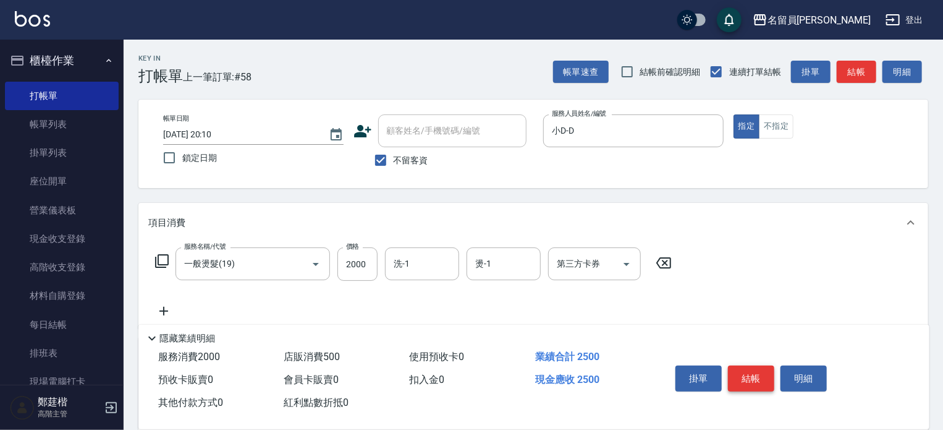
click at [770, 367] on button "結帳" at bounding box center [751, 378] width 46 height 26
click at [750, 365] on button "結帳" at bounding box center [751, 378] width 46 height 26
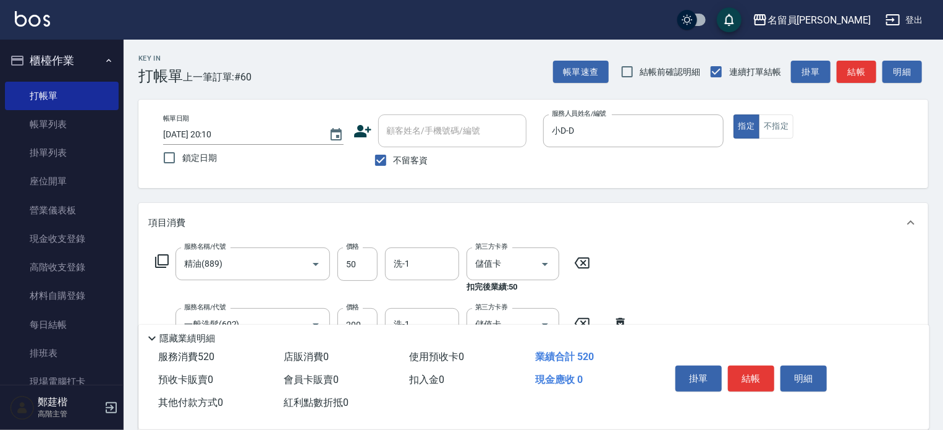
click at [750, 365] on button "結帳" at bounding box center [751, 378] width 46 height 26
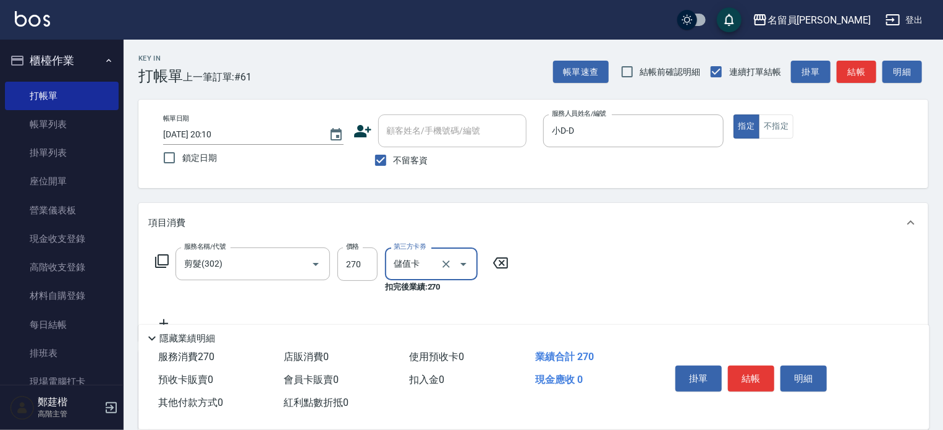
click at [750, 365] on button "結帳" at bounding box center [751, 378] width 46 height 26
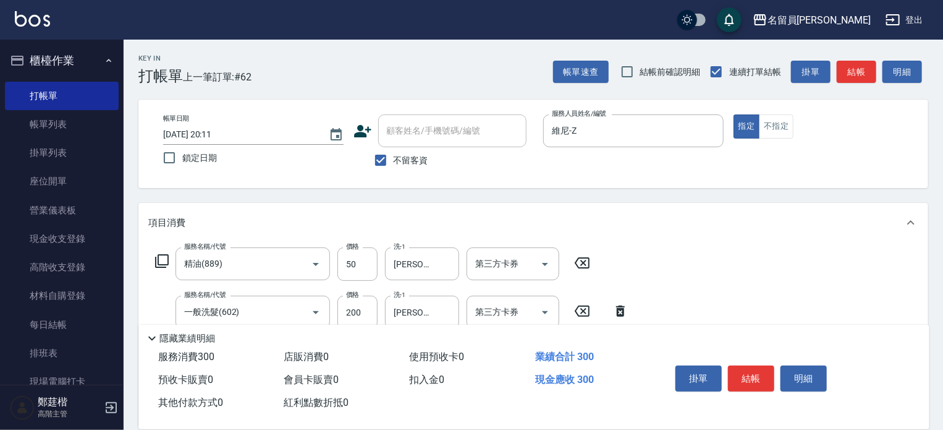
click at [750, 365] on button "結帳" at bounding box center [751, 378] width 46 height 26
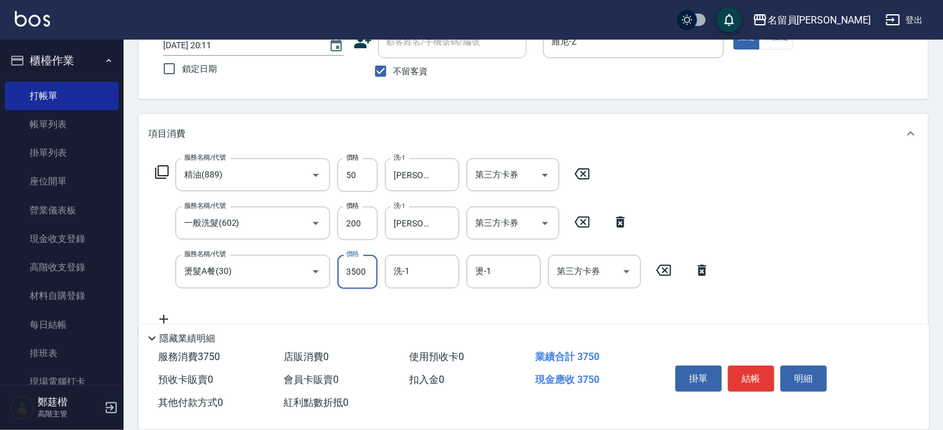
scroll to position [185, 0]
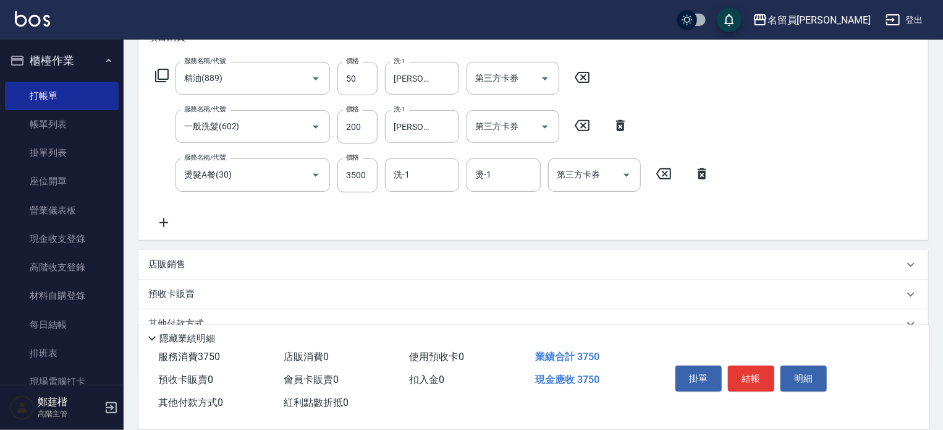
click at [703, 172] on icon at bounding box center [702, 173] width 9 height 11
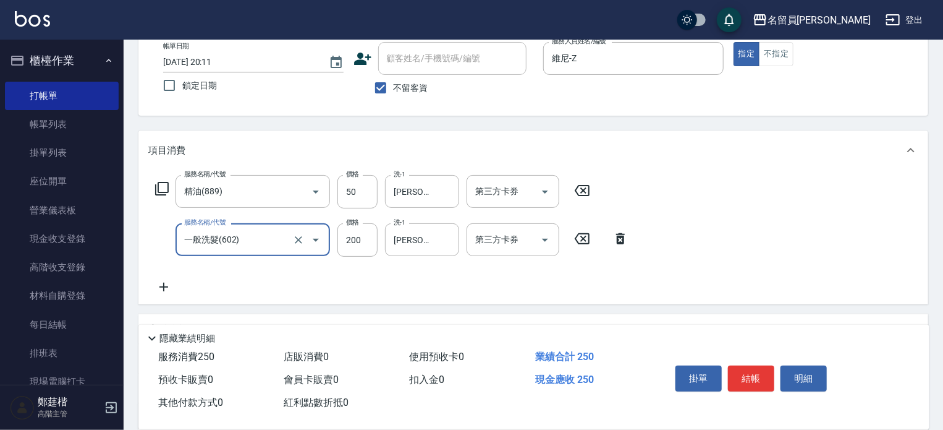
scroll to position [0, 0]
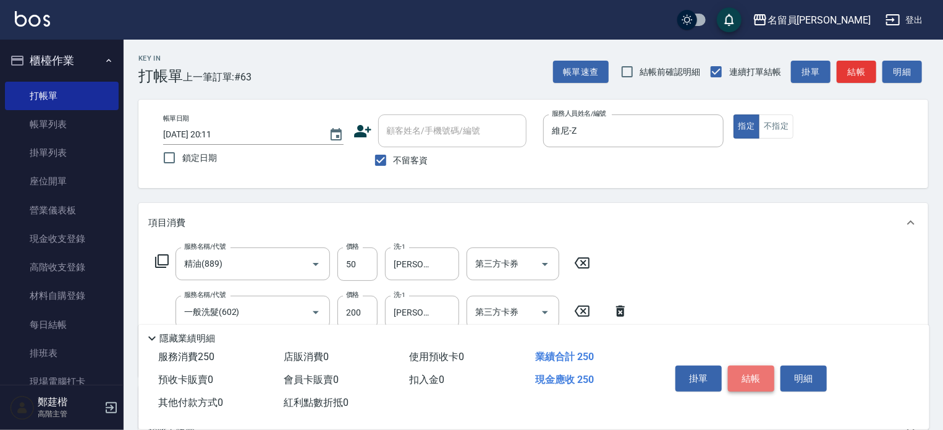
click at [751, 375] on button "結帳" at bounding box center [751, 378] width 46 height 26
click at [764, 381] on button "結帳" at bounding box center [751, 378] width 46 height 26
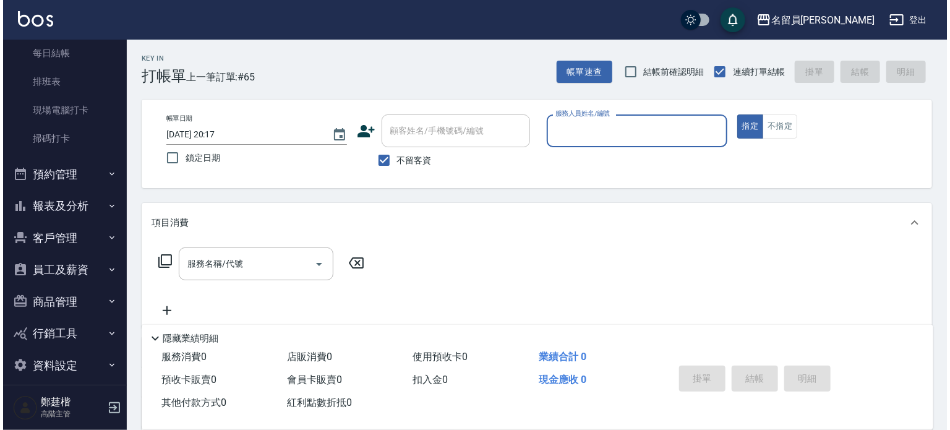
scroll to position [282, 0]
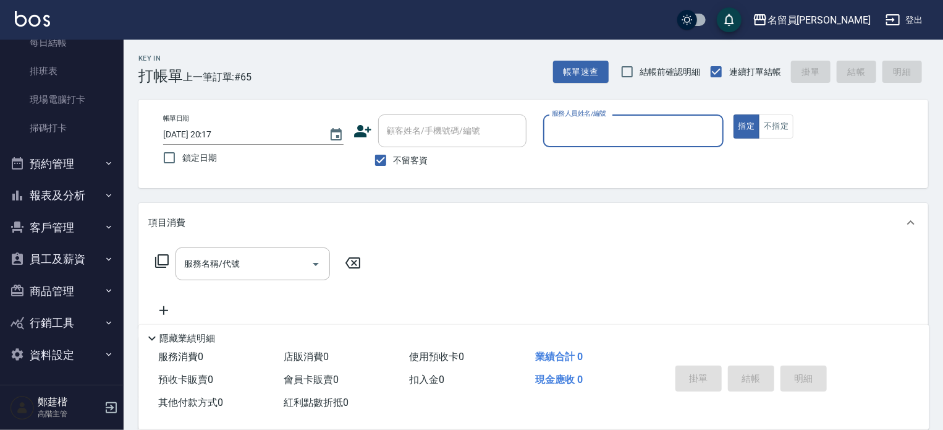
drag, startPoint x: 84, startPoint y: 187, endPoint x: 70, endPoint y: 207, distance: 24.0
click at [84, 187] on button "報表及分析" at bounding box center [62, 195] width 114 height 32
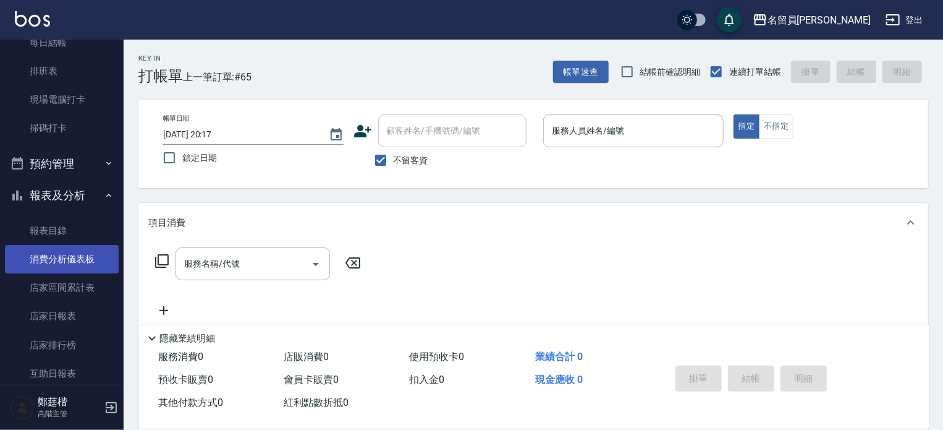
drag, startPoint x: 53, startPoint y: 247, endPoint x: 61, endPoint y: 281, distance: 35.7
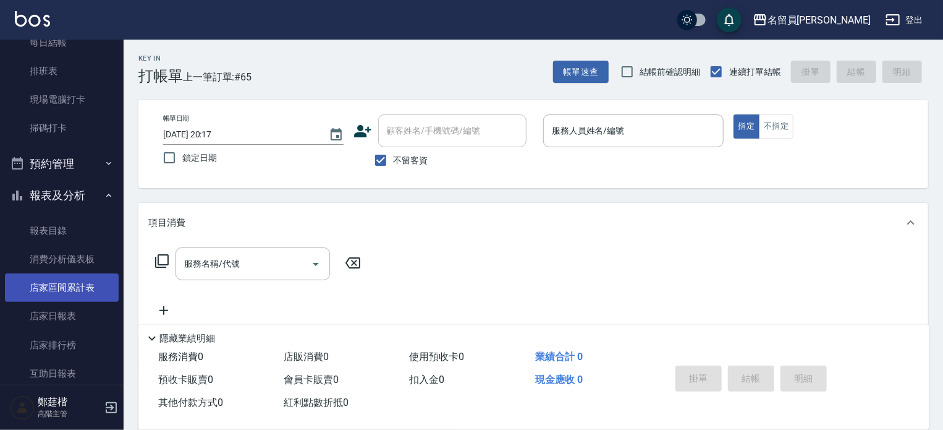
click at [53, 247] on link "消費分析儀表板" at bounding box center [62, 259] width 114 height 28
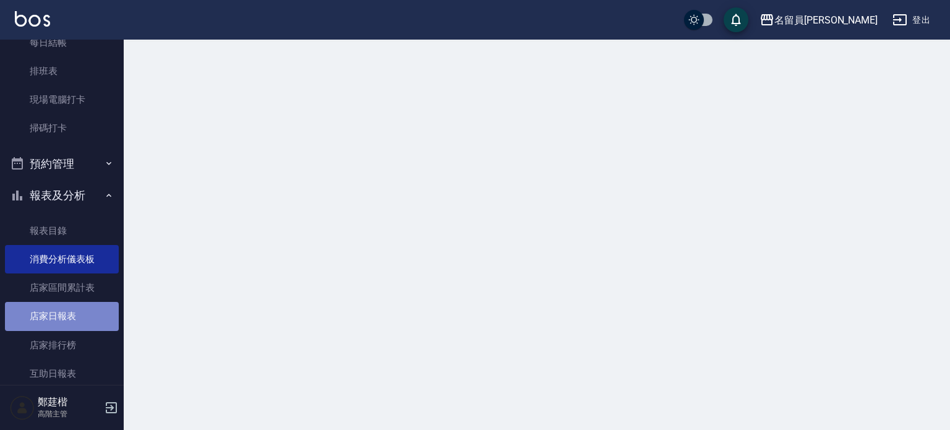
click at [64, 319] on link "店家日報表" at bounding box center [62, 316] width 114 height 28
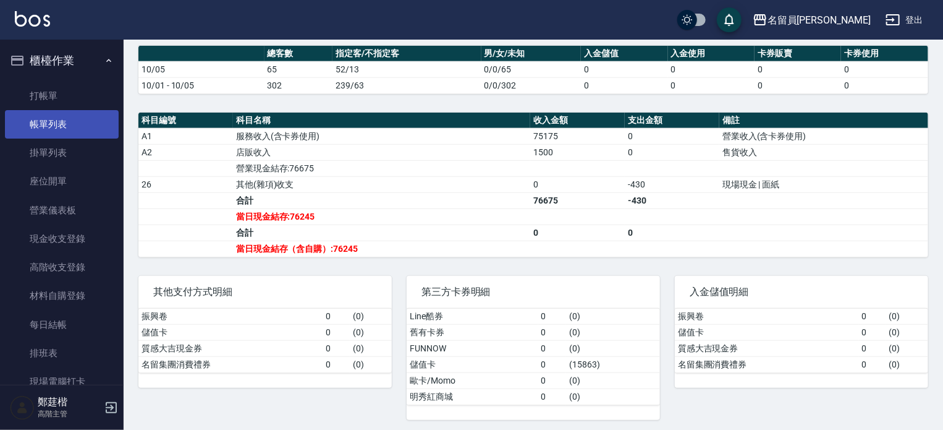
click at [70, 127] on link "帳單列表" at bounding box center [62, 124] width 114 height 28
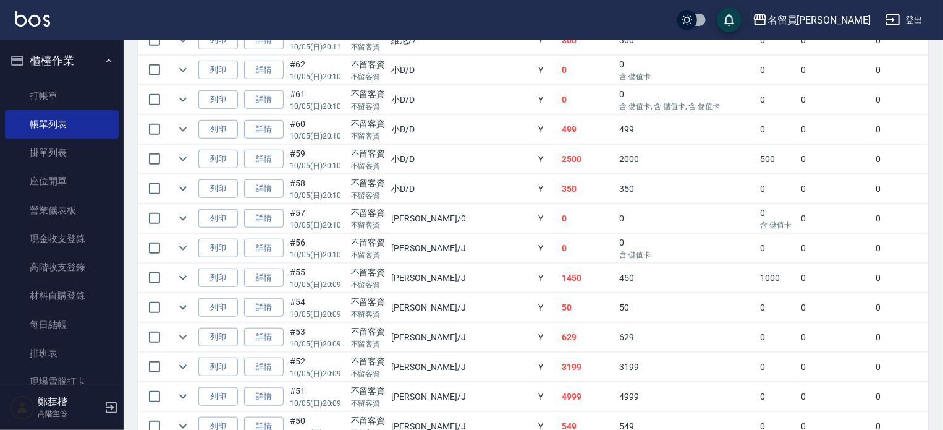
scroll to position [247, 0]
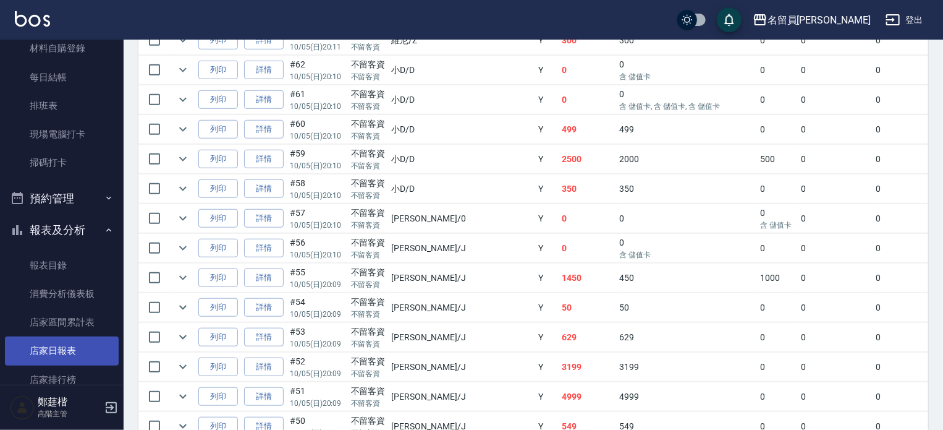
click at [51, 346] on link "店家日報表" at bounding box center [62, 350] width 114 height 28
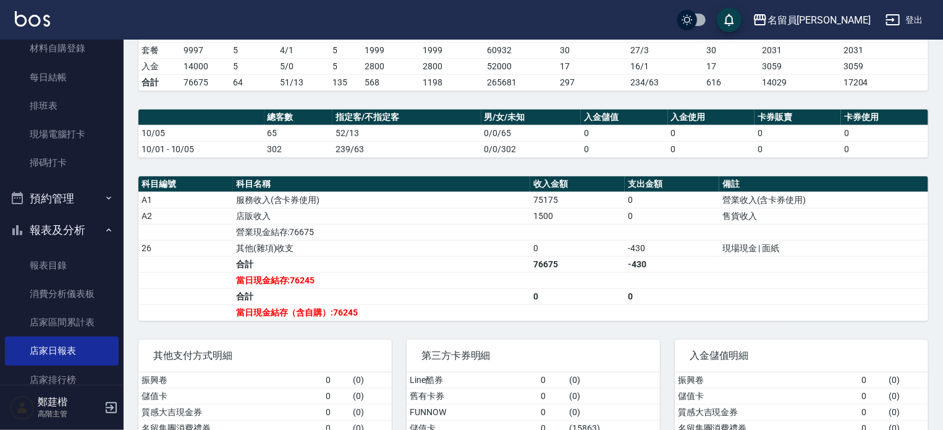
scroll to position [309, 0]
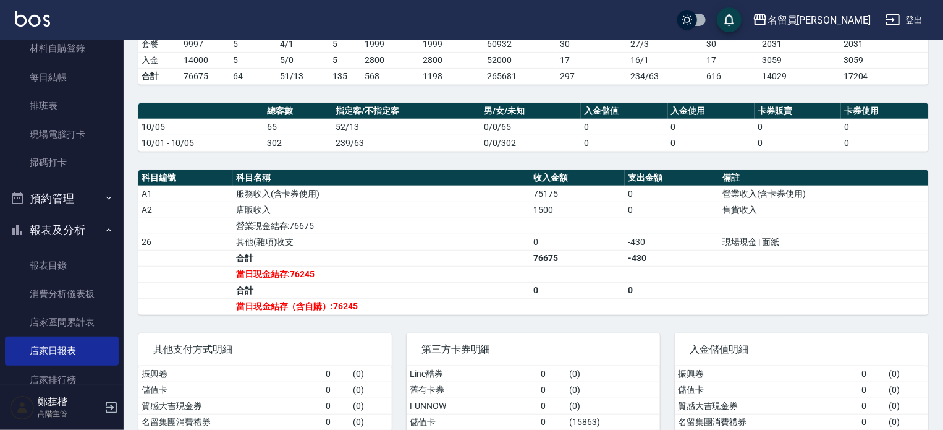
click at [5, 336] on link "店家日報表" at bounding box center [62, 350] width 114 height 28
click at [66, 74] on link "每日結帳" at bounding box center [62, 77] width 114 height 28
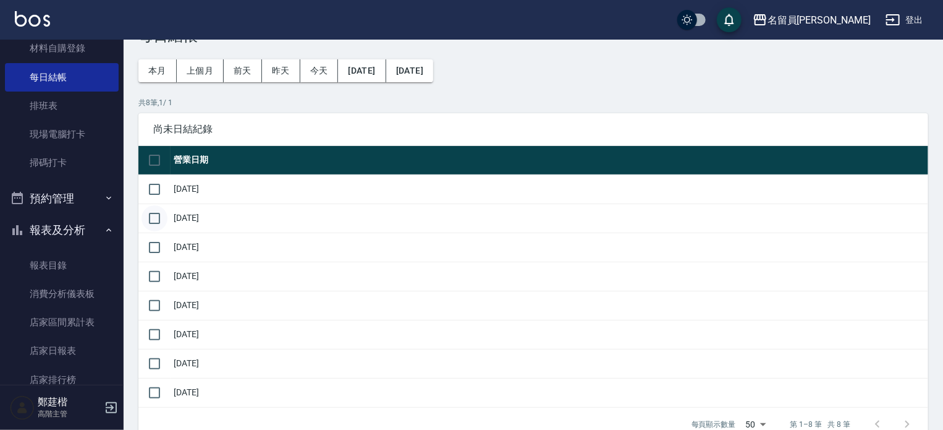
scroll to position [62, 0]
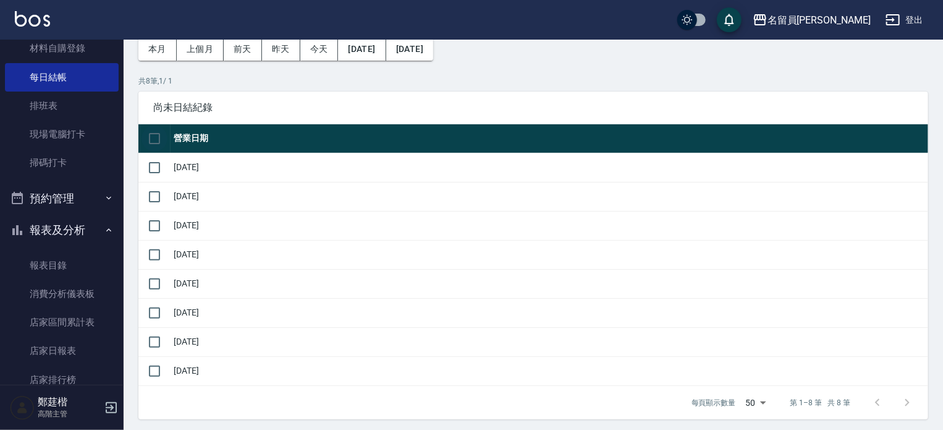
click at [156, 134] on input "checkbox" at bounding box center [155, 138] width 26 height 26
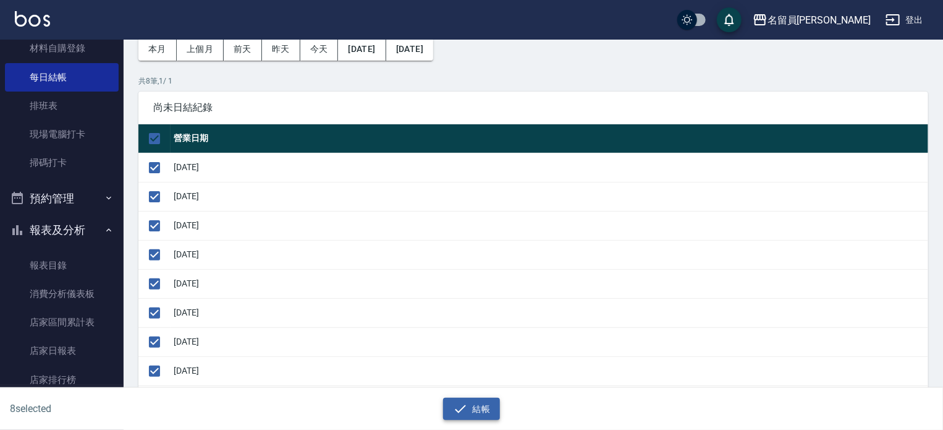
drag, startPoint x: 456, startPoint y: 406, endPoint x: 462, endPoint y: 355, distance: 50.5
click at [455, 405] on icon "button" at bounding box center [460, 408] width 15 height 15
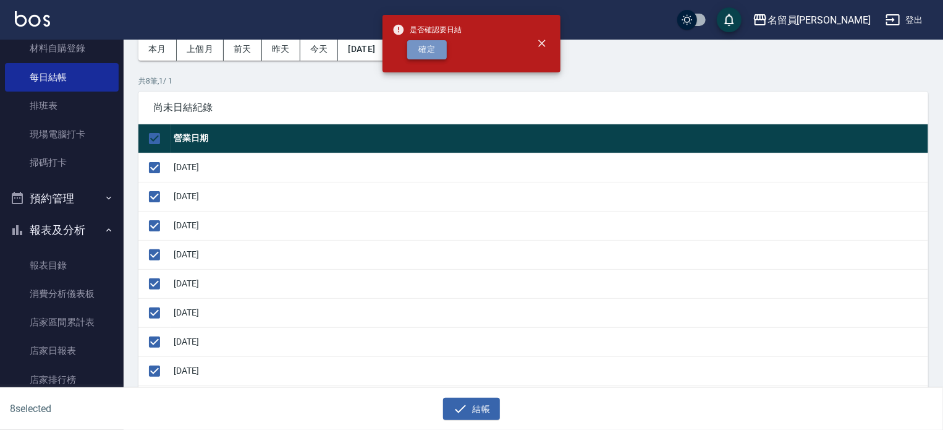
click at [435, 49] on button "確定" at bounding box center [427, 49] width 40 height 19
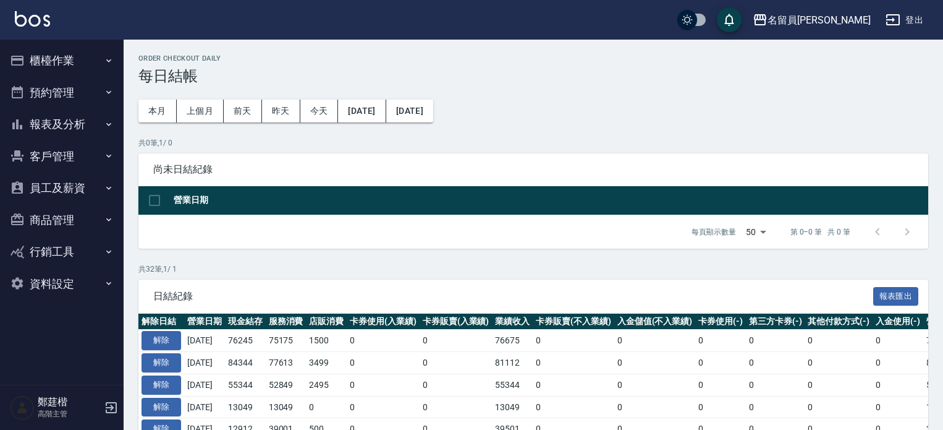
scroll to position [62, 0]
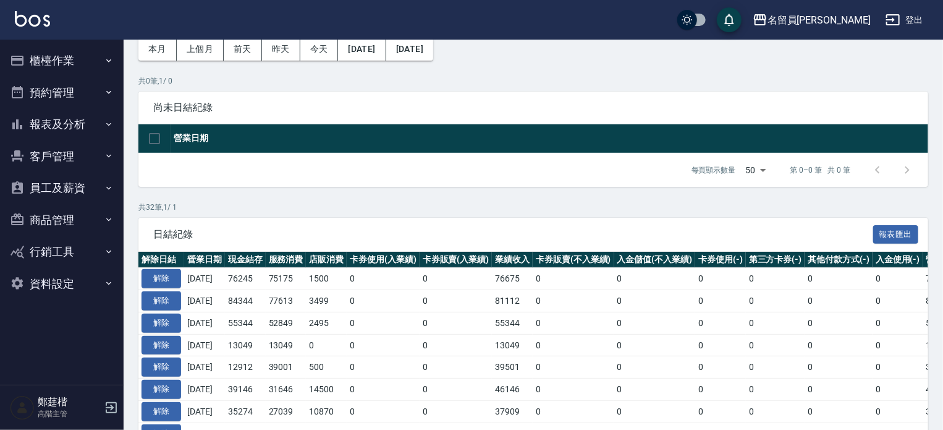
click at [257, 326] on td "55344" at bounding box center [245, 323] width 41 height 22
drag, startPoint x: 606, startPoint y: 32, endPoint x: 487, endPoint y: 174, distance: 185.2
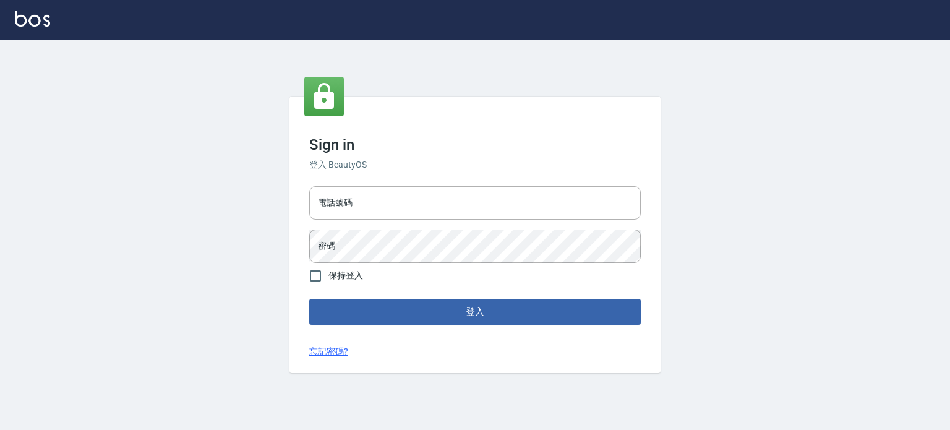
click at [381, 185] on div "電話號碼 電話號碼 密碼 密碼" at bounding box center [474, 224] width 341 height 87
click at [381, 195] on input "電話號碼" at bounding box center [474, 202] width 331 height 33
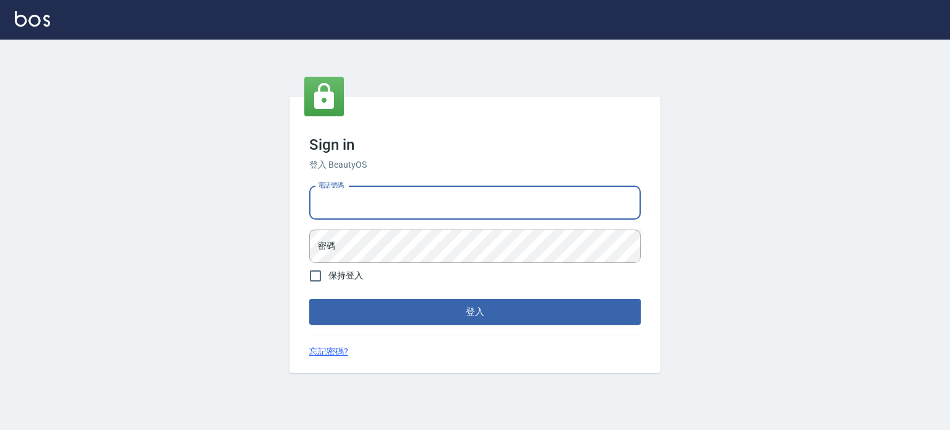
type input "0977239969"
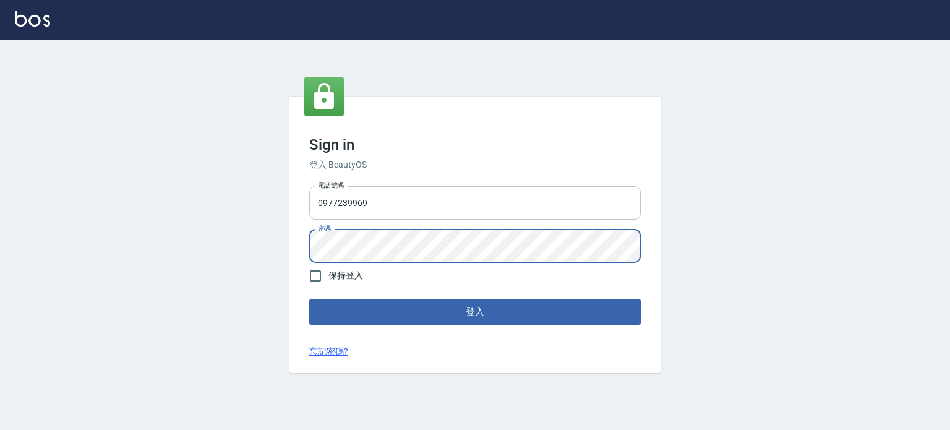
click at [309, 299] on button "登入" at bounding box center [474, 312] width 331 height 26
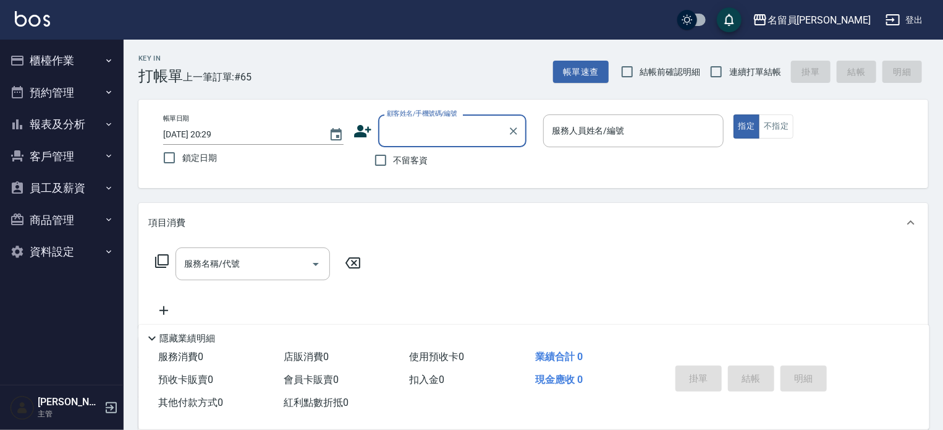
click at [33, 129] on button "報表及分析" at bounding box center [62, 124] width 114 height 32
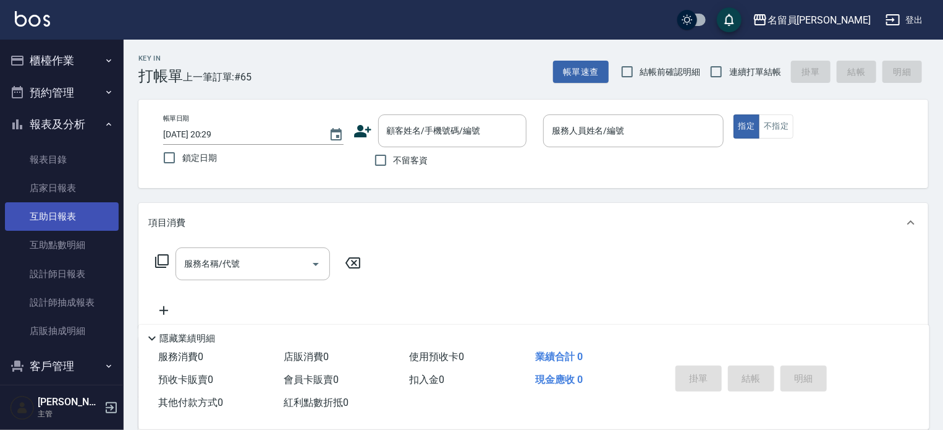
click at [77, 222] on link "互助日報表" at bounding box center [62, 216] width 114 height 28
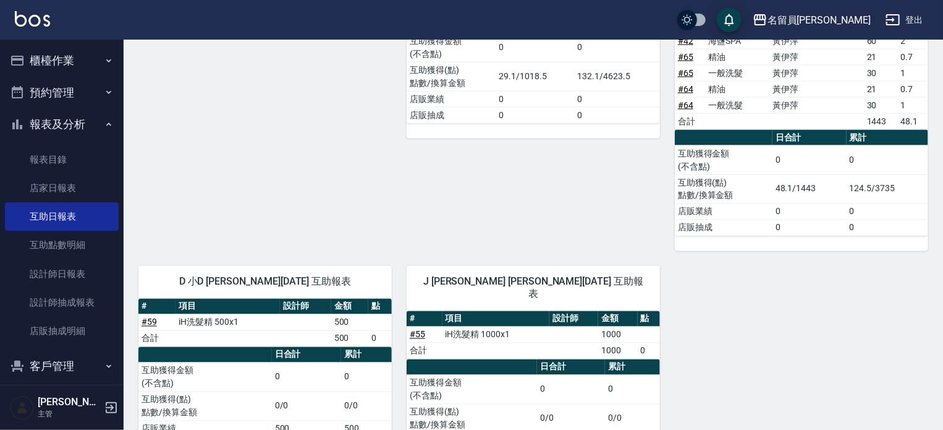
scroll to position [1022, 0]
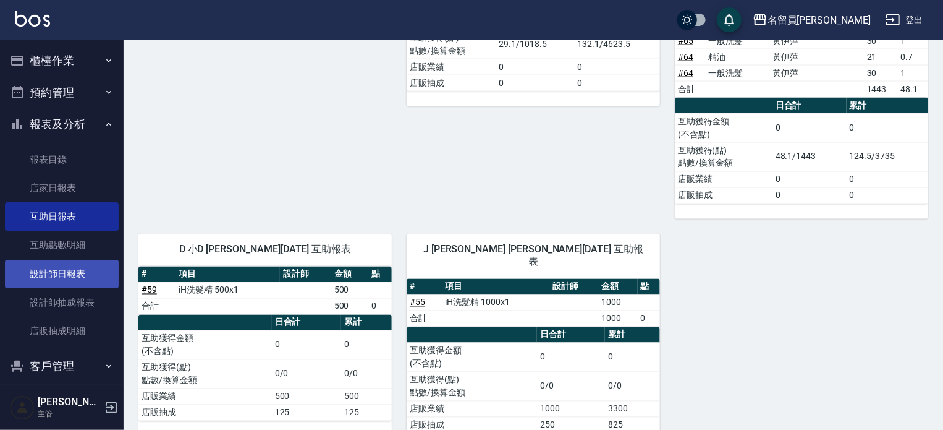
click at [78, 266] on link "設計師日報表" at bounding box center [62, 274] width 114 height 28
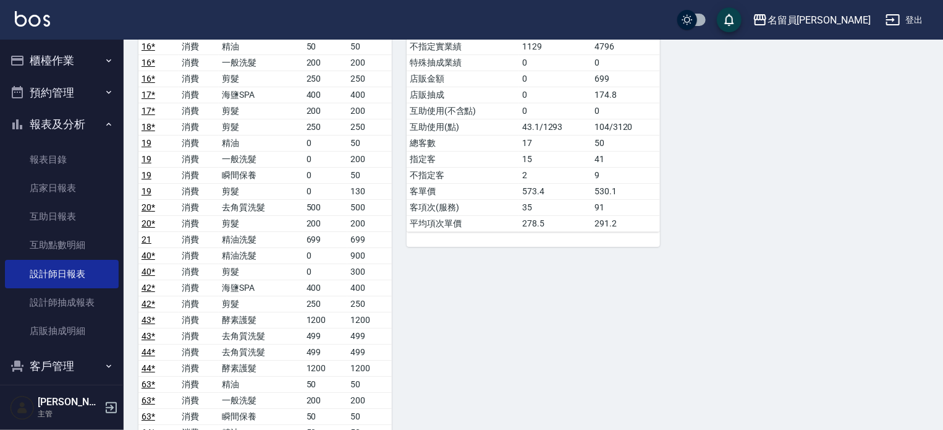
scroll to position [2225, 0]
